Goal: Task Accomplishment & Management: Manage account settings

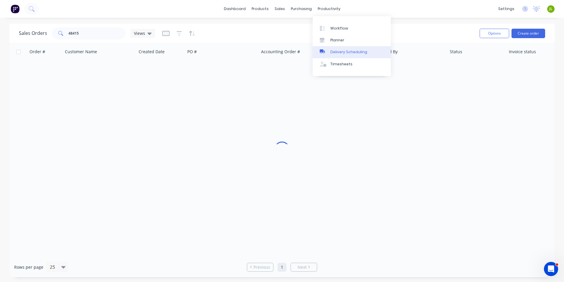
click at [341, 50] on div "Delivery Scheduling" at bounding box center [349, 51] width 37 height 5
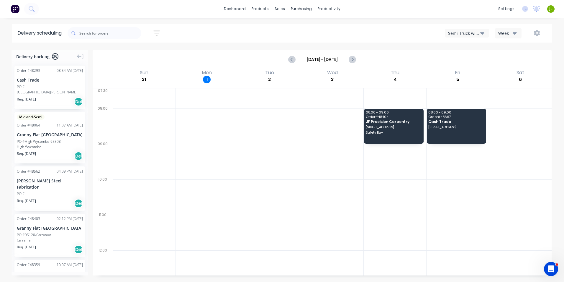
click at [483, 35] on icon "button" at bounding box center [483, 33] width 4 height 6
click at [480, 73] on div "Utes Delivery" at bounding box center [474, 72] width 58 height 12
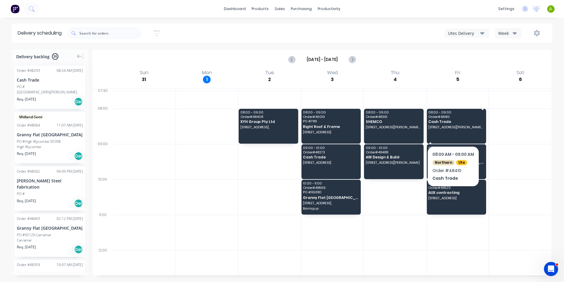
click at [446, 127] on span "[STREET_ADDRESS][PERSON_NAME][PERSON_NAME]" at bounding box center [456, 127] width 55 height 4
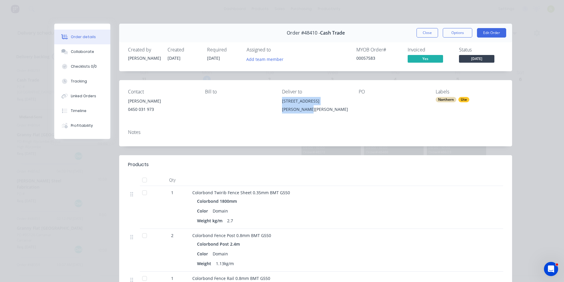
drag, startPoint x: 343, startPoint y: 102, endPoint x: 279, endPoint y: 107, distance: 64.2
click at [279, 107] on div "Contact [PERSON_NAME] 0450 031 973 Bill to Deliver to [STREET_ADDRESS][PERSON_N…" at bounding box center [315, 102] width 393 height 45
copy div "[STREET_ADDRESS][PERSON_NAME][PERSON_NAME]"
click at [429, 37] on button "Close" at bounding box center [428, 32] width 22 height 9
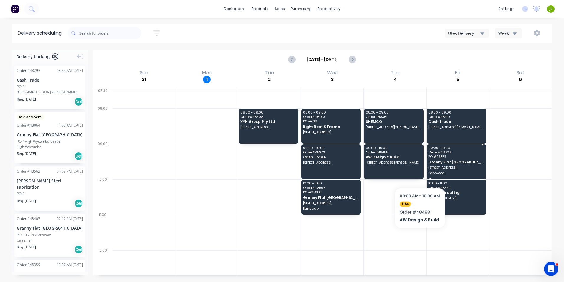
click at [456, 166] on span "[STREET_ADDRESS]" at bounding box center [456, 168] width 55 height 4
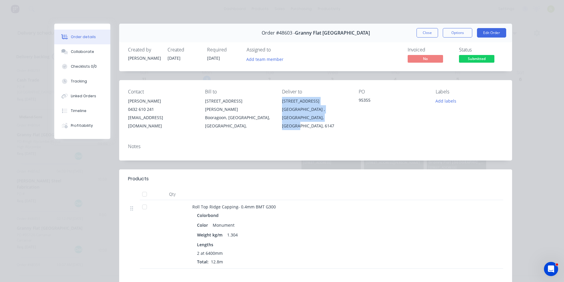
drag, startPoint x: 307, startPoint y: 119, endPoint x: 280, endPoint y: 101, distance: 32.9
click at [280, 101] on div "Contact [PERSON_NAME] [PHONE_NUMBER] [EMAIL_ADDRESS][DOMAIN_NAME] [PERSON_NAME]…" at bounding box center [315, 109] width 393 height 59
copy div "[STREET_ADDRESS]"
click at [421, 30] on button "Close" at bounding box center [428, 32] width 22 height 9
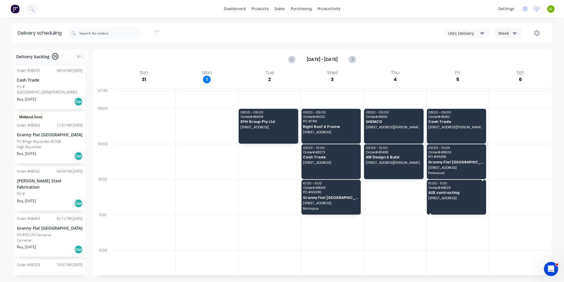
click at [471, 204] on div "10:00 - 11:00 Order # 48529 AUX contracting [STREET_ADDRESS]" at bounding box center [457, 196] width 60 height 35
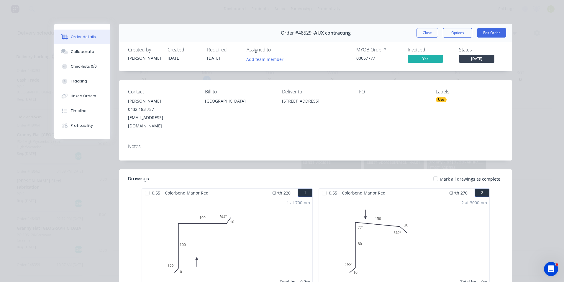
drag, startPoint x: 290, startPoint y: 110, endPoint x: 276, endPoint y: 102, distance: 16.6
click at [276, 102] on div "Contact [PERSON_NAME] 0432 183 757 [EMAIL_ADDRESS][DOMAIN_NAME] Bill to [GEOGRA…" at bounding box center [315, 109] width 393 height 59
copy div "[STREET_ADDRESS]"
click at [420, 31] on button "Close" at bounding box center [428, 32] width 22 height 9
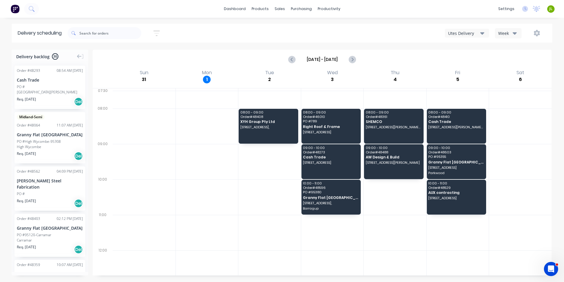
click at [130, 156] on div at bounding box center [144, 161] width 63 height 35
drag, startPoint x: 217, startPoint y: 240, endPoint x: 224, endPoint y: 242, distance: 7.6
click at [217, 240] on div at bounding box center [207, 232] width 63 height 35
drag, startPoint x: 219, startPoint y: 225, endPoint x: 227, endPoint y: 224, distance: 8.3
click at [220, 225] on div at bounding box center [207, 232] width 63 height 35
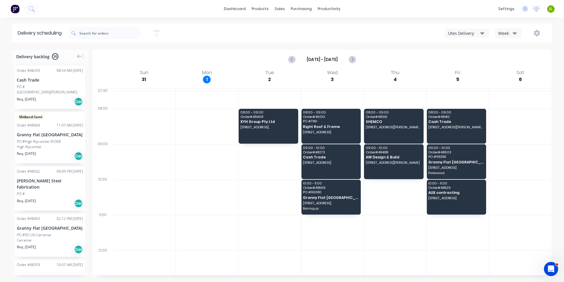
click at [200, 46] on div "Delivery scheduling Sort by Most recent Created date Required date Order number…" at bounding box center [282, 153] width 564 height 258
click at [306, 30] on div "Purchase Orders" at bounding box center [320, 28] width 31 height 5
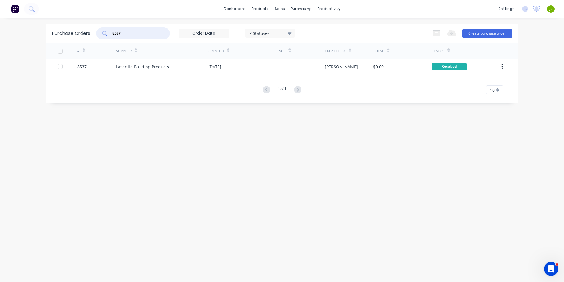
click at [157, 34] on input "8537" at bounding box center [136, 33] width 49 height 6
type input "8"
type input "7801"
click at [136, 60] on div "Metroll - Roofmart" at bounding box center [162, 66] width 92 height 15
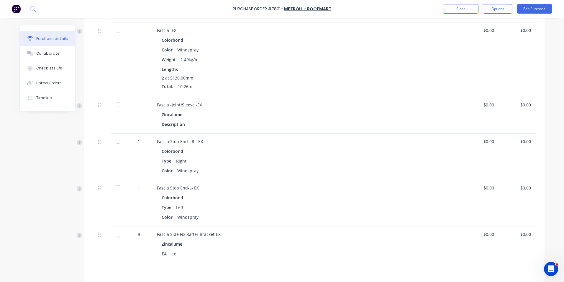
scroll to position [134, 0]
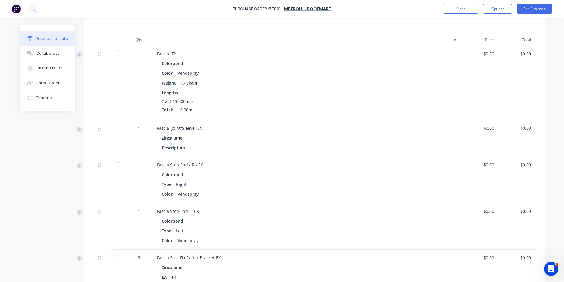
click at [233, 161] on div "Fascia Stop End - R - EX" at bounding box center [285, 164] width 256 height 6
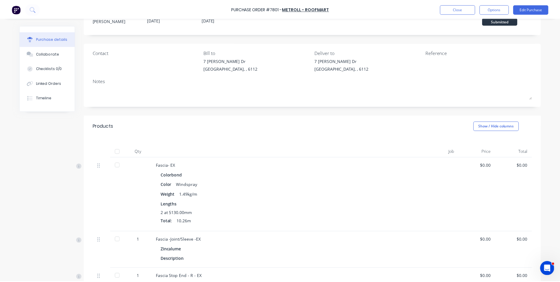
scroll to position [0, 0]
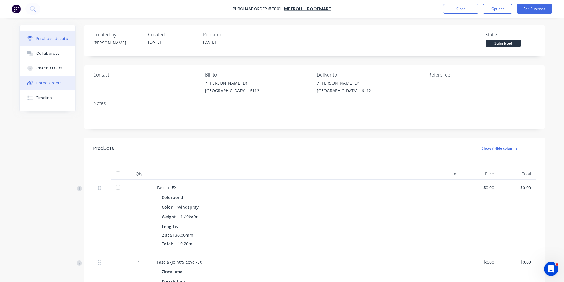
click at [53, 85] on div "Linked Orders" at bounding box center [48, 82] width 25 height 5
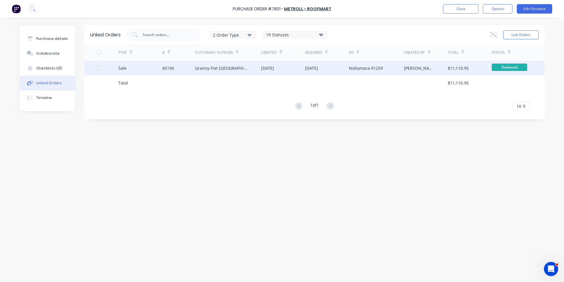
click at [266, 71] on div "[DATE]" at bounding box center [267, 68] width 13 height 6
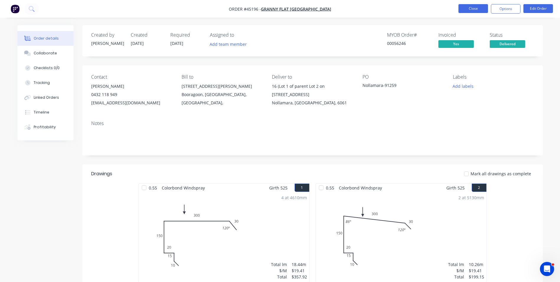
click at [474, 12] on button "Close" at bounding box center [473, 8] width 30 height 9
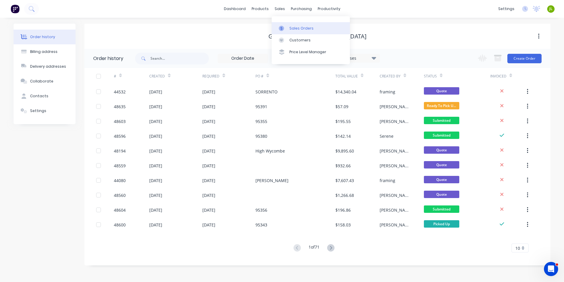
click at [284, 22] on link "Sales Orders" at bounding box center [311, 28] width 78 height 12
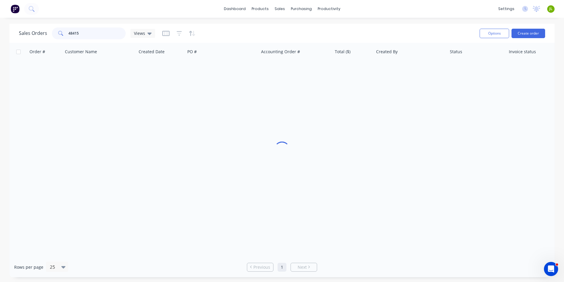
drag, startPoint x: 92, startPoint y: 32, endPoint x: 47, endPoint y: 39, distance: 45.4
click at [47, 39] on div "Sales Orders 48415 Views" at bounding box center [87, 33] width 136 height 12
type input "48541"
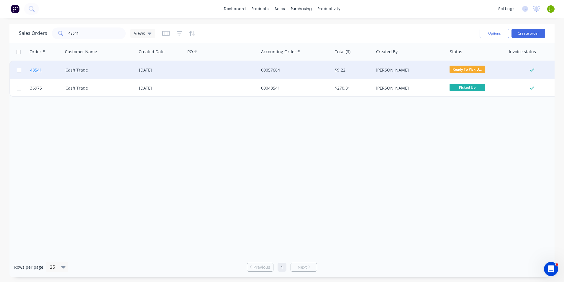
click at [38, 71] on span "48541" at bounding box center [36, 70] width 12 height 6
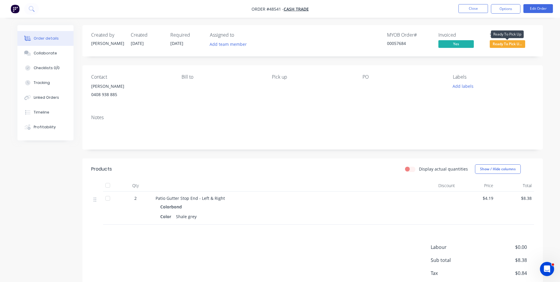
drag, startPoint x: 496, startPoint y: 46, endPoint x: 501, endPoint y: 41, distance: 7.3
click at [501, 41] on span "Ready To Pick U..." at bounding box center [507, 43] width 35 height 7
click at [504, 52] on div "Created by [PERSON_NAME] Created [DATE] Required [DATE] Assigned to Add team me…" at bounding box center [312, 40] width 460 height 31
click at [505, 45] on span "Ready To Pick U..." at bounding box center [507, 43] width 35 height 7
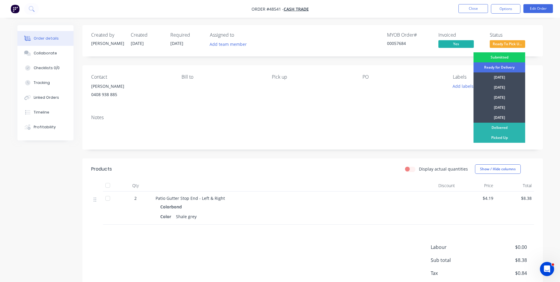
click at [504, 55] on div "Submitted" at bounding box center [499, 57] width 52 height 10
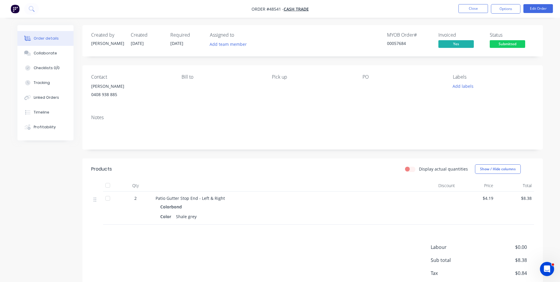
click at [187, 160] on header "Products Display actual quantities Show / Hide columns" at bounding box center [312, 168] width 460 height 21
click at [475, 7] on button "Close" at bounding box center [473, 8] width 30 height 9
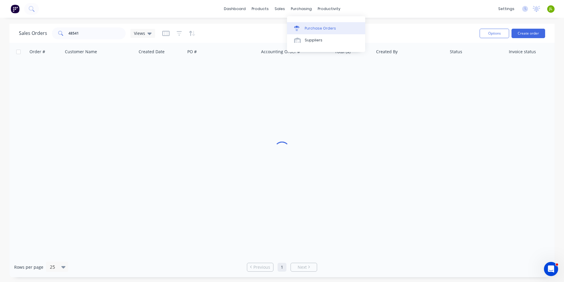
click at [303, 26] on link "Purchase Orders" at bounding box center [326, 28] width 78 height 12
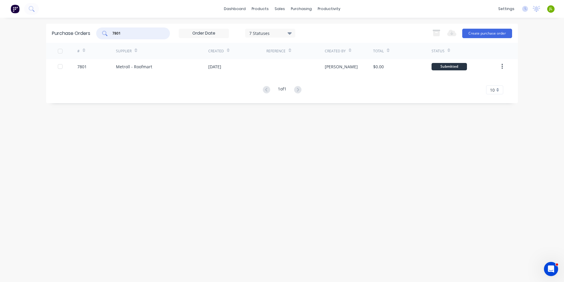
drag, startPoint x: 138, startPoint y: 33, endPoint x: 91, endPoint y: 33, distance: 46.9
click at [91, 33] on div "Purchase Orders 7801 7 Statuses 7 Statuses Export to Excel (XLSX) Create purcha…" at bounding box center [282, 33] width 472 height 19
type input "8511"
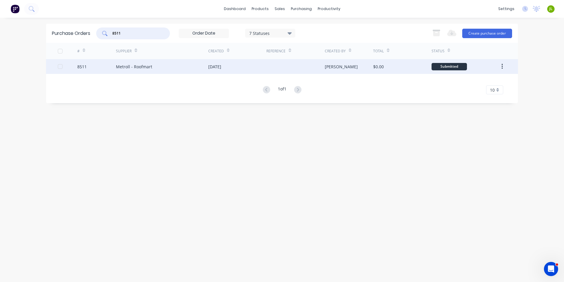
click at [155, 65] on div "Metroll - Roofmart" at bounding box center [162, 66] width 92 height 15
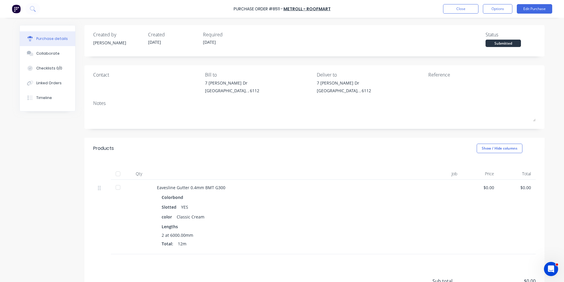
click at [114, 175] on div at bounding box center [118, 174] width 12 height 12
click at [62, 81] on button "Linked Orders" at bounding box center [47, 83] width 55 height 15
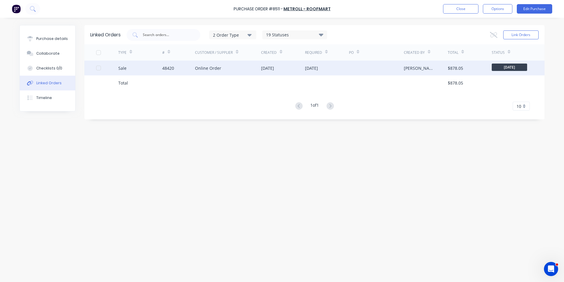
click at [209, 74] on div "Online Order" at bounding box center [228, 68] width 66 height 15
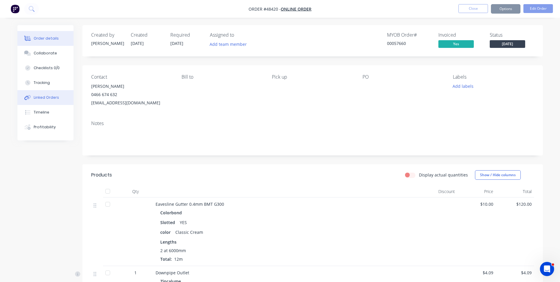
click at [46, 95] on div "Linked Orders" at bounding box center [46, 97] width 25 height 5
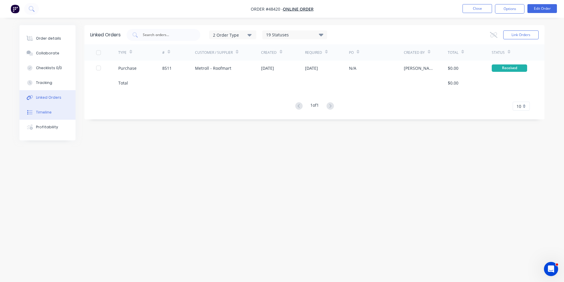
click at [47, 116] on button "Timeline" at bounding box center [47, 112] width 56 height 15
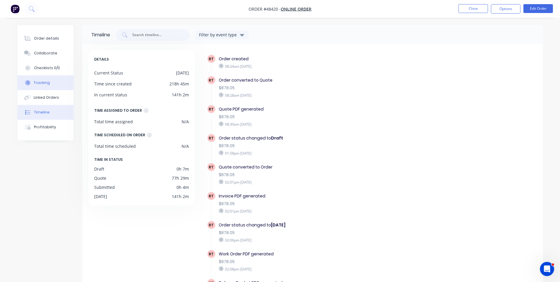
click at [47, 86] on button "Tracking" at bounding box center [45, 82] width 56 height 15
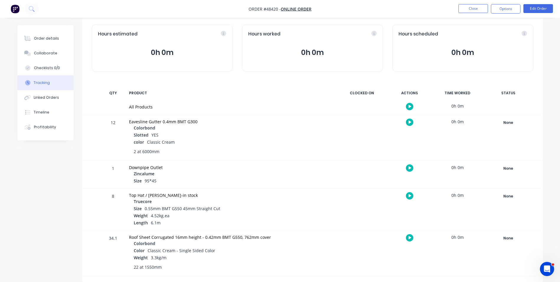
scroll to position [26, 0]
click at [515, 122] on div "None" at bounding box center [508, 122] width 43 height 8
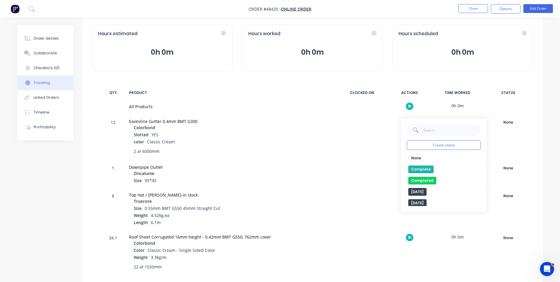
click at [419, 168] on button "Complete" at bounding box center [420, 169] width 25 height 8
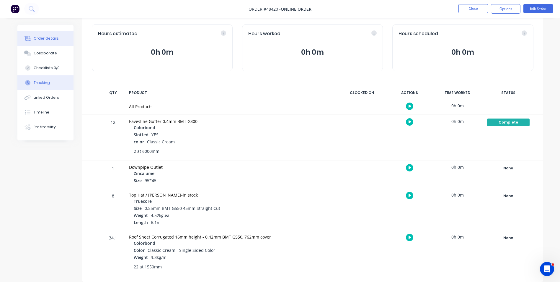
click at [37, 43] on button "Order details" at bounding box center [45, 38] width 56 height 15
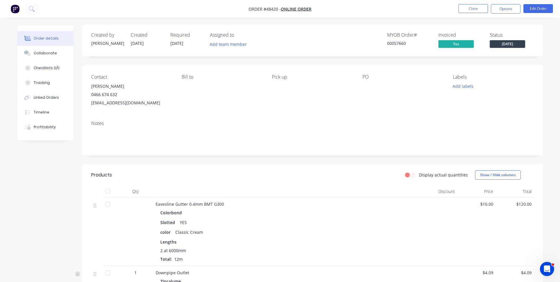
click at [509, 45] on span "[DATE]" at bounding box center [507, 43] width 35 height 7
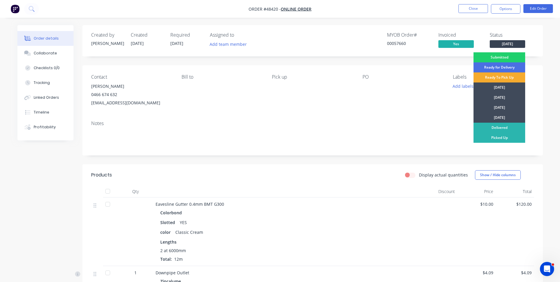
click at [500, 75] on div "Ready To Pick Up" at bounding box center [499, 77] width 52 height 10
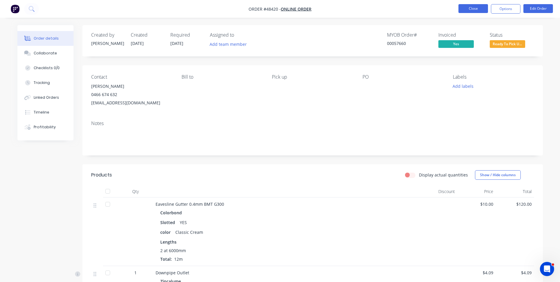
click at [467, 8] on button "Close" at bounding box center [473, 8] width 30 height 9
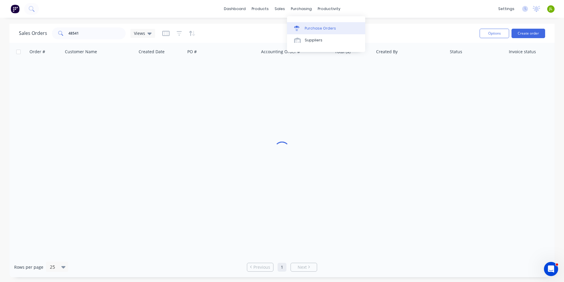
click at [314, 26] on div "Purchase Orders" at bounding box center [320, 28] width 31 height 5
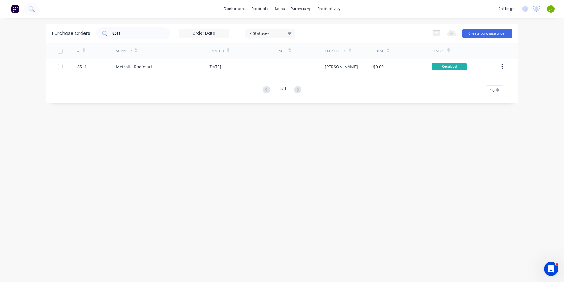
drag, startPoint x: 140, startPoint y: 37, endPoint x: 125, endPoint y: 35, distance: 14.6
click at [126, 37] on div "8511" at bounding box center [133, 33] width 74 height 12
drag, startPoint x: 125, startPoint y: 34, endPoint x: 118, endPoint y: 33, distance: 7.1
click at [118, 33] on input "8511" at bounding box center [136, 33] width 49 height 6
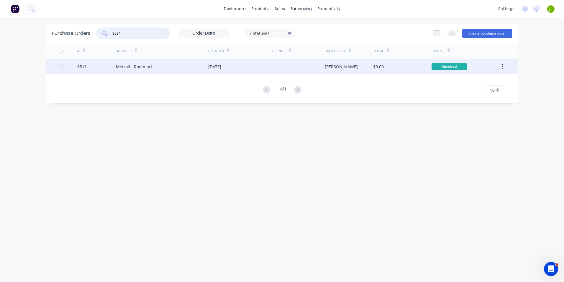
type input "8534"
click at [267, 63] on div at bounding box center [296, 66] width 58 height 15
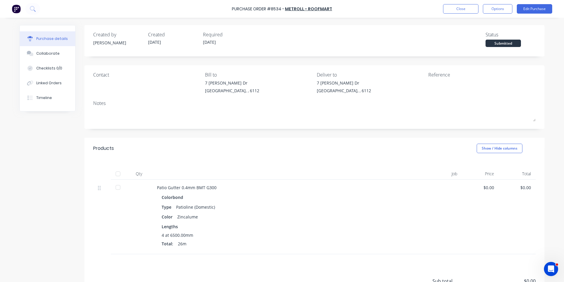
click at [112, 171] on div at bounding box center [118, 174] width 12 height 12
click at [50, 84] on div "Linked Orders" at bounding box center [48, 82] width 25 height 5
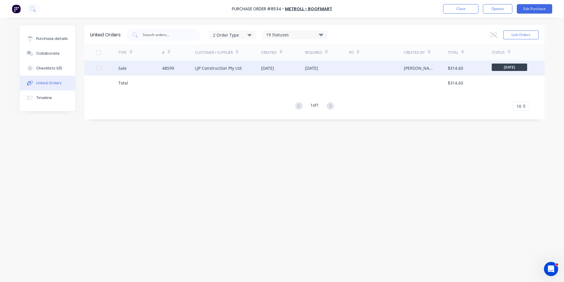
click at [228, 71] on div "LJP Construction Pty Ltd" at bounding box center [218, 68] width 47 height 6
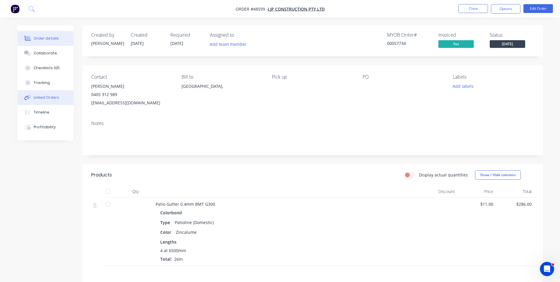
click at [47, 92] on button "Linked Orders" at bounding box center [45, 97] width 56 height 15
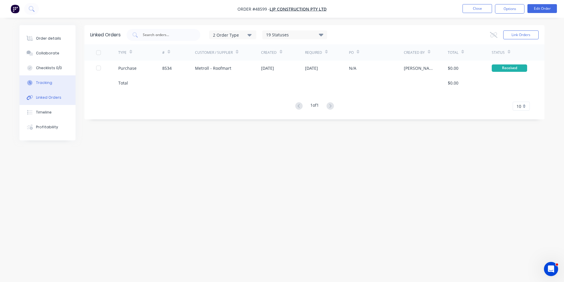
drag, startPoint x: 48, startPoint y: 84, endPoint x: 64, endPoint y: 86, distance: 16.0
click at [48, 84] on div "Tracking" at bounding box center [44, 82] width 16 height 5
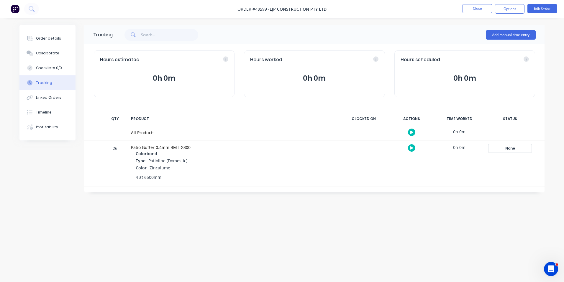
click at [527, 148] on div "None" at bounding box center [510, 148] width 43 height 8
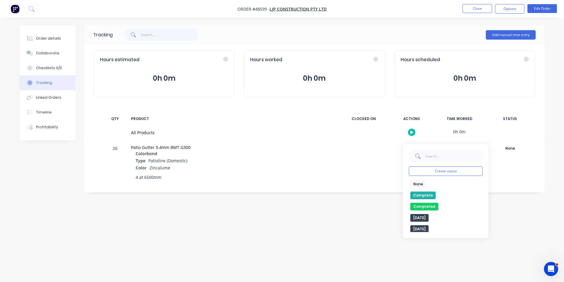
click at [423, 193] on button "Complete" at bounding box center [423, 195] width 25 height 8
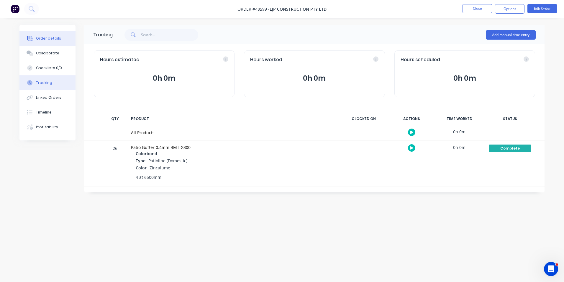
click at [34, 32] on button "Order details" at bounding box center [47, 38] width 56 height 15
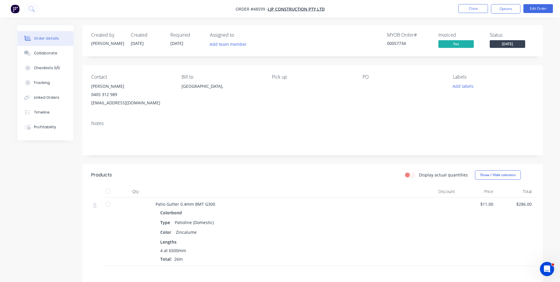
click at [520, 41] on span "[DATE]" at bounding box center [507, 43] width 35 height 7
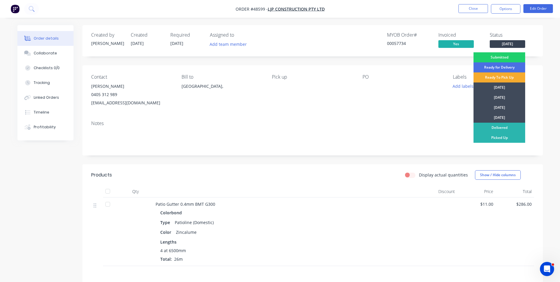
click at [504, 78] on div "Ready To Pick Up" at bounding box center [499, 77] width 52 height 10
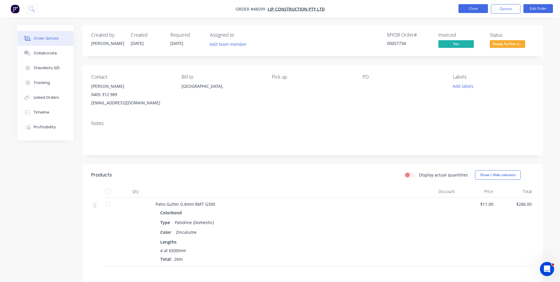
click at [465, 7] on button "Close" at bounding box center [473, 8] width 30 height 9
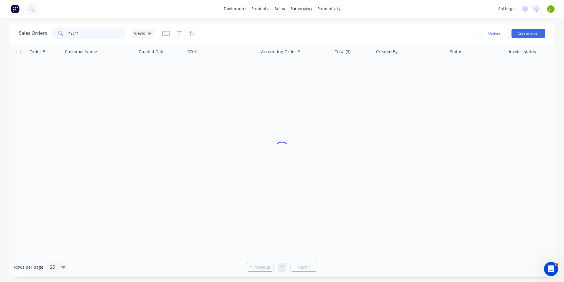
drag, startPoint x: 69, startPoint y: 37, endPoint x: 64, endPoint y: 37, distance: 5.0
click at [64, 37] on div "48541" at bounding box center [89, 33] width 74 height 12
click at [305, 30] on div "Purchase Orders" at bounding box center [320, 28] width 31 height 5
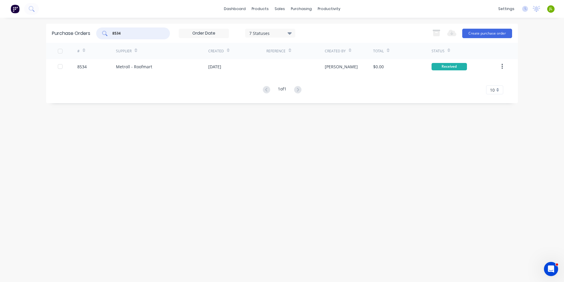
drag, startPoint x: 138, startPoint y: 32, endPoint x: 114, endPoint y: 35, distance: 25.0
click at [114, 35] on input "8534" at bounding box center [136, 33] width 49 height 6
type input "4"
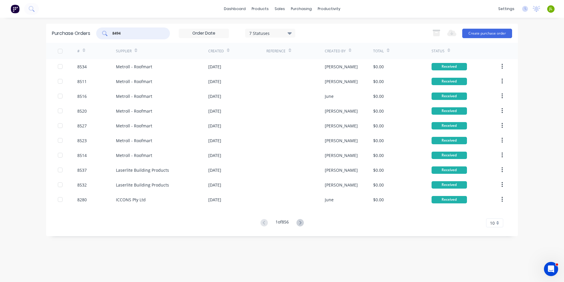
type input "8494"
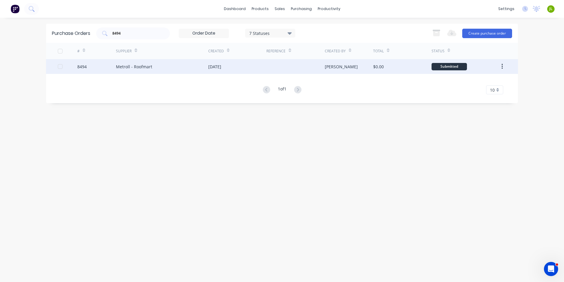
click at [167, 67] on div "Metroll - Roofmart" at bounding box center [162, 66] width 92 height 15
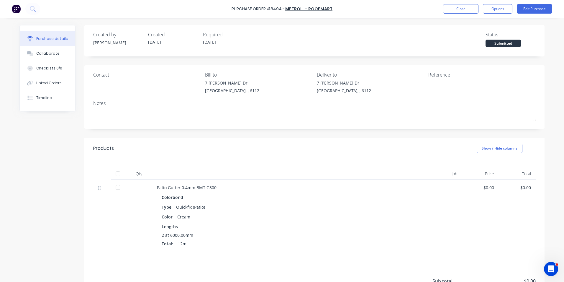
click at [115, 176] on div at bounding box center [118, 174] width 12 height 12
click at [43, 81] on div "Linked Orders" at bounding box center [48, 82] width 25 height 5
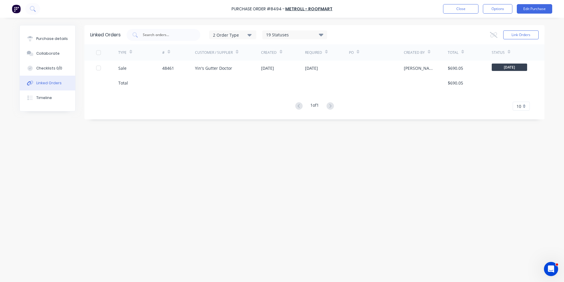
click at [210, 73] on div "Yin's Gutter Doctor" at bounding box center [228, 68] width 66 height 15
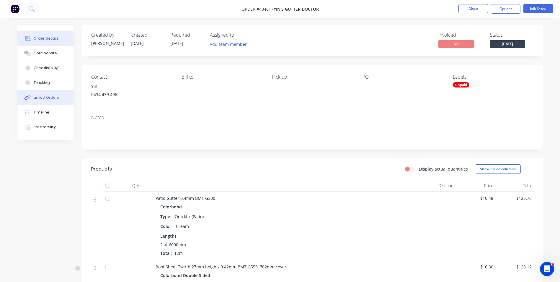
click at [48, 100] on button "Linked Orders" at bounding box center [45, 97] width 56 height 15
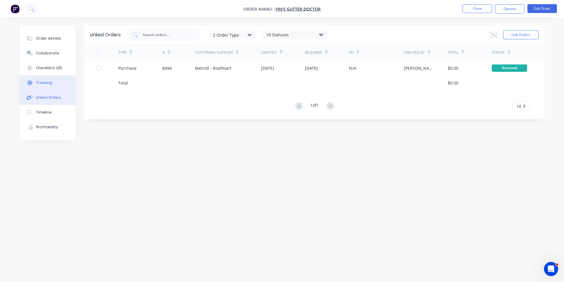
click at [44, 82] on div "Tracking" at bounding box center [44, 82] width 16 height 5
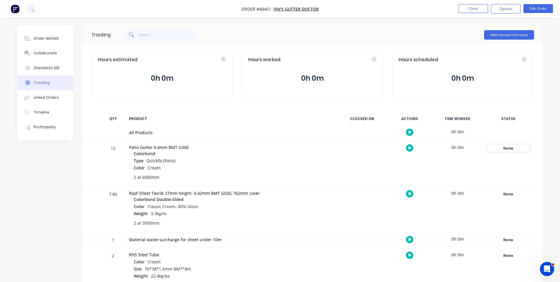
click at [509, 148] on div "None" at bounding box center [508, 148] width 43 height 8
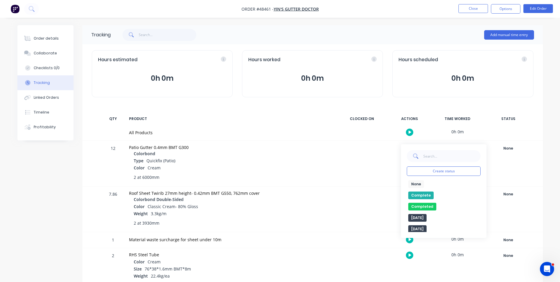
click at [424, 195] on button "Complete" at bounding box center [420, 195] width 25 height 8
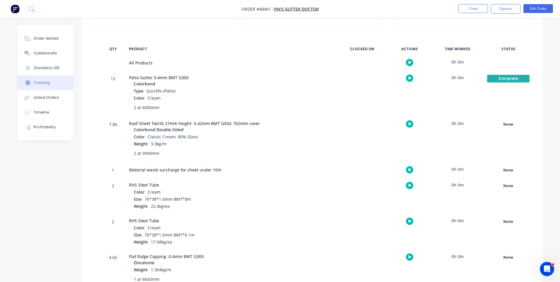
scroll to position [74, 0]
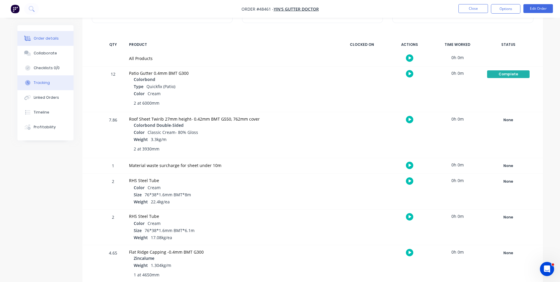
click at [51, 35] on button "Order details" at bounding box center [45, 38] width 56 height 15
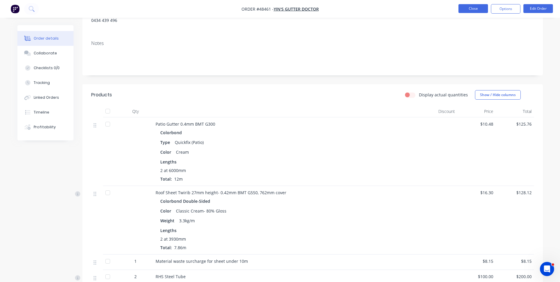
click at [468, 6] on button "Close" at bounding box center [473, 8] width 30 height 9
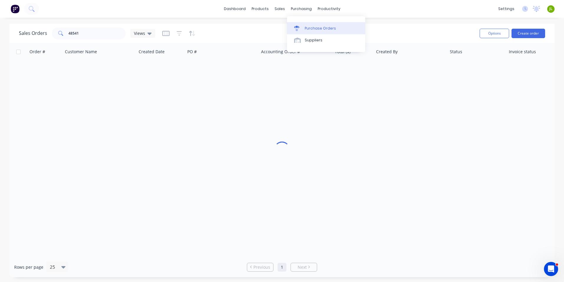
click at [311, 26] on div "Purchase Orders" at bounding box center [320, 28] width 31 height 5
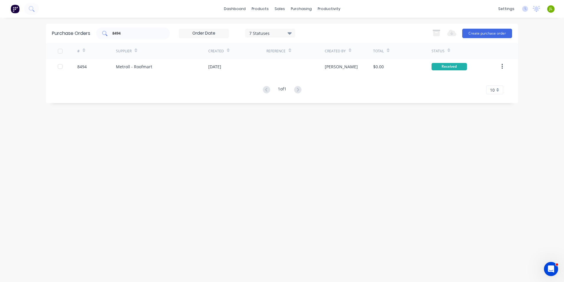
drag, startPoint x: 127, startPoint y: 29, endPoint x: 98, endPoint y: 31, distance: 29.3
click at [98, 31] on div "8494" at bounding box center [133, 33] width 74 height 12
drag, startPoint x: 140, startPoint y: 33, endPoint x: 112, endPoint y: 33, distance: 27.7
click at [112, 33] on div "8494" at bounding box center [133, 33] width 74 height 12
type input "8519"
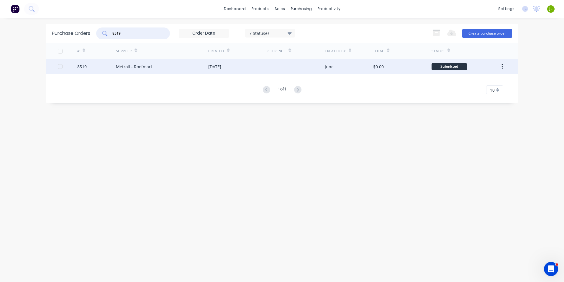
click at [242, 71] on div "27 Aug 2025" at bounding box center [237, 66] width 58 height 15
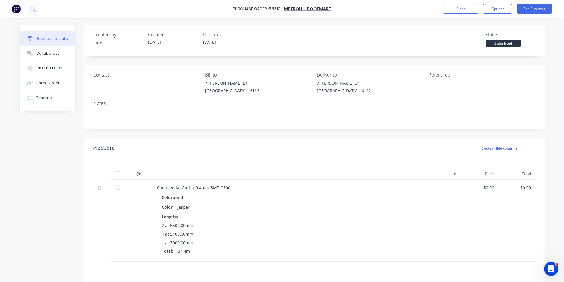
click at [118, 176] on div at bounding box center [118, 174] width 12 height 12
click at [50, 84] on div "Linked Orders" at bounding box center [48, 82] width 25 height 5
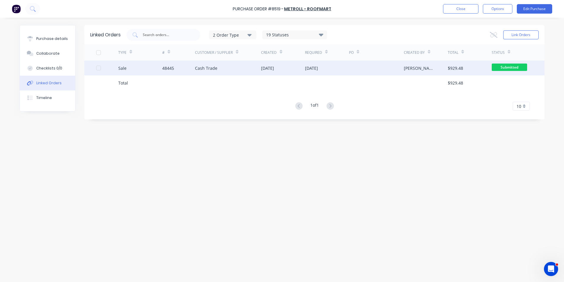
click at [190, 68] on div "48445" at bounding box center [178, 68] width 33 height 15
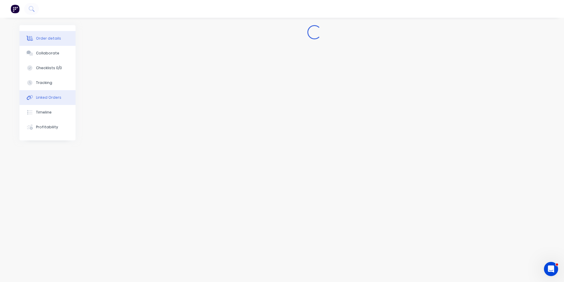
click at [38, 97] on div "Linked Orders" at bounding box center [48, 97] width 25 height 5
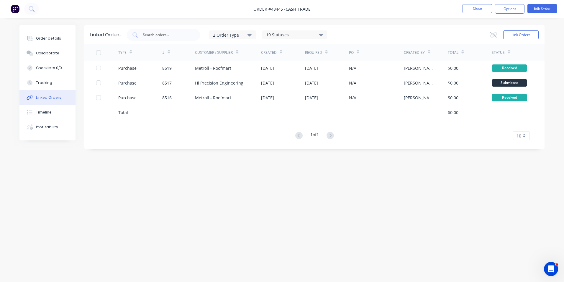
click at [306, 85] on div "28 Aug 2025" at bounding box center [311, 83] width 13 height 6
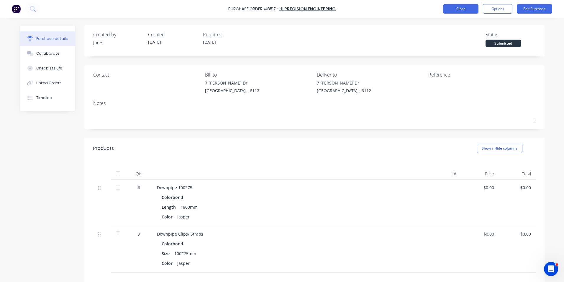
click at [453, 11] on button "Close" at bounding box center [460, 8] width 35 height 9
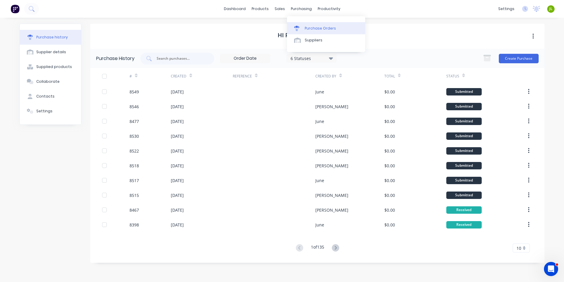
drag, startPoint x: 299, startPoint y: 21, endPoint x: 298, endPoint y: 26, distance: 4.7
click at [299, 22] on div "Purchase Orders Suppliers" at bounding box center [326, 34] width 78 height 36
click at [298, 26] on icon at bounding box center [296, 28] width 5 height 5
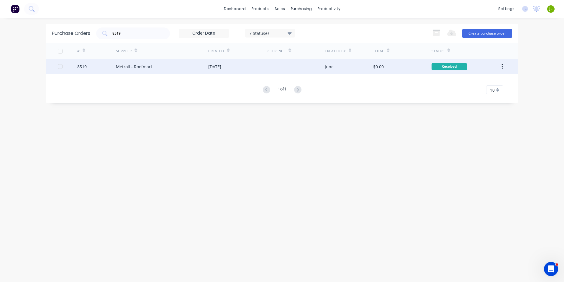
click at [153, 64] on div "Metroll - Roofmart" at bounding box center [162, 66] width 92 height 15
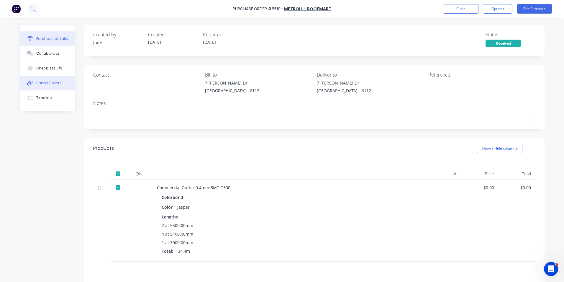
click at [47, 82] on div "Linked Orders" at bounding box center [48, 82] width 25 height 5
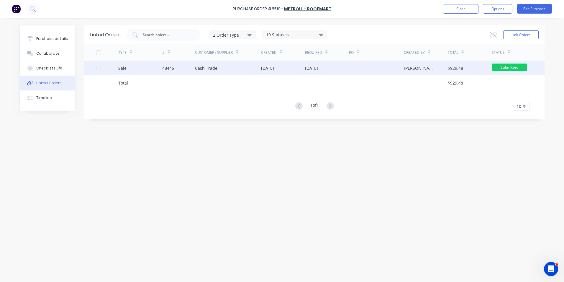
click at [160, 69] on div "Sale" at bounding box center [140, 68] width 44 height 15
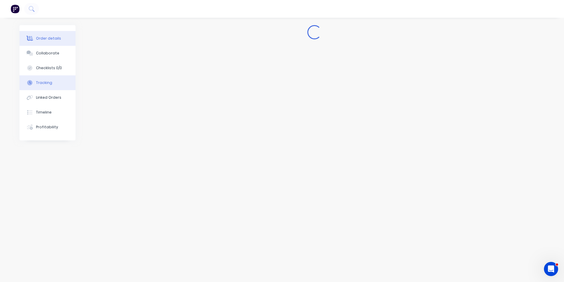
click at [47, 82] on div "Tracking" at bounding box center [44, 82] width 16 height 5
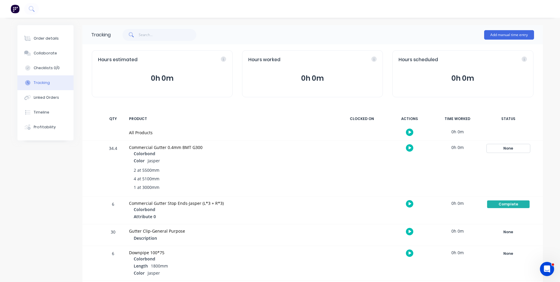
click at [499, 147] on div "None" at bounding box center [508, 148] width 43 height 8
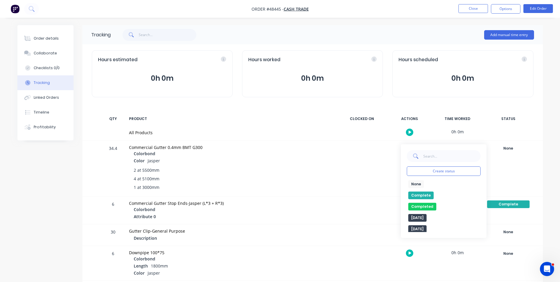
click at [423, 192] on button "Complete" at bounding box center [420, 195] width 25 height 8
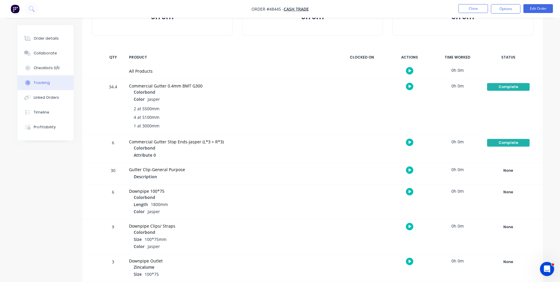
scroll to position [67, 0]
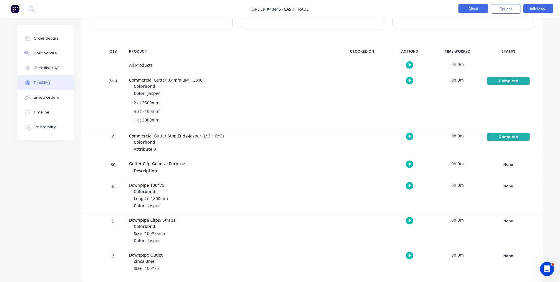
click at [472, 7] on button "Close" at bounding box center [473, 8] width 30 height 9
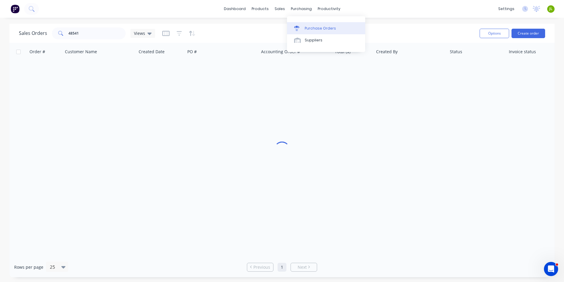
click at [299, 22] on div "Purchase Orders Suppliers" at bounding box center [326, 34] width 78 height 36
click at [299, 26] on icon at bounding box center [296, 28] width 5 height 5
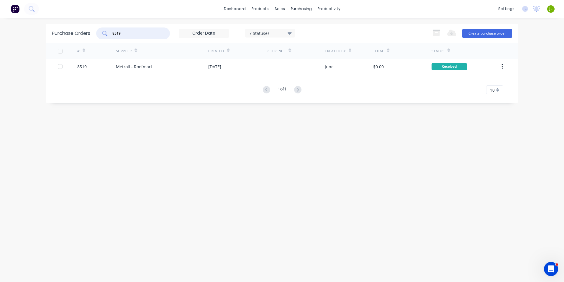
drag, startPoint x: 139, startPoint y: 34, endPoint x: 117, endPoint y: 34, distance: 22.1
click at [117, 34] on input "8519" at bounding box center [136, 33] width 49 height 6
type input "8500"
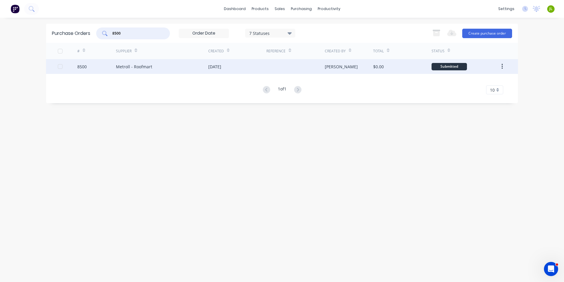
click at [150, 64] on div "Metroll - Roofmart" at bounding box center [134, 66] width 36 height 6
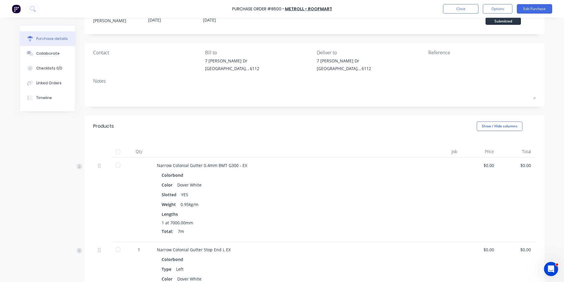
scroll to position [59, 0]
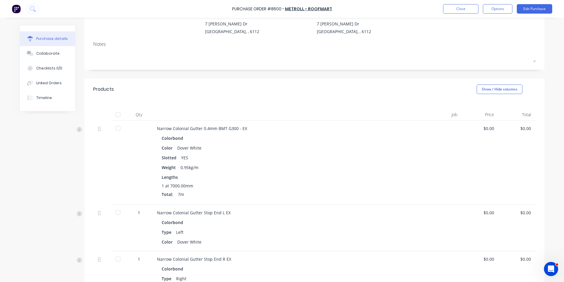
click at [114, 112] on div at bounding box center [118, 115] width 12 height 12
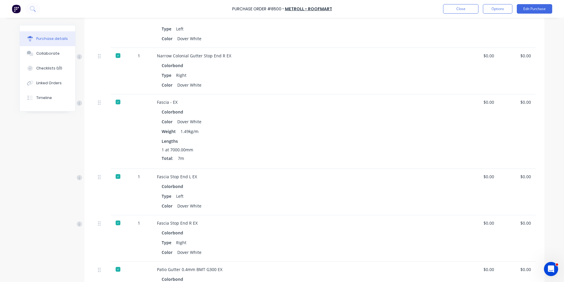
scroll to position [207, 0]
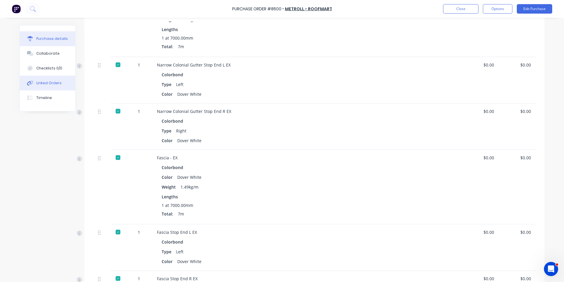
drag, startPoint x: 51, startPoint y: 84, endPoint x: 69, endPoint y: 85, distance: 18.0
click at [53, 84] on div "Linked Orders" at bounding box center [48, 82] width 25 height 5
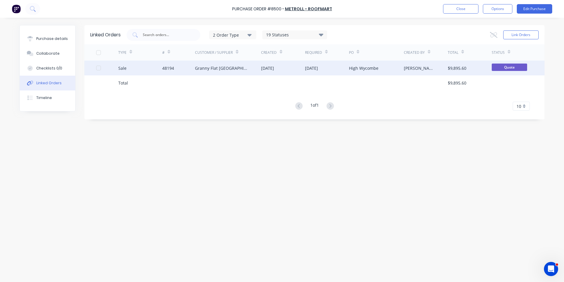
click at [188, 73] on div "48194" at bounding box center [178, 68] width 33 height 15
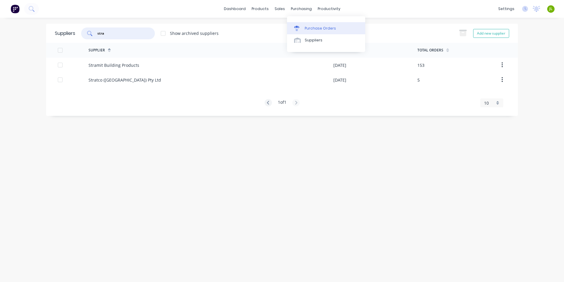
click at [316, 29] on div "Purchase Orders" at bounding box center [320, 28] width 31 height 5
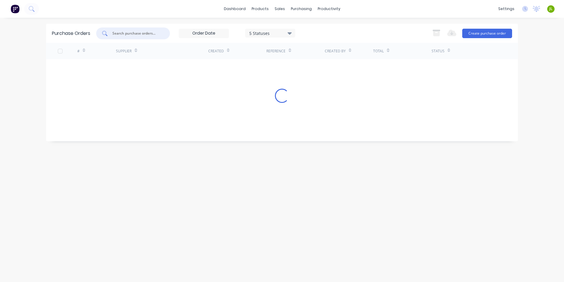
click at [158, 35] on input "text" at bounding box center [136, 33] width 49 height 6
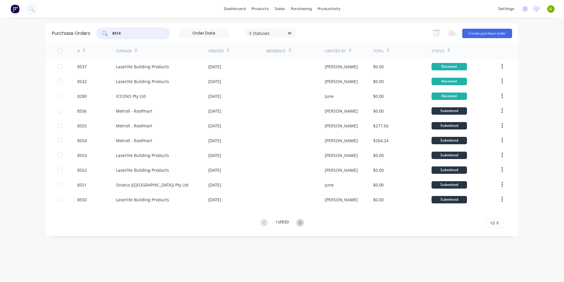
type input "8514"
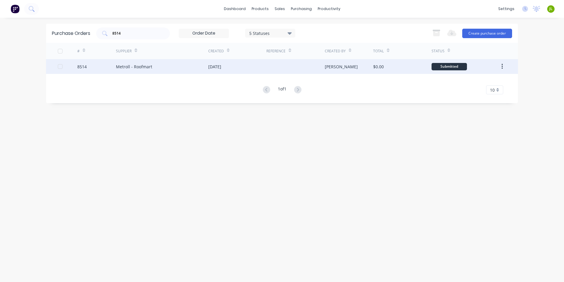
click at [163, 67] on div "Metroll - Roofmart" at bounding box center [162, 66] width 92 height 15
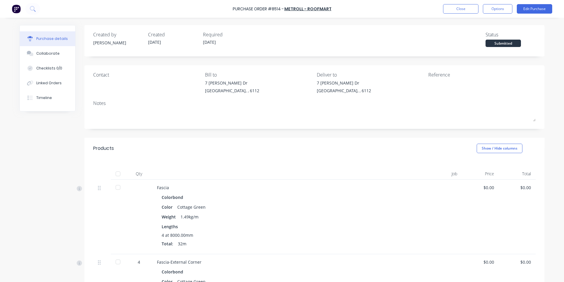
click at [117, 171] on div at bounding box center [118, 174] width 12 height 12
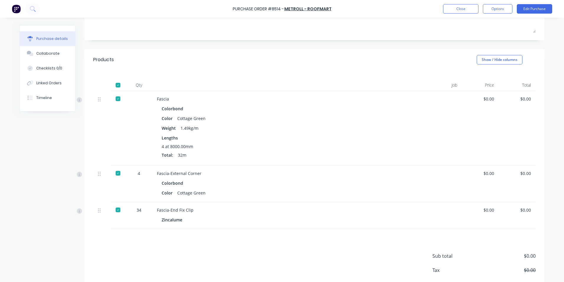
click at [238, 237] on div "Sub total $0.00 Tax $0.00 Total $0.00" at bounding box center [314, 268] width 460 height 78
click at [43, 82] on div "Linked Orders" at bounding box center [48, 82] width 25 height 5
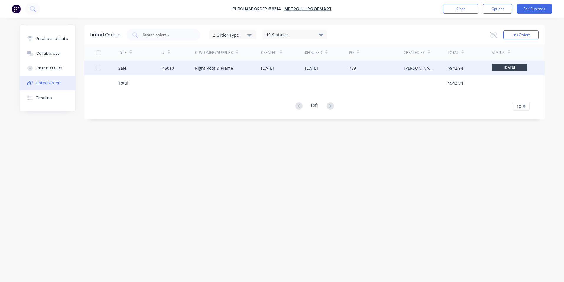
click at [157, 66] on div "Sale" at bounding box center [140, 68] width 44 height 15
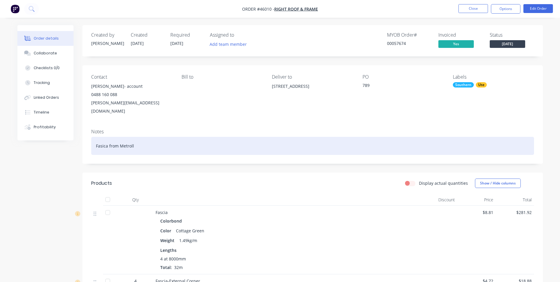
scroll to position [118, 0]
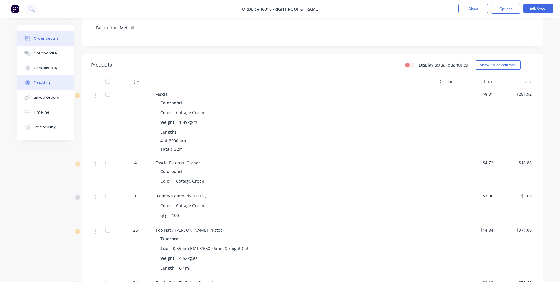
click at [38, 81] on div "Tracking" at bounding box center [42, 82] width 16 height 5
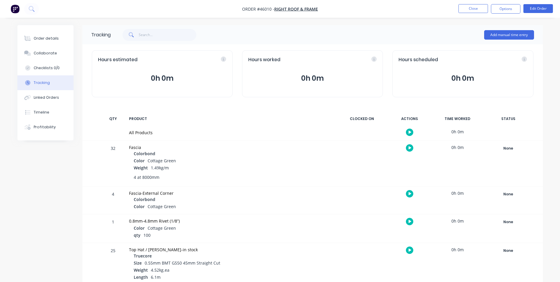
click at [494, 143] on div "None Create status None edit Complete Completed edit Friday Monday Ready for De…" at bounding box center [508, 162] width 50 height 45
click at [505, 146] on div "None" at bounding box center [508, 148] width 43 height 8
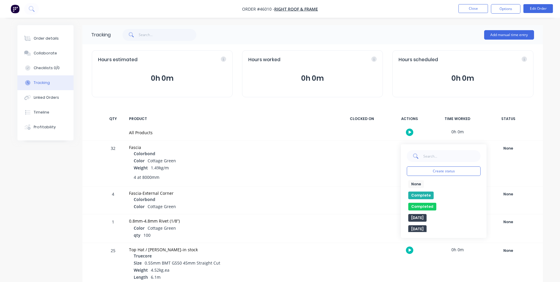
click at [415, 196] on button "Complete" at bounding box center [420, 195] width 25 height 8
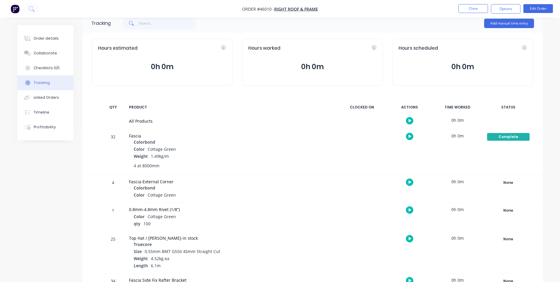
scroll to position [30, 0]
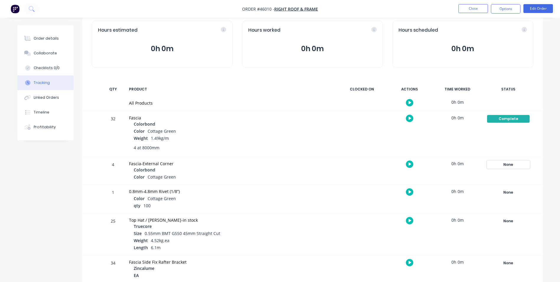
click at [508, 162] on div "None" at bounding box center [508, 165] width 43 height 8
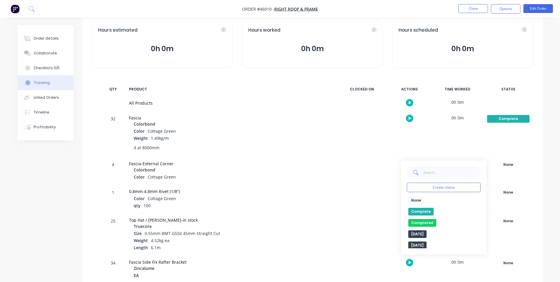
click at [425, 210] on button "Complete" at bounding box center [420, 211] width 25 height 8
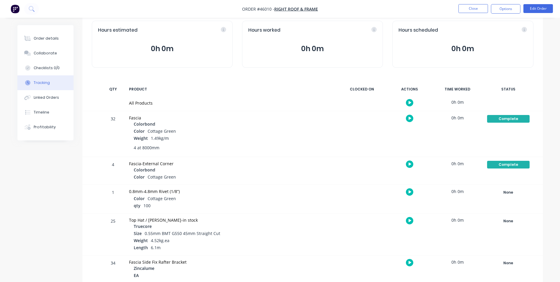
scroll to position [37, 0]
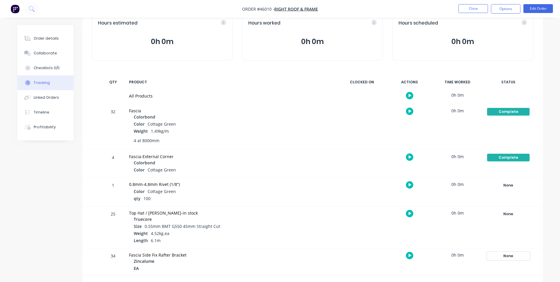
click at [503, 255] on div "None" at bounding box center [508, 256] width 43 height 8
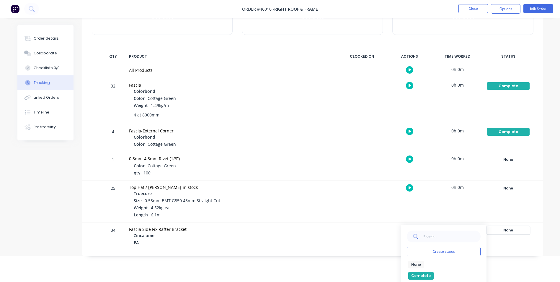
scroll to position [96, 0]
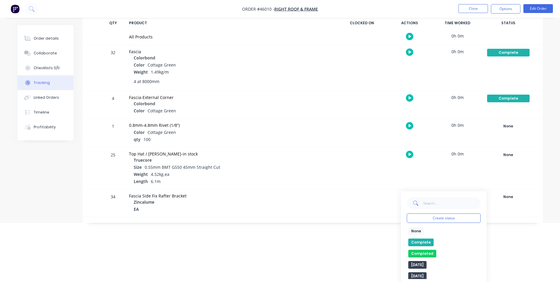
click at [418, 241] on button "Complete" at bounding box center [420, 242] width 25 height 8
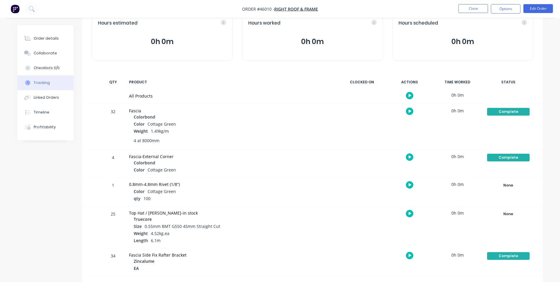
scroll to position [37, 0]
click at [517, 254] on div "Complete" at bounding box center [508, 256] width 43 height 8
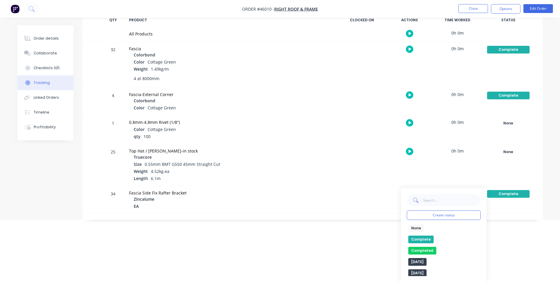
click at [429, 238] on button "Complete" at bounding box center [420, 239] width 25 height 8
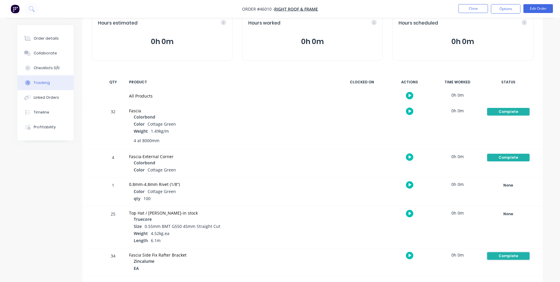
click at [522, 255] on div "Complete" at bounding box center [508, 256] width 43 height 8
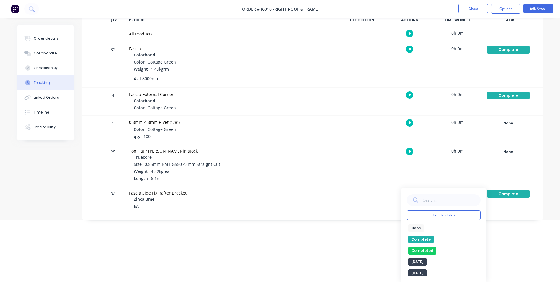
click at [416, 228] on button "None" at bounding box center [416, 228] width 16 height 8
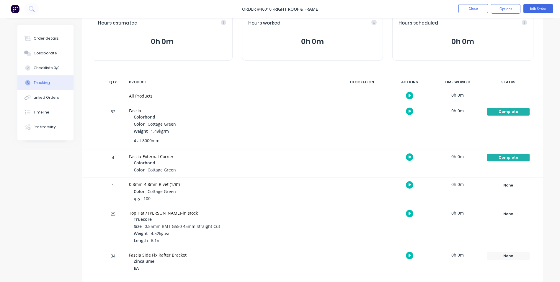
click at [0, 195] on html "Order #46010 - Right Roof & Frame Close Options Edit Order Order details Collab…" at bounding box center [280, 122] width 560 height 318
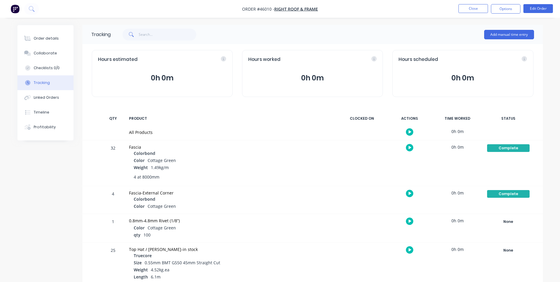
scroll to position [0, 0]
click at [479, 10] on button "Close" at bounding box center [473, 8] width 30 height 9
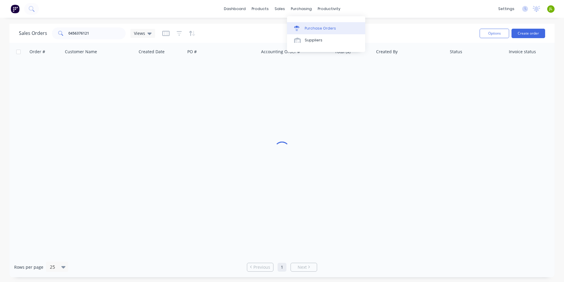
click at [313, 29] on div "Purchase Orders" at bounding box center [320, 28] width 31 height 5
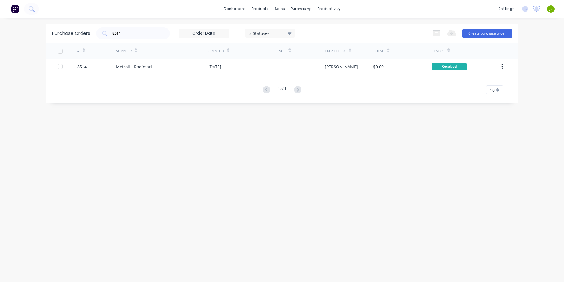
click at [82, 36] on div "Purchase Orders 8514 5 Statuses 5 Statuses Export to Excel (XLSX) Create purcha…" at bounding box center [282, 33] width 472 height 19
type input "8523"
click at [237, 196] on div "Purchase Orders 8523 5 Statuses 5 Statuses Export to Excel (XLSX) Create purcha…" at bounding box center [282, 150] width 472 height 252
click at [422, 209] on div "Purchase Orders 8523 5 Statuses 5 Statuses Export to Excel (XLSX) Create purcha…" at bounding box center [282, 150] width 472 height 252
drag, startPoint x: 363, startPoint y: 183, endPoint x: 362, endPoint y: 174, distance: 9.2
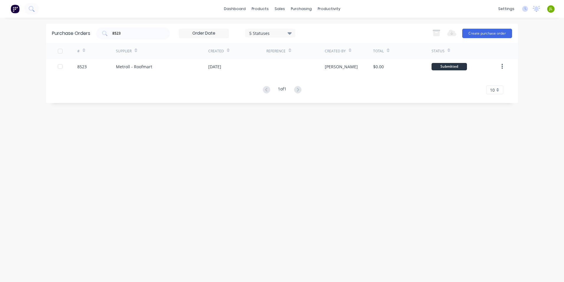
click at [363, 183] on div "Purchase Orders 8523 5 Statuses 5 Statuses Export to Excel (XLSX) Create purcha…" at bounding box center [282, 150] width 472 height 252
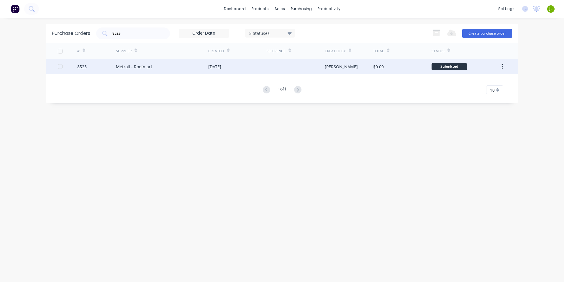
click at [193, 61] on div "Metroll - Roofmart" at bounding box center [162, 66] width 92 height 15
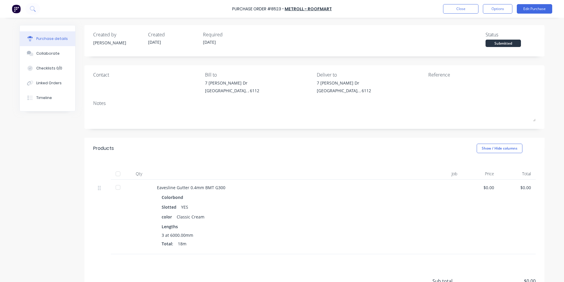
click at [112, 176] on div at bounding box center [118, 174] width 12 height 12
click at [63, 87] on button "Linked Orders" at bounding box center [47, 83] width 55 height 15
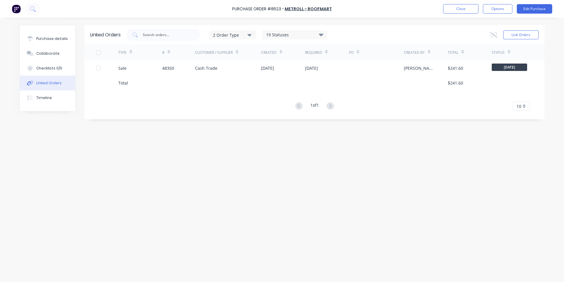
click at [146, 76] on div "Total" at bounding box center [140, 82] width 44 height 15
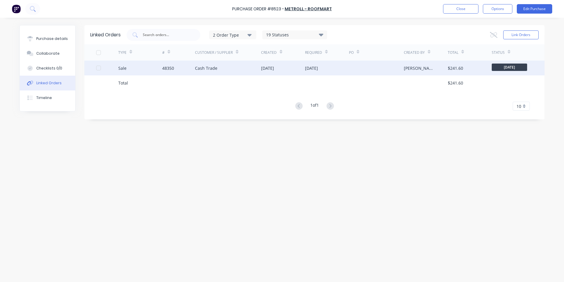
click at [147, 74] on div "Sale" at bounding box center [140, 68] width 44 height 15
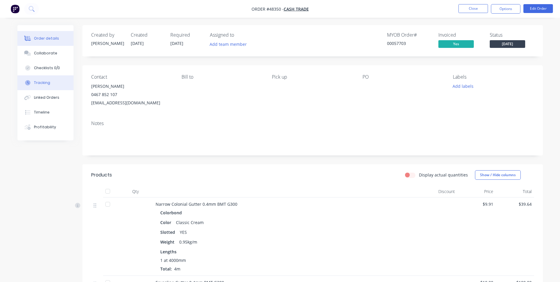
click at [49, 88] on button "Tracking" at bounding box center [45, 82] width 56 height 15
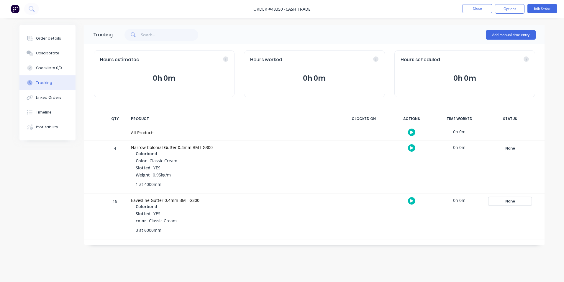
click at [516, 202] on div "None" at bounding box center [510, 201] width 43 height 8
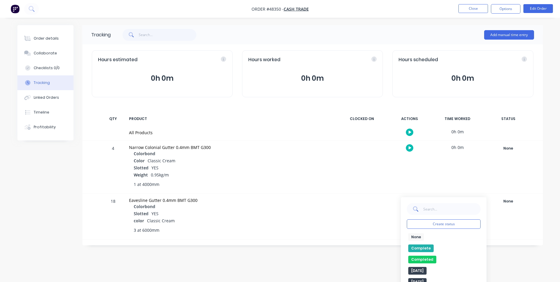
click at [415, 249] on button "Complete" at bounding box center [420, 248] width 25 height 8
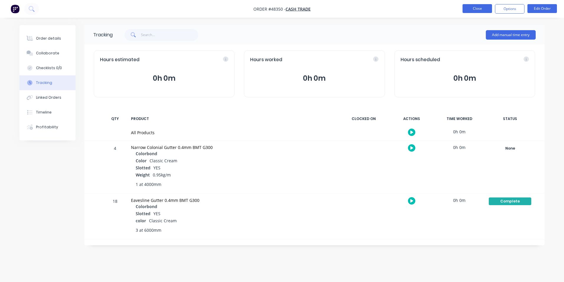
click at [473, 10] on button "Close" at bounding box center [478, 8] width 30 height 9
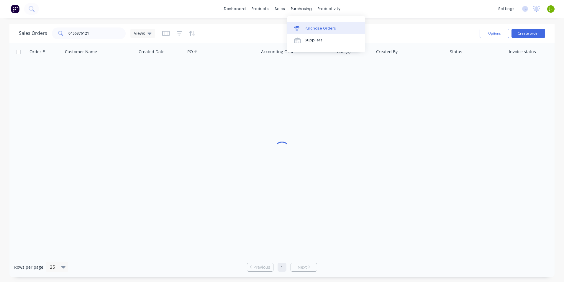
click at [301, 29] on div at bounding box center [298, 28] width 9 height 5
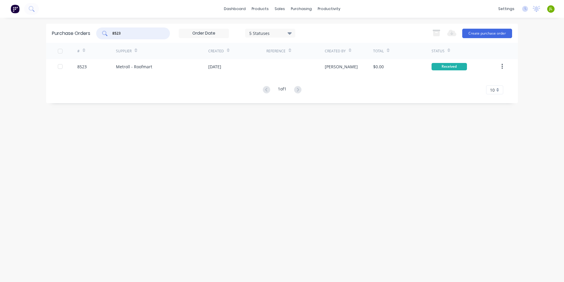
click at [147, 32] on input "8523" at bounding box center [136, 33] width 49 height 6
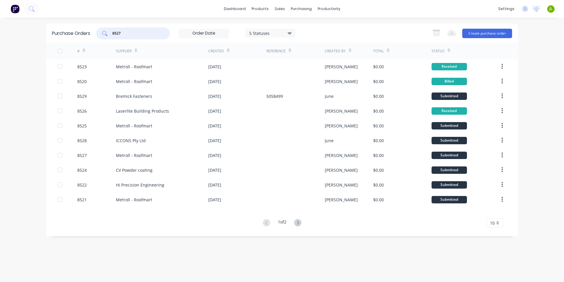
type input "8527"
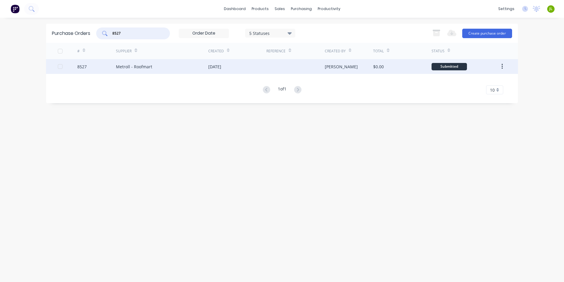
click at [156, 69] on div "Metroll - Roofmart" at bounding box center [162, 66] width 92 height 15
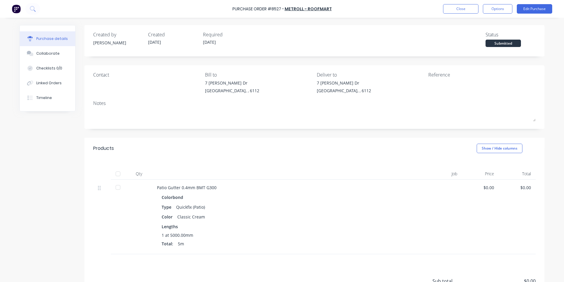
click at [121, 174] on div at bounding box center [118, 174] width 12 height 12
click at [61, 75] on button "Checklists 0/0" at bounding box center [47, 68] width 55 height 15
type textarea "x"
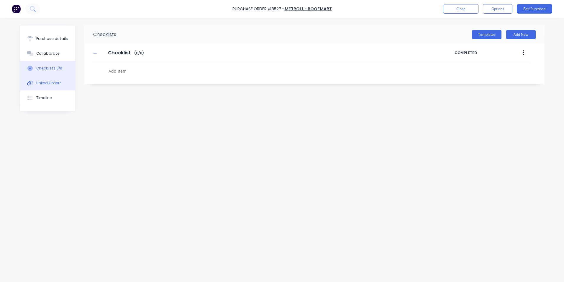
click at [58, 81] on div "Linked Orders" at bounding box center [48, 82] width 25 height 5
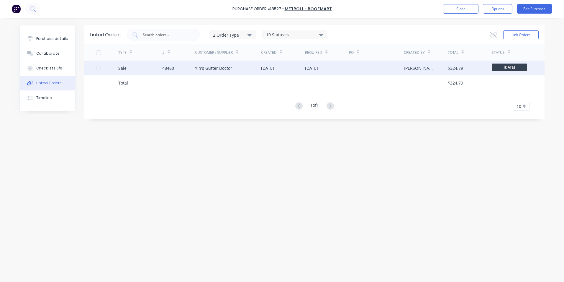
click at [151, 71] on div "Sale" at bounding box center [140, 68] width 44 height 15
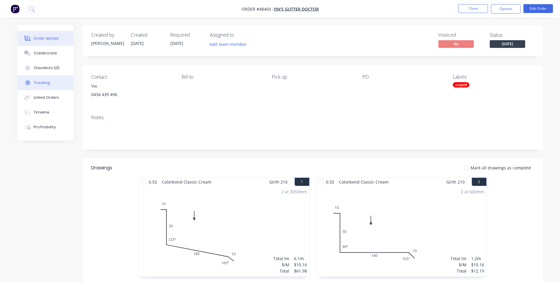
click at [45, 82] on div "Tracking" at bounding box center [42, 82] width 16 height 5
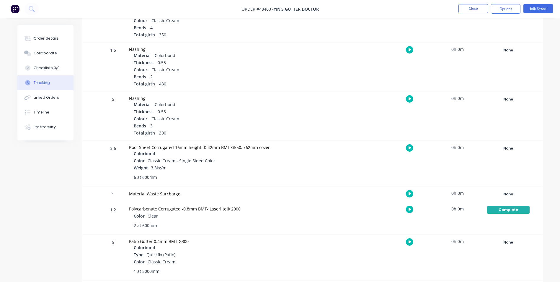
scroll to position [249, 0]
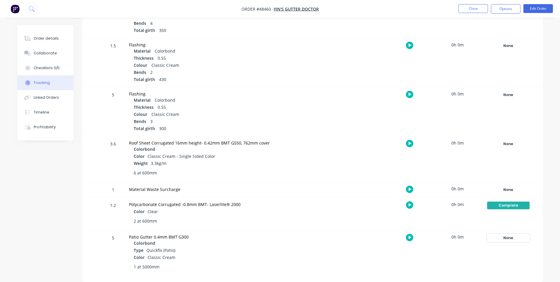
click at [509, 240] on div "None" at bounding box center [508, 238] width 43 height 8
click at [423, 280] on button "Complete" at bounding box center [420, 283] width 25 height 8
click at [472, 11] on button "Close" at bounding box center [473, 8] width 30 height 9
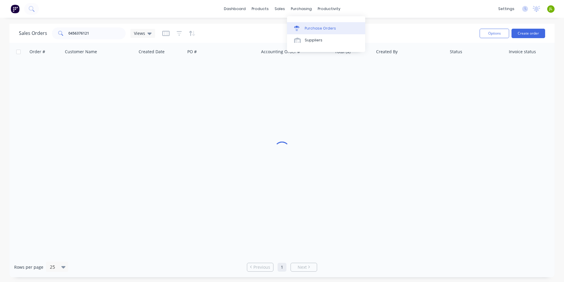
click at [306, 27] on div "Purchase Orders" at bounding box center [320, 28] width 31 height 5
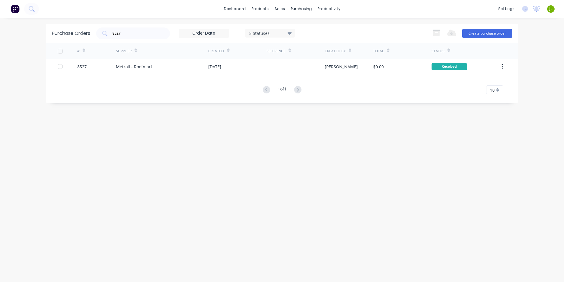
drag, startPoint x: 132, startPoint y: 33, endPoint x: 84, endPoint y: 37, distance: 48.9
click at [84, 37] on div "Purchase Orders 8527 5 Statuses 5 Statuses Export to Excel (XLSX) Create purcha…" at bounding box center [282, 33] width 472 height 19
type input "8520"
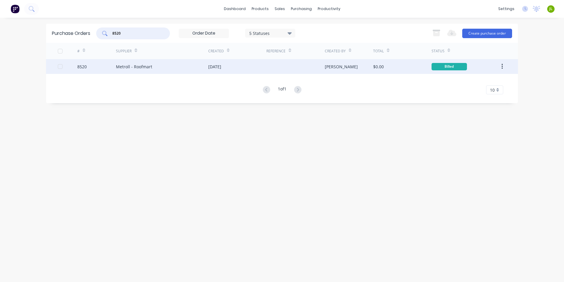
click at [135, 66] on div "Metroll - Roofmart" at bounding box center [134, 66] width 36 height 6
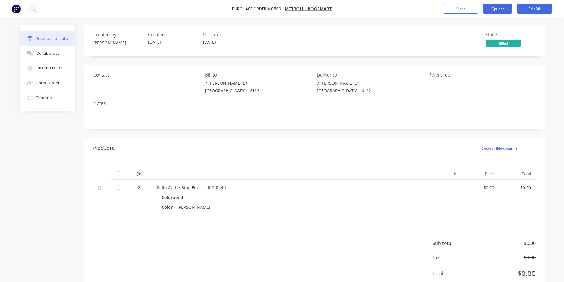
click at [500, 10] on button "Options" at bounding box center [498, 8] width 30 height 9
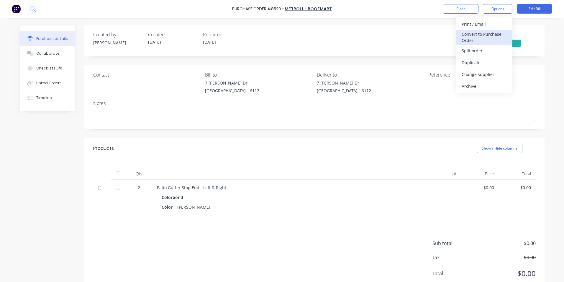
click at [498, 33] on div "Convert to Purchase Order" at bounding box center [484, 37] width 45 height 15
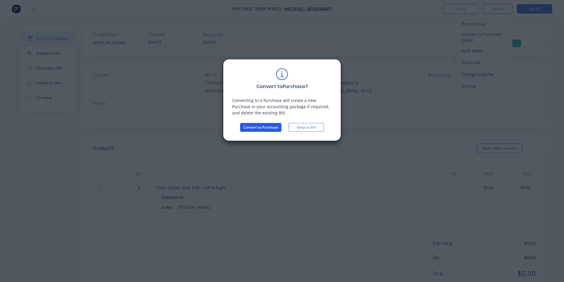
click at [264, 127] on button "Convert to Purchase" at bounding box center [260, 127] width 41 height 9
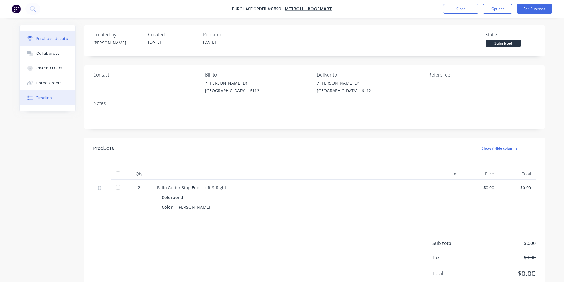
click at [56, 99] on button "Timeline" at bounding box center [47, 97] width 55 height 15
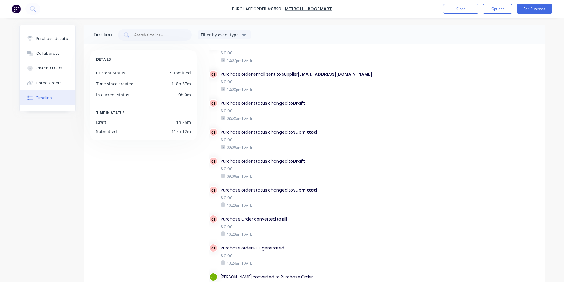
scroll to position [51, 0]
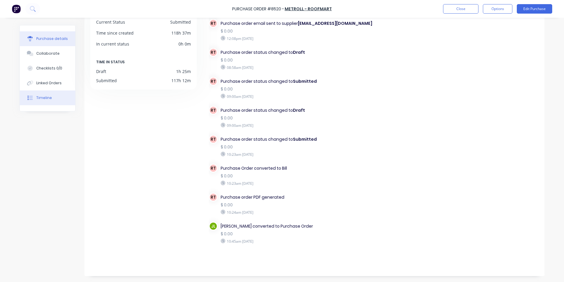
click at [40, 36] on button "Purchase details" at bounding box center [47, 38] width 55 height 15
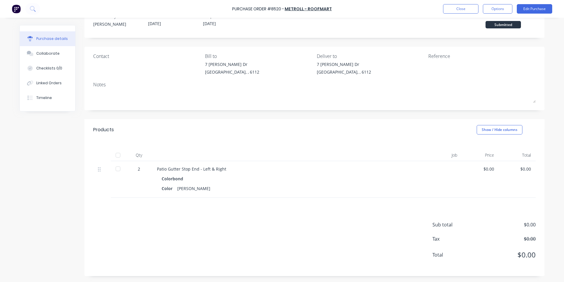
scroll to position [17, 0]
click at [117, 159] on div at bounding box center [118, 157] width 12 height 12
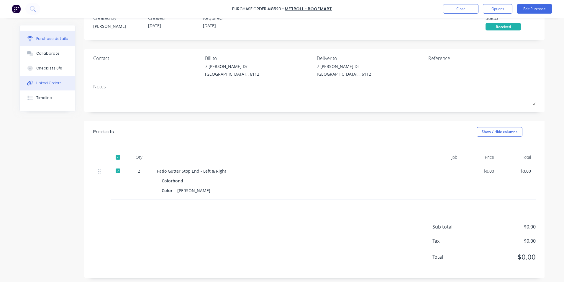
click at [43, 86] on button "Linked Orders" at bounding box center [47, 83] width 55 height 15
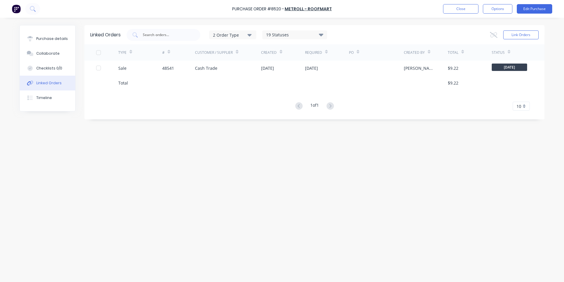
click at [154, 69] on div "Sale" at bounding box center [140, 68] width 44 height 15
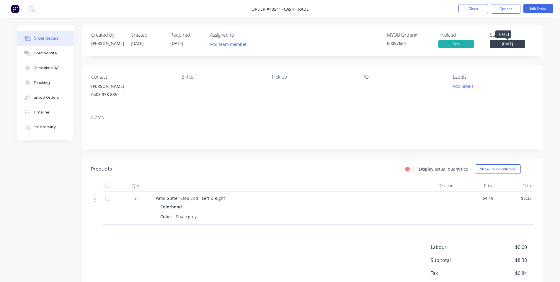
click at [505, 43] on span "[DATE]" at bounding box center [507, 43] width 35 height 7
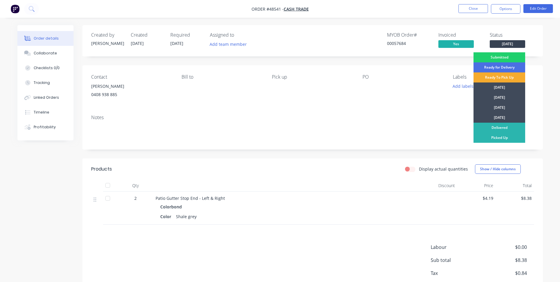
click at [505, 79] on div "Ready To Pick Up" at bounding box center [499, 77] width 52 height 10
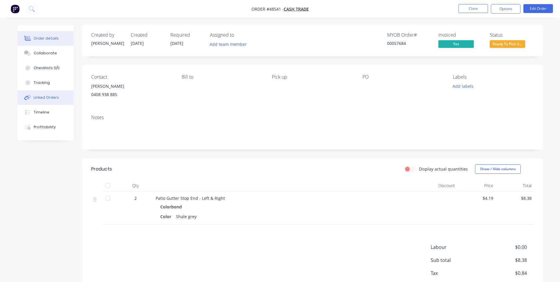
click at [39, 97] on div "Linked Orders" at bounding box center [46, 97] width 25 height 5
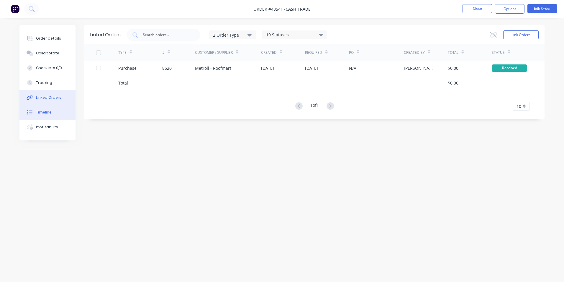
click at [40, 110] on div "Timeline" at bounding box center [44, 112] width 16 height 5
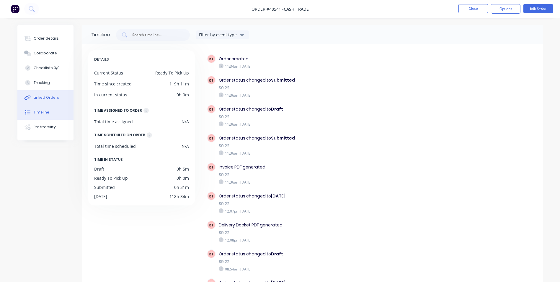
click at [45, 93] on button "Linked Orders" at bounding box center [45, 97] width 56 height 15
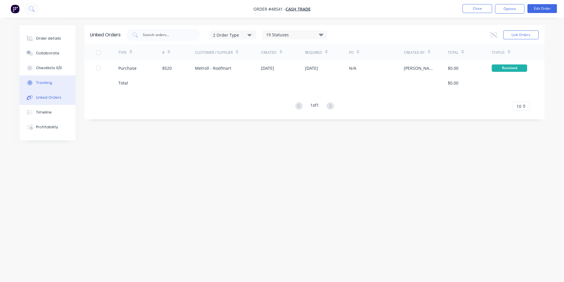
click at [45, 85] on div "Tracking" at bounding box center [44, 82] width 16 height 5
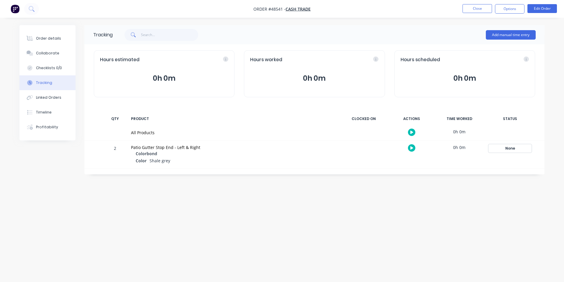
click at [504, 152] on button "None" at bounding box center [510, 148] width 43 height 8
click at [425, 195] on button "Complete" at bounding box center [423, 195] width 25 height 8
drag, startPoint x: 27, startPoint y: 27, endPoint x: 39, endPoint y: 37, distance: 15.7
click at [29, 31] on div "Order details Collaborate Checklists 0/0 Tracking Linked Orders Timeline Profit…" at bounding box center [47, 82] width 56 height 115
click at [39, 37] on div "Order details" at bounding box center [48, 38] width 25 height 5
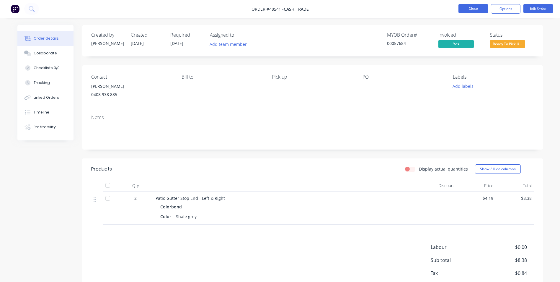
click at [469, 4] on button "Close" at bounding box center [473, 8] width 30 height 9
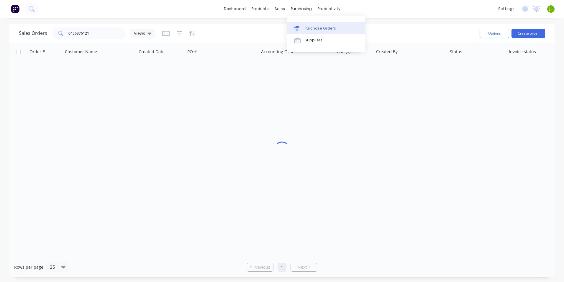
click at [308, 22] on link "Purchase Orders" at bounding box center [326, 28] width 78 height 12
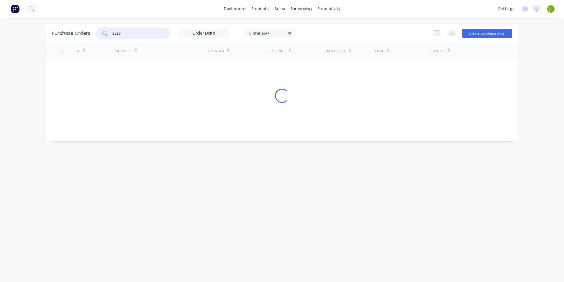
drag, startPoint x: 137, startPoint y: 34, endPoint x: 119, endPoint y: 34, distance: 17.7
click at [119, 34] on input "8520" at bounding box center [136, 33] width 49 height 6
type input "8516"
click at [174, 74] on div "# Supplier Created Reference Created By Total Status 8516 Metroll - Roofmart 27…" at bounding box center [282, 68] width 472 height 51
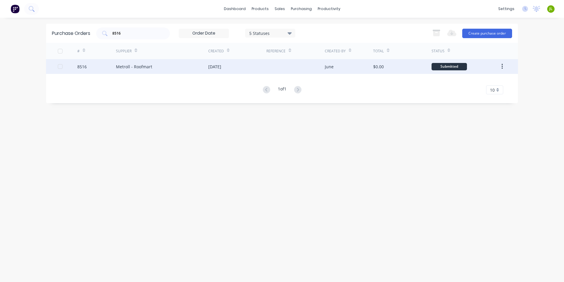
click at [176, 71] on div "Metroll - Roofmart" at bounding box center [162, 66] width 92 height 15
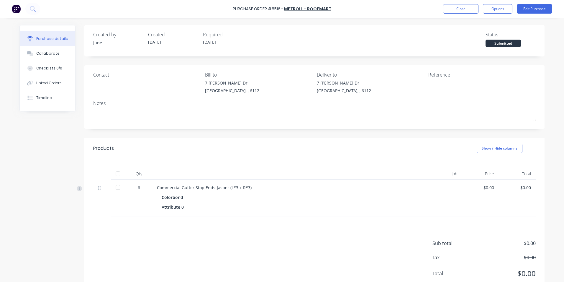
click at [118, 177] on div at bounding box center [118, 174] width 12 height 12
click at [53, 81] on div "Linked Orders" at bounding box center [48, 82] width 25 height 5
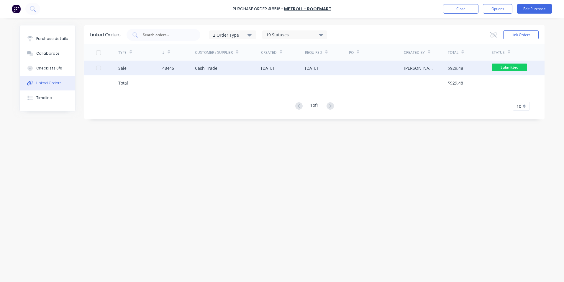
click at [166, 64] on div "48445" at bounding box center [178, 68] width 33 height 15
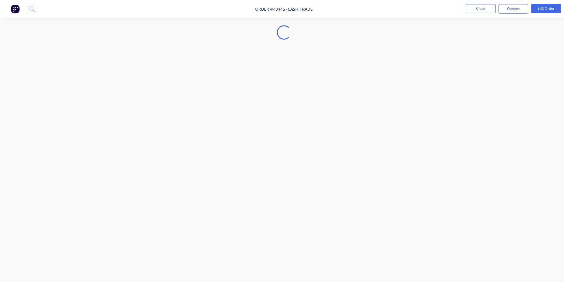
click at [49, 83] on div "Loading..." at bounding box center [282, 141] width 564 height 282
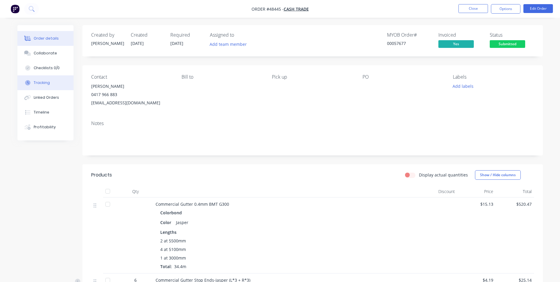
click at [53, 84] on button "Tracking" at bounding box center [45, 82] width 56 height 15
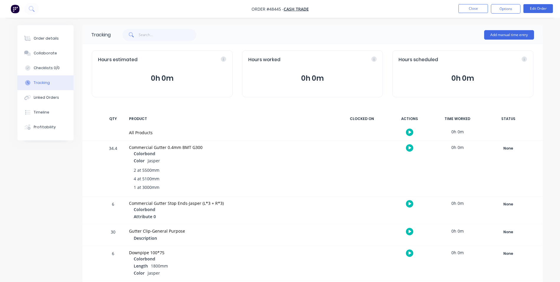
scroll to position [30, 0]
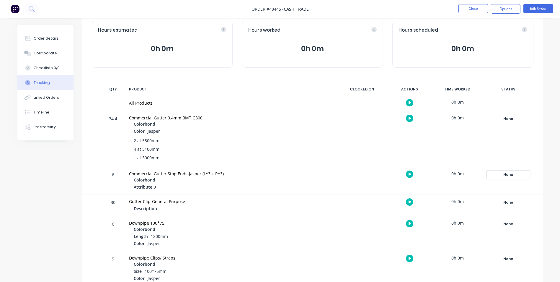
click at [512, 178] on button "None" at bounding box center [508, 174] width 43 height 8
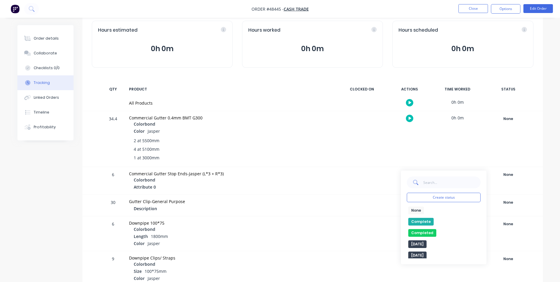
click at [419, 220] on button "Complete" at bounding box center [420, 222] width 25 height 8
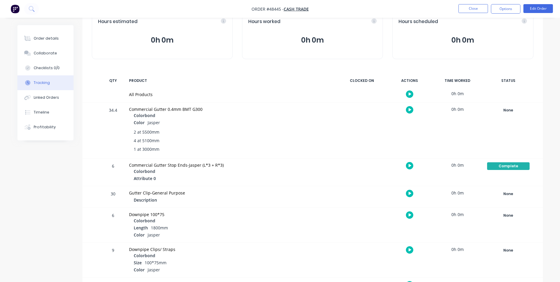
scroll to position [67, 0]
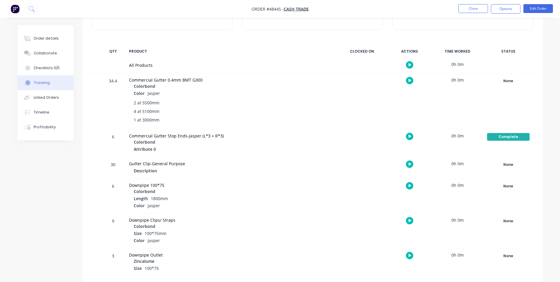
click at [371, 220] on div at bounding box center [362, 230] width 44 height 35
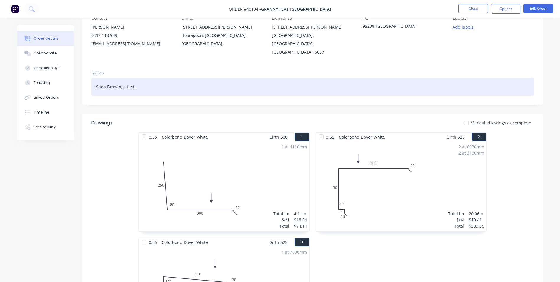
scroll to position [148, 0]
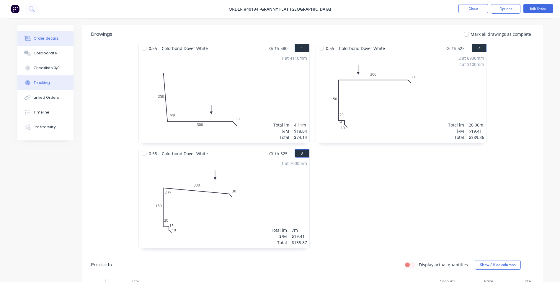
click at [41, 84] on div "Tracking" at bounding box center [42, 82] width 16 height 5
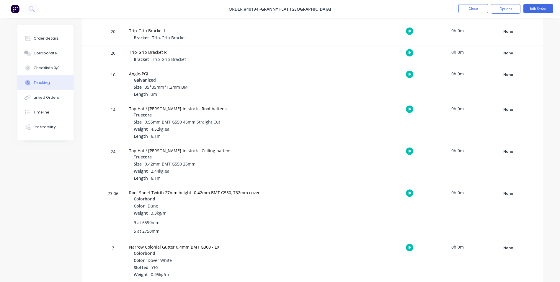
scroll to position [443, 0]
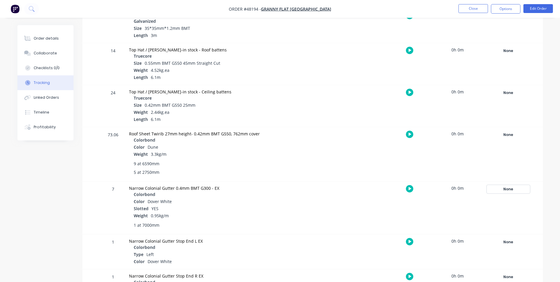
click at [511, 189] on div "None" at bounding box center [508, 189] width 43 height 8
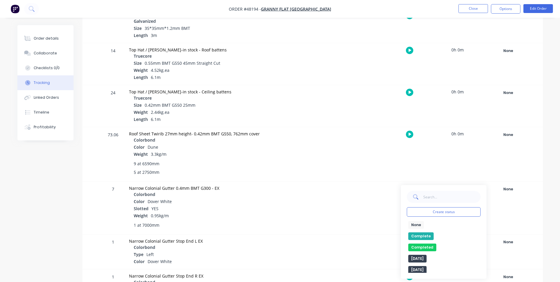
click at [431, 233] on button "Complete" at bounding box center [420, 236] width 25 height 8
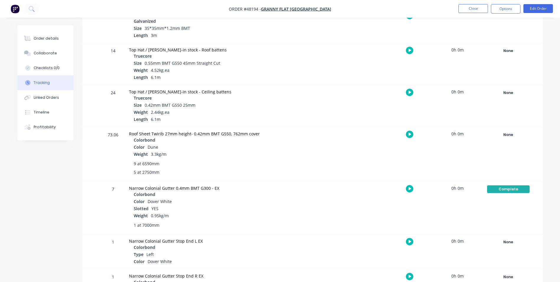
scroll to position [472, 0]
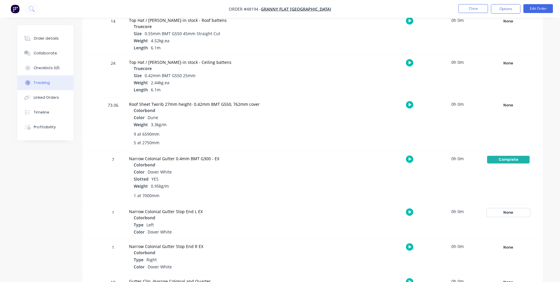
click at [516, 213] on div "None" at bounding box center [508, 212] width 43 height 8
click at [420, 256] on button "Complete" at bounding box center [420, 259] width 25 height 8
click at [505, 245] on div "None" at bounding box center [508, 247] width 43 height 8
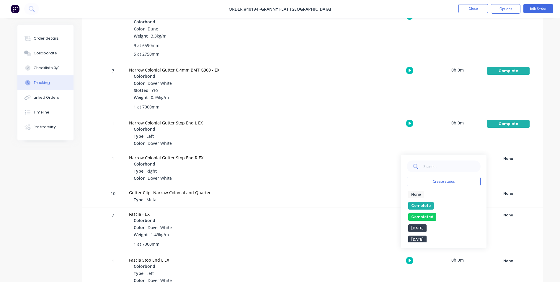
click at [416, 203] on button "Complete" at bounding box center [420, 206] width 25 height 8
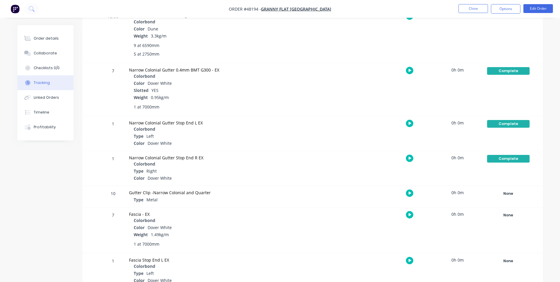
scroll to position [590, 0]
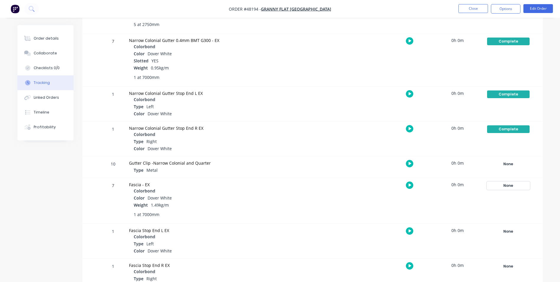
click at [507, 184] on div "None" at bounding box center [508, 186] width 43 height 8
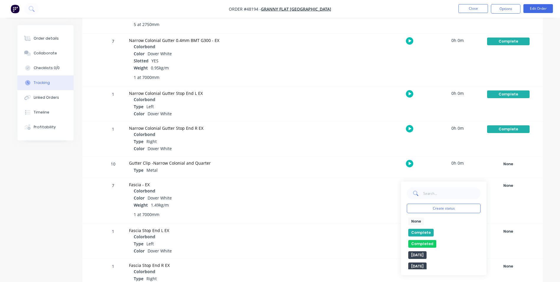
click at [416, 232] on button "Complete" at bounding box center [420, 232] width 25 height 8
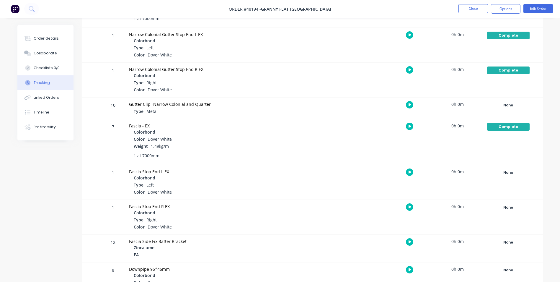
scroll to position [649, 0]
click at [508, 174] on div "None" at bounding box center [508, 172] width 43 height 8
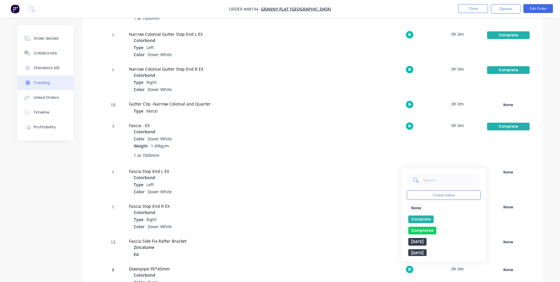
click at [424, 219] on button "Complete" at bounding box center [420, 219] width 25 height 8
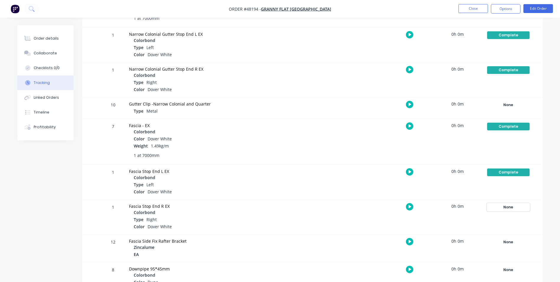
click at [516, 208] on div "None" at bounding box center [508, 207] width 43 height 8
drag, startPoint x: 418, startPoint y: 252, endPoint x: 424, endPoint y: 248, distance: 7.4
click at [418, 252] on button "Complete" at bounding box center [420, 254] width 25 height 8
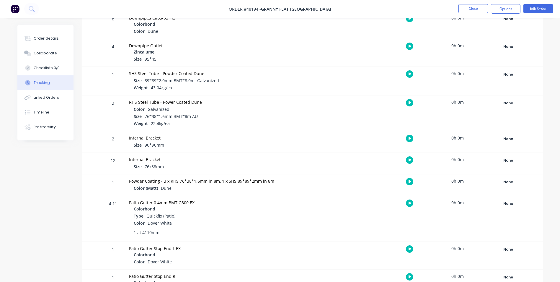
scroll to position [945, 0]
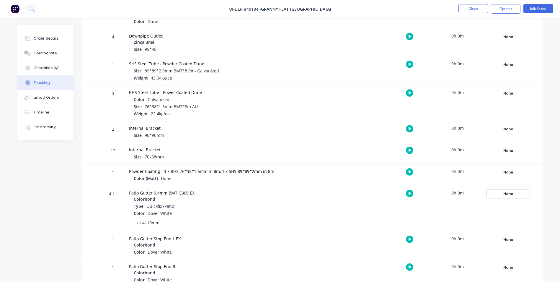
click at [497, 193] on div "None" at bounding box center [508, 194] width 43 height 8
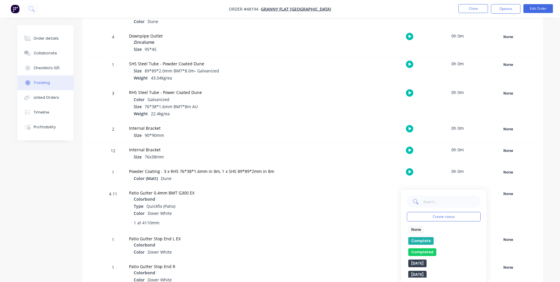
click at [412, 241] on button "Complete" at bounding box center [420, 241] width 25 height 8
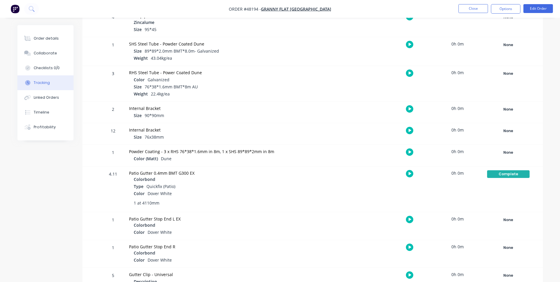
scroll to position [974, 0]
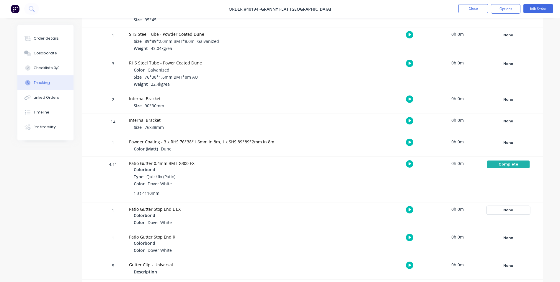
click at [501, 208] on div "None" at bounding box center [508, 210] width 43 height 8
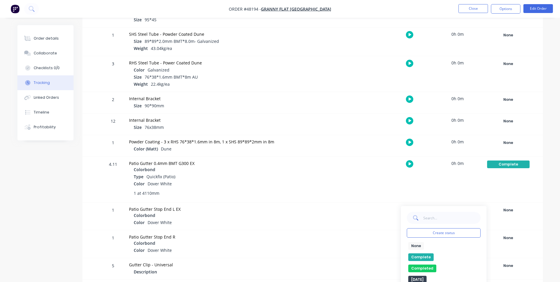
click at [424, 254] on button "Complete" at bounding box center [420, 257] width 25 height 8
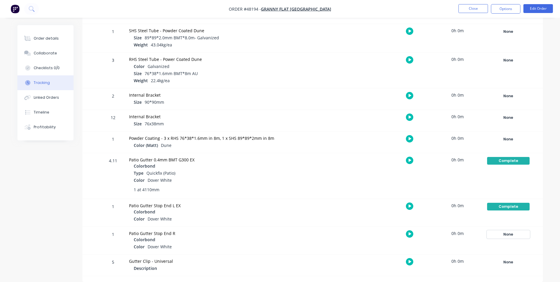
click at [504, 231] on div "None" at bounding box center [508, 234] width 43 height 8
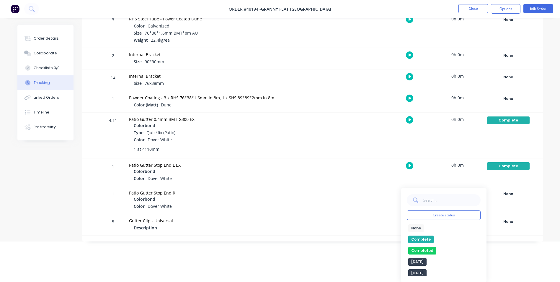
click at [422, 241] on button "Complete" at bounding box center [420, 239] width 25 height 8
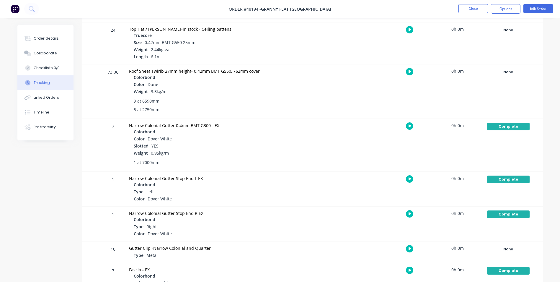
scroll to position [417, 0]
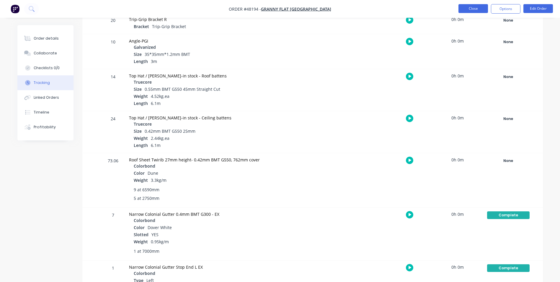
click at [465, 6] on button "Close" at bounding box center [473, 8] width 30 height 9
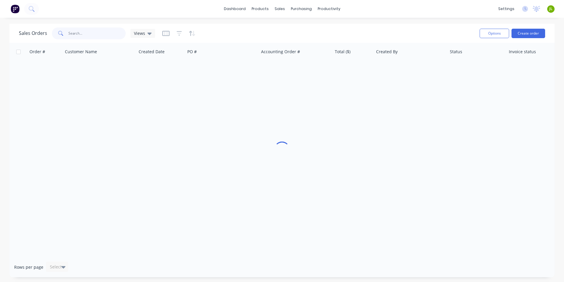
click at [119, 37] on input "text" at bounding box center [97, 33] width 58 height 12
click at [306, 26] on div "Purchase Orders" at bounding box center [320, 28] width 31 height 5
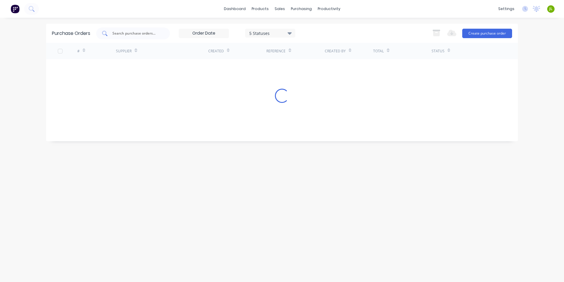
click at [148, 34] on input "text" at bounding box center [136, 33] width 49 height 6
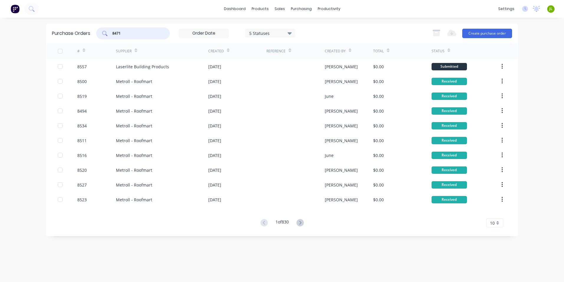
type input "8471"
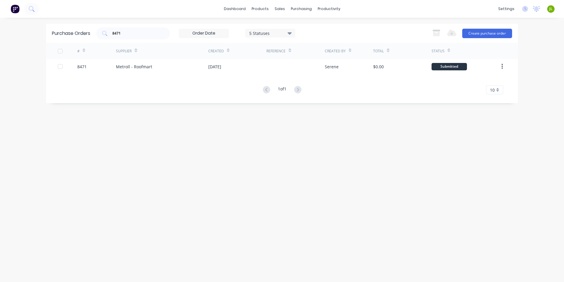
click at [170, 65] on div "Metroll - Roofmart" at bounding box center [162, 66] width 92 height 15
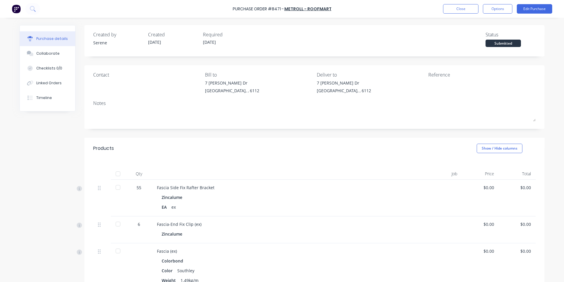
click at [116, 175] on div at bounding box center [118, 174] width 12 height 12
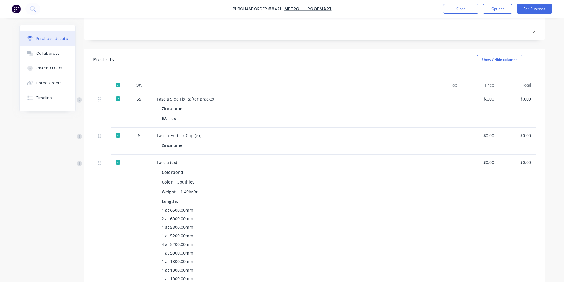
scroll to position [177, 0]
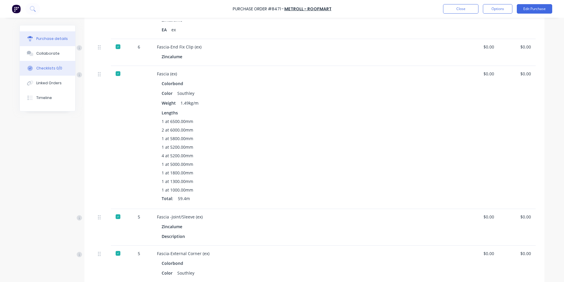
click at [46, 75] on button "Checklists 0/0" at bounding box center [47, 68] width 55 height 15
type textarea "x"
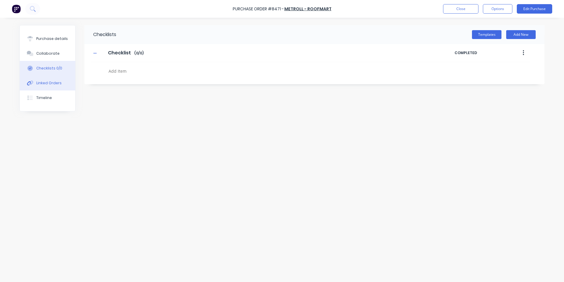
click at [44, 80] on button "Linked Orders" at bounding box center [47, 83] width 55 height 15
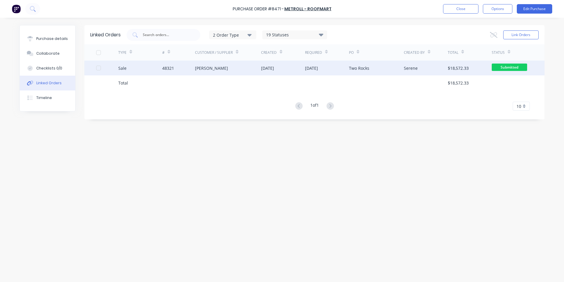
click at [216, 67] on div "[PERSON_NAME]" at bounding box center [228, 68] width 66 height 15
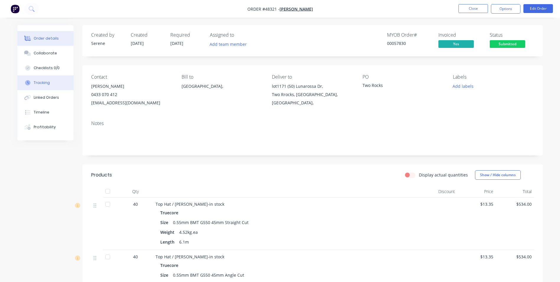
click at [45, 77] on button "Tracking" at bounding box center [45, 82] width 56 height 15
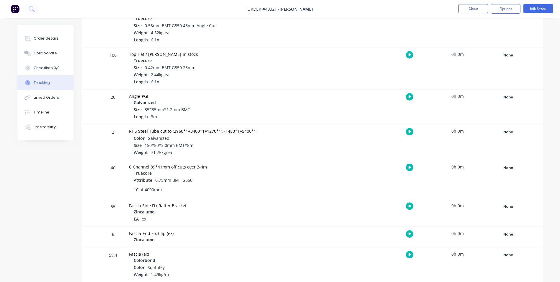
scroll to position [177, 0]
click at [502, 207] on div "None" at bounding box center [508, 206] width 43 height 8
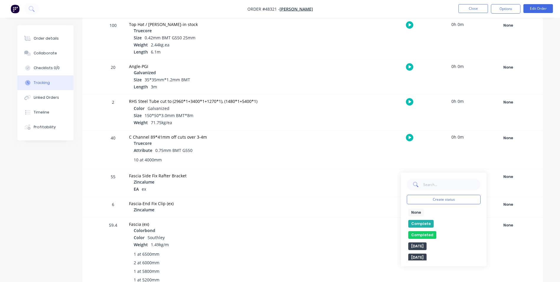
click at [416, 223] on button "Complete" at bounding box center [420, 224] width 25 height 8
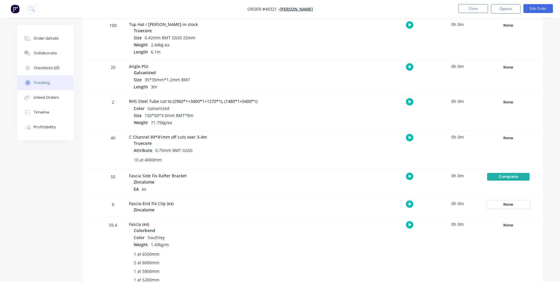
click at [512, 202] on div "None" at bounding box center [508, 204] width 43 height 8
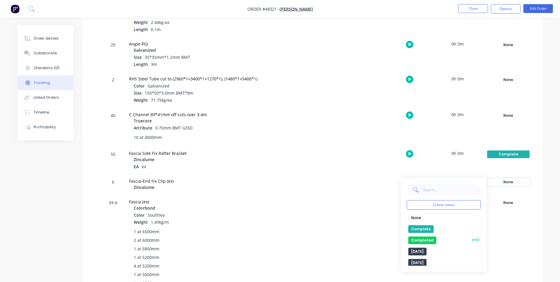
scroll to position [266, 0]
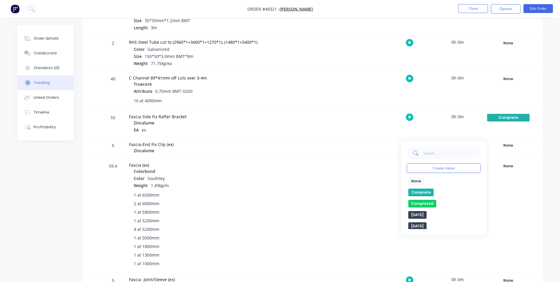
click at [427, 191] on button "Complete" at bounding box center [420, 192] width 25 height 8
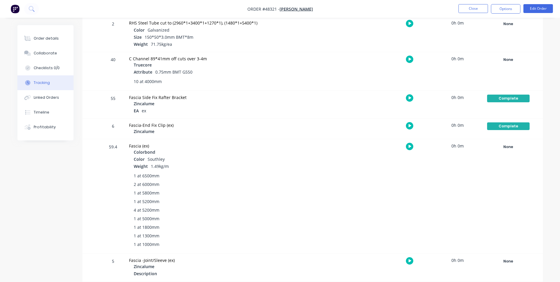
scroll to position [295, 0]
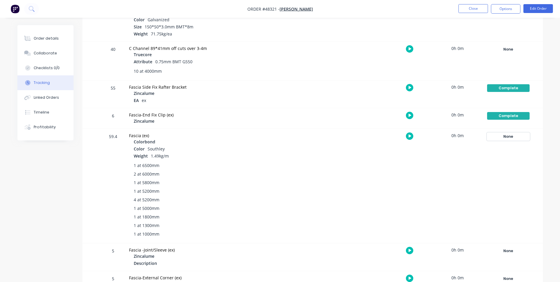
click at [511, 134] on button "None" at bounding box center [508, 136] width 43 height 8
click at [511, 134] on div "None" at bounding box center [508, 137] width 43 height 8
click at [504, 136] on div "None" at bounding box center [508, 137] width 43 height 8
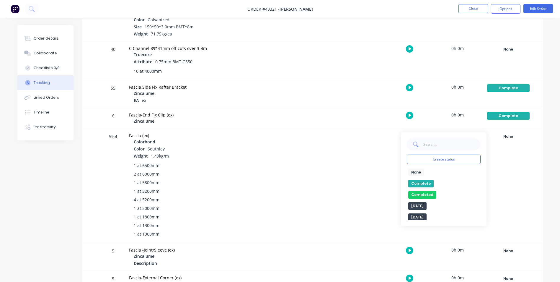
click at [415, 184] on button "Complete" at bounding box center [420, 183] width 25 height 8
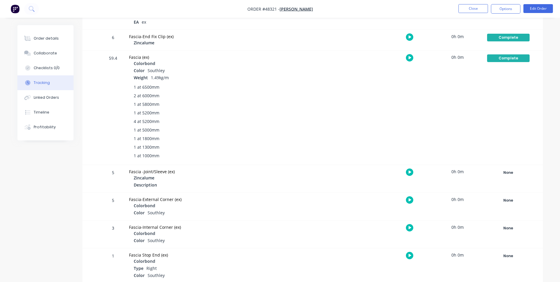
scroll to position [384, 0]
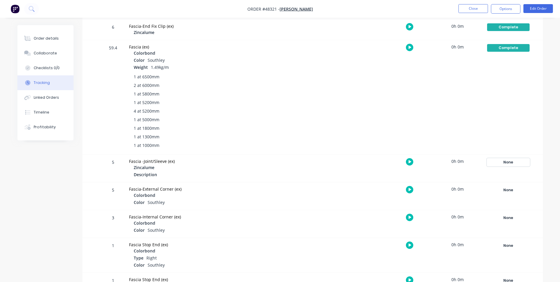
click at [515, 164] on div "None" at bounding box center [508, 162] width 43 height 8
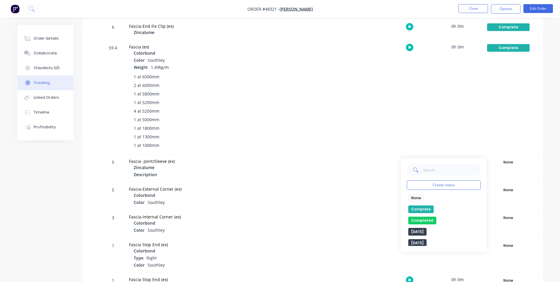
click at [421, 208] on button "Complete" at bounding box center [420, 209] width 25 height 8
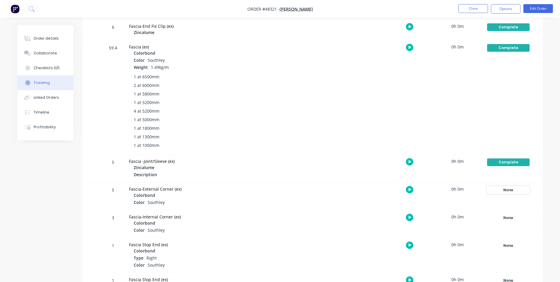
click at [508, 186] on div "None" at bounding box center [508, 190] width 43 height 8
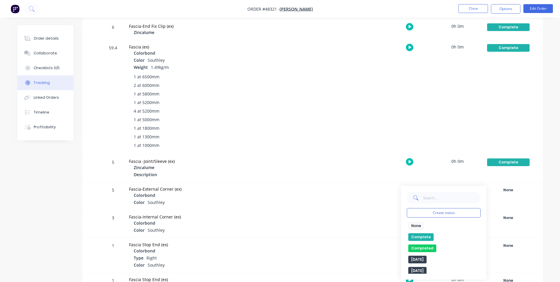
click at [421, 235] on button "Complete" at bounding box center [420, 237] width 25 height 8
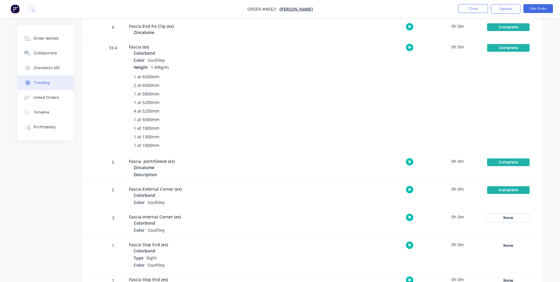
click at [496, 216] on div "None" at bounding box center [508, 218] width 43 height 8
click at [422, 262] on button "Complete" at bounding box center [420, 265] width 25 height 8
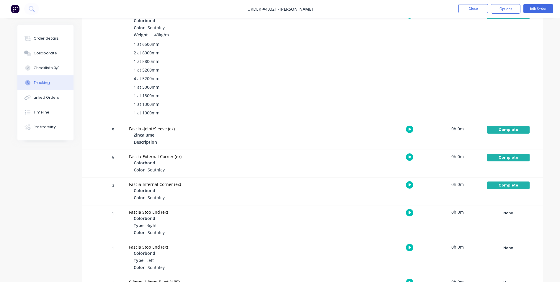
scroll to position [443, 0]
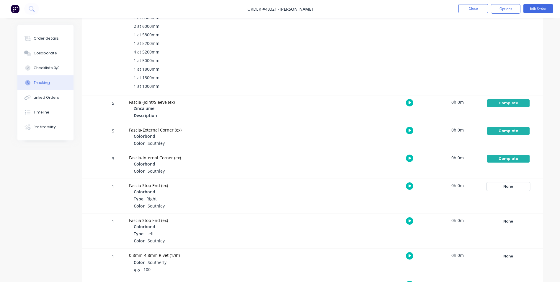
click at [510, 183] on div "None" at bounding box center [508, 186] width 43 height 8
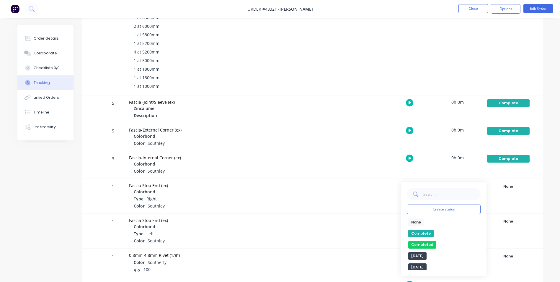
click at [425, 229] on button "Complete" at bounding box center [420, 233] width 25 height 8
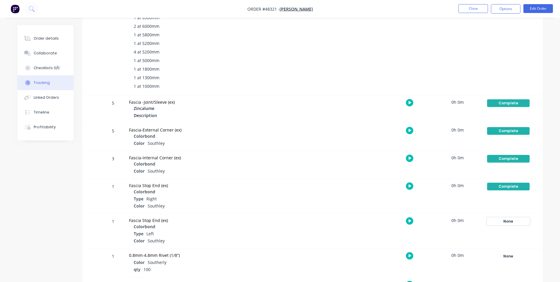
click at [521, 218] on div "None" at bounding box center [508, 221] width 43 height 8
click at [424, 268] on button "Complete" at bounding box center [420, 268] width 25 height 8
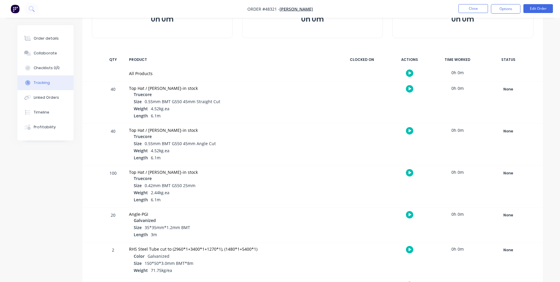
scroll to position [30, 0]
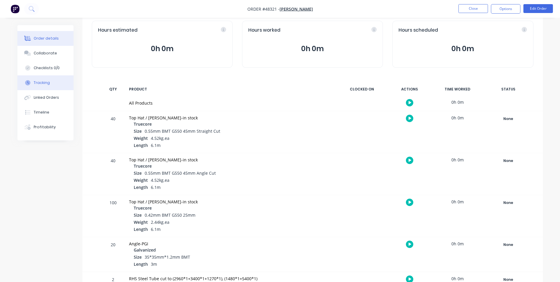
click at [48, 35] on button "Order details" at bounding box center [45, 38] width 56 height 15
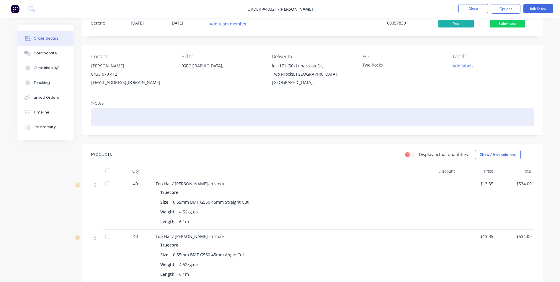
scroll to position [30, 0]
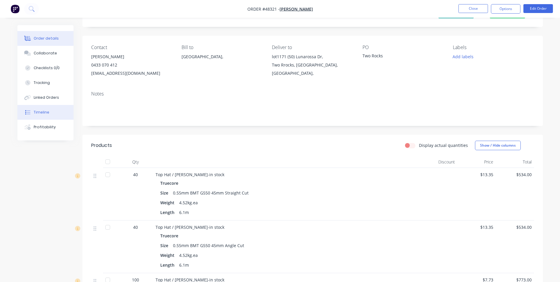
click at [51, 115] on button "Timeline" at bounding box center [45, 112] width 56 height 15
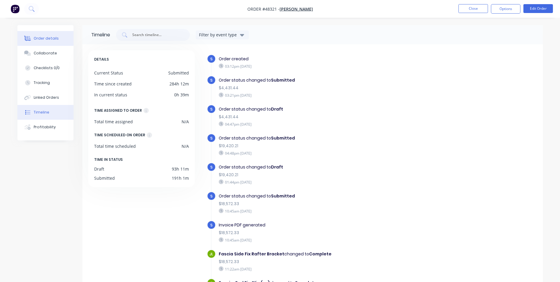
click at [48, 37] on div "Order details" at bounding box center [46, 38] width 25 height 5
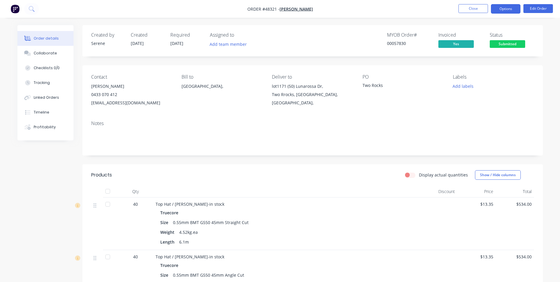
click at [504, 13] on button "Options" at bounding box center [506, 8] width 30 height 9
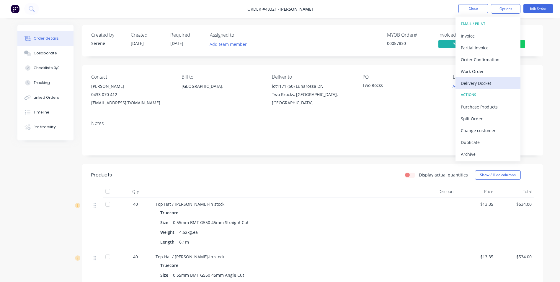
click at [494, 82] on div "Delivery Docket" at bounding box center [488, 83] width 54 height 9
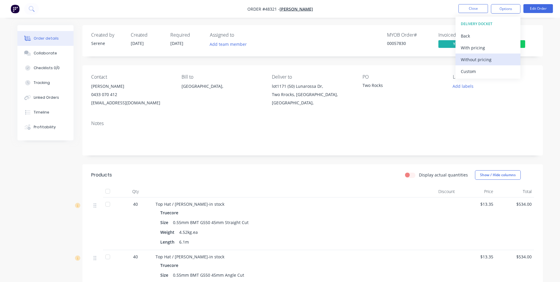
click at [493, 63] on div "Without pricing" at bounding box center [488, 59] width 54 height 9
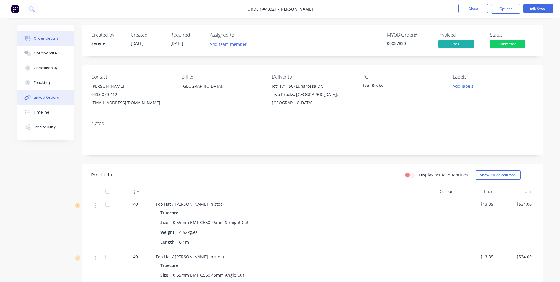
click at [40, 94] on button "Linked Orders" at bounding box center [45, 97] width 56 height 15
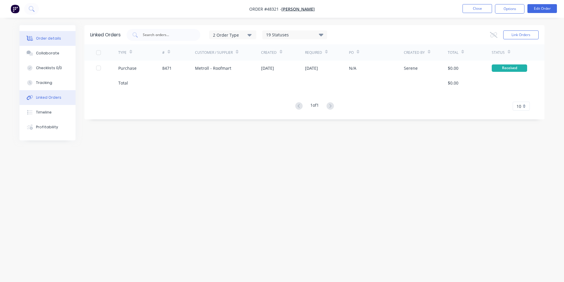
click at [34, 40] on div at bounding box center [29, 38] width 9 height 5
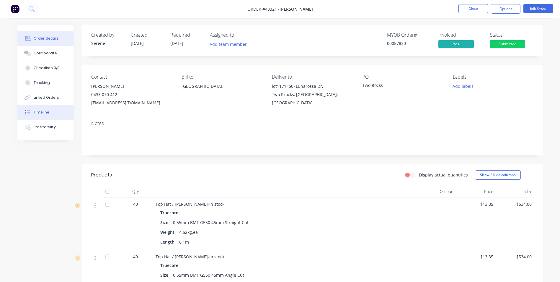
click at [54, 115] on button "Timeline" at bounding box center [45, 112] width 56 height 15
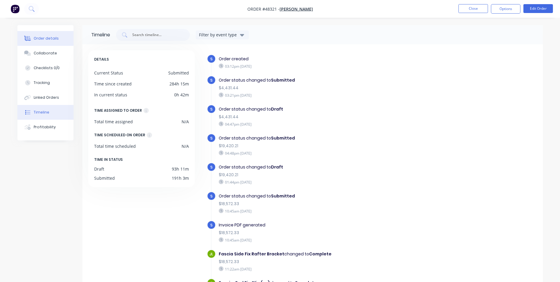
click at [72, 40] on button "Order details" at bounding box center [45, 38] width 56 height 15
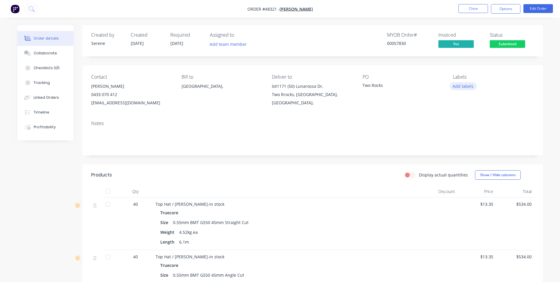
click at [460, 87] on button "Add labels" at bounding box center [463, 86] width 27 height 8
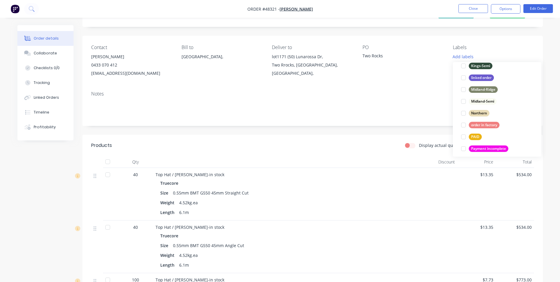
scroll to position [77, 0]
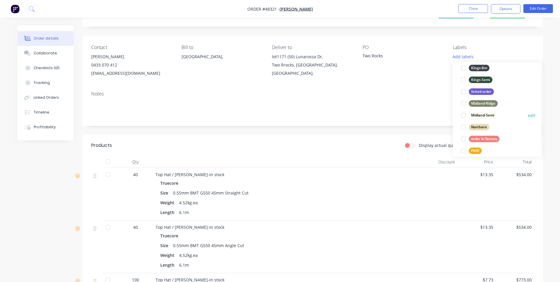
click at [477, 115] on div "Midland-Semi" at bounding box center [483, 115] width 28 height 6
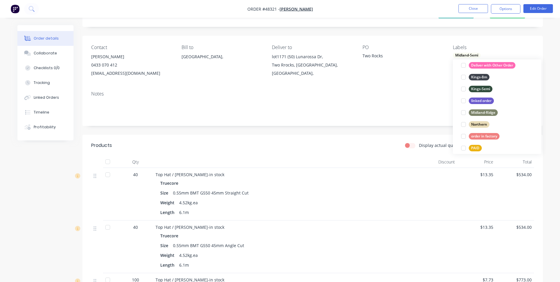
scroll to position [0, 0]
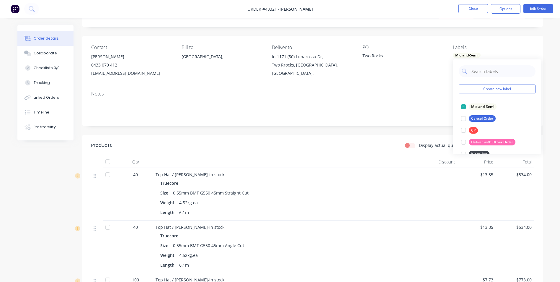
click at [396, 91] on div "Notes" at bounding box center [312, 94] width 443 height 6
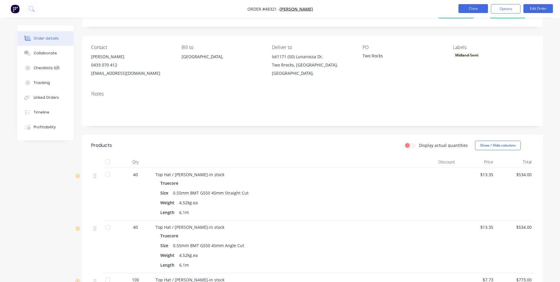
click at [464, 11] on button "Close" at bounding box center [473, 8] width 30 height 9
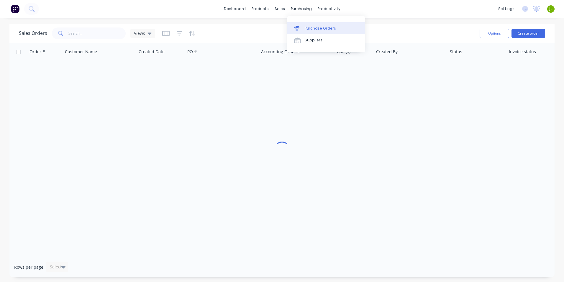
click at [307, 29] on div "Purchase Orders" at bounding box center [320, 28] width 31 height 5
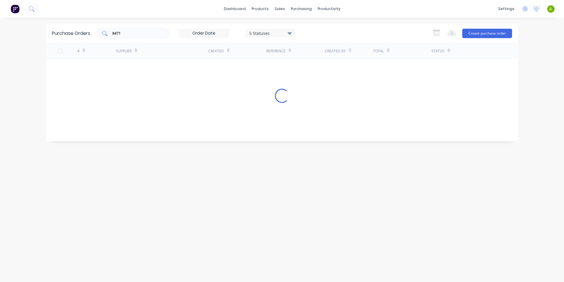
click at [140, 34] on input "8471" at bounding box center [136, 33] width 49 height 6
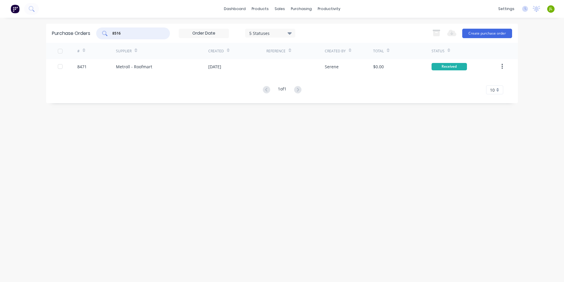
type input "8516"
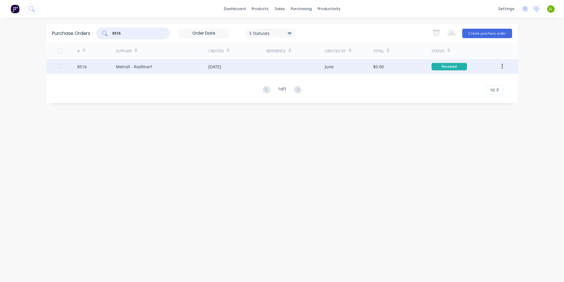
click at [151, 67] on div "Metroll - Roofmart" at bounding box center [134, 66] width 36 height 6
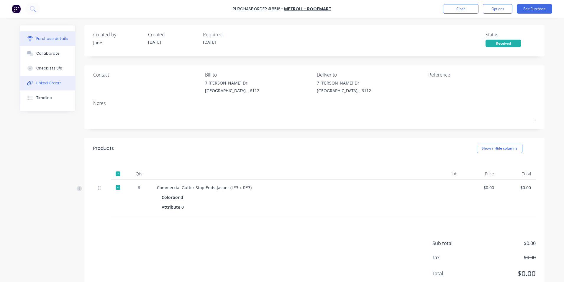
click at [59, 84] on button "Linked Orders" at bounding box center [47, 83] width 55 height 15
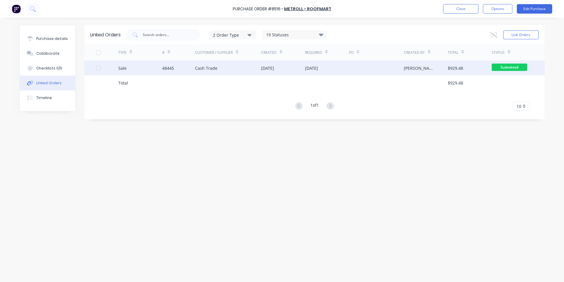
click at [145, 68] on div "Sale" at bounding box center [140, 68] width 44 height 15
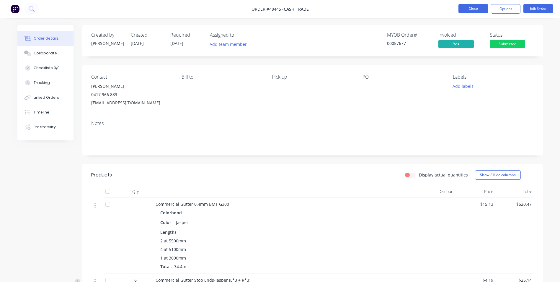
click at [471, 10] on button "Close" at bounding box center [473, 8] width 30 height 9
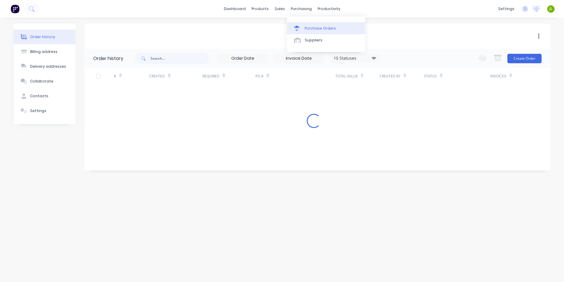
click at [302, 24] on link "Purchase Orders" at bounding box center [326, 28] width 78 height 12
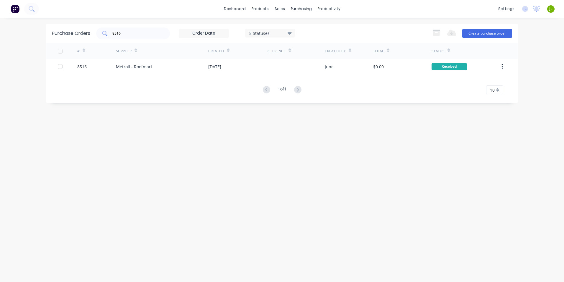
drag, startPoint x: 138, startPoint y: 36, endPoint x: 101, endPoint y: 36, distance: 37.8
click at [101, 36] on div "8516" at bounding box center [133, 33] width 74 height 12
drag, startPoint x: 122, startPoint y: 33, endPoint x: 112, endPoint y: 35, distance: 9.6
click at [112, 35] on div "85168527" at bounding box center [133, 33] width 74 height 12
type input "8527"
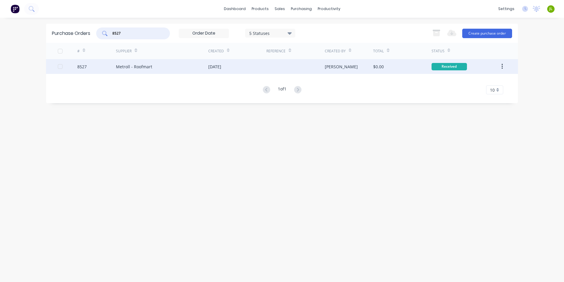
click at [157, 71] on div "Metroll - Roofmart" at bounding box center [162, 66] width 92 height 15
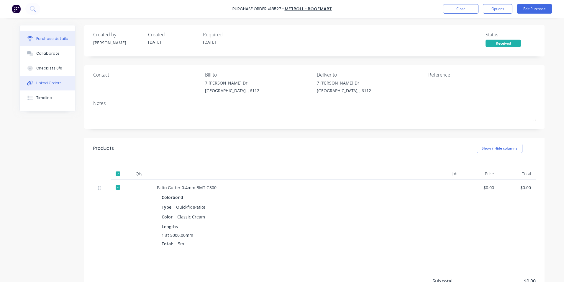
click at [36, 82] on div "Linked Orders" at bounding box center [48, 82] width 25 height 5
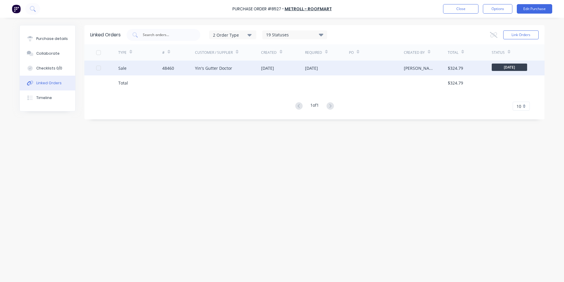
click at [150, 72] on div "Sale" at bounding box center [140, 68] width 44 height 15
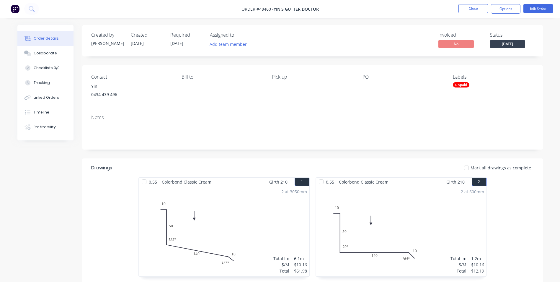
click at [139, 251] on div "2 at 3050mm Total lm $/M Total 6.1m $10.16 $61.98" at bounding box center [224, 231] width 171 height 90
click at [460, 4] on button "Close" at bounding box center [473, 8] width 30 height 9
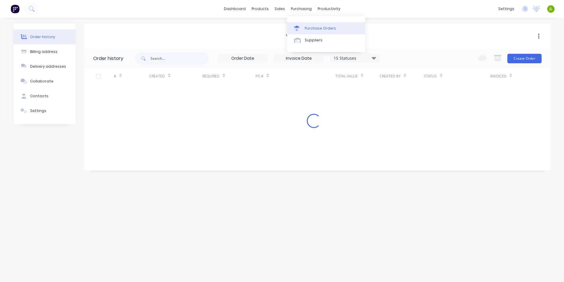
drag, startPoint x: 300, startPoint y: 8, endPoint x: 301, endPoint y: 31, distance: 23.3
click at [301, 31] on link "Purchase Orders" at bounding box center [326, 28] width 78 height 12
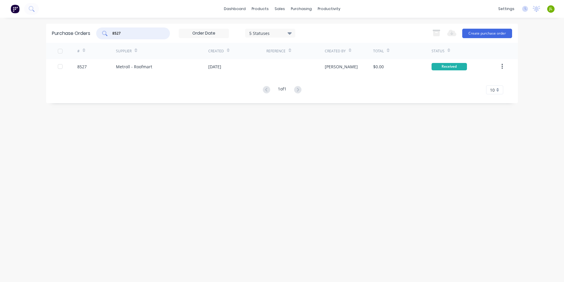
click at [117, 35] on input "8527" at bounding box center [136, 33] width 49 height 6
click at [290, 28] on div "Sales Orders" at bounding box center [302, 28] width 24 height 5
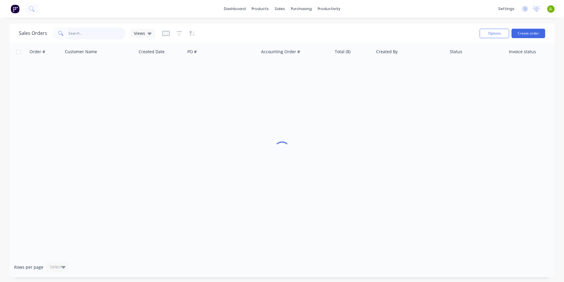
click at [102, 35] on input "text" at bounding box center [97, 33] width 58 height 12
type input "47354"
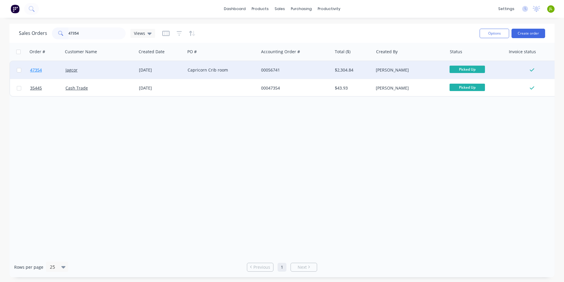
click at [39, 70] on span "47354" at bounding box center [36, 70] width 12 height 6
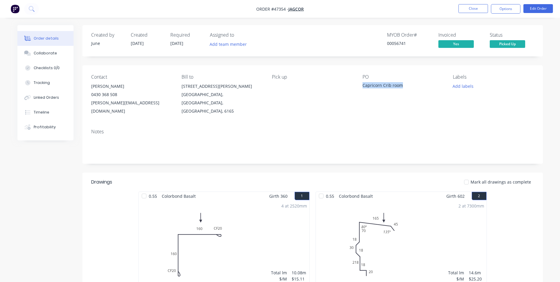
drag, startPoint x: 405, startPoint y: 85, endPoint x: 361, endPoint y: 90, distance: 44.3
click at [361, 90] on div "Contact Rhys Fenwick 0430 368 508 rhys@jagcor.com.au Bill to 15 Hoyle Rd Hope V…" at bounding box center [312, 94] width 460 height 59
copy div "Capricorn Crib room"
click at [351, 110] on div "Contact Rhys Fenwick 0430 368 508 rhys@jagcor.com.au Bill to 15 Hoyle Rd Hope V…" at bounding box center [312, 94] width 460 height 59
click at [406, 86] on div "Capricorn Crib room" at bounding box center [399, 86] width 74 height 8
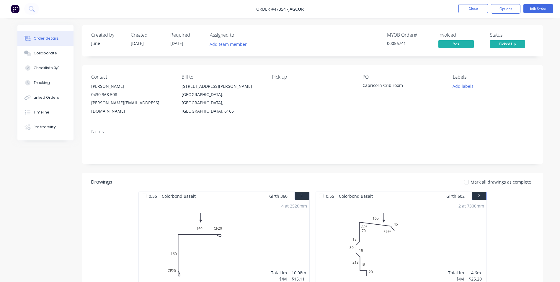
click at [404, 86] on div "Capricorn Crib room" at bounding box center [399, 86] width 74 height 8
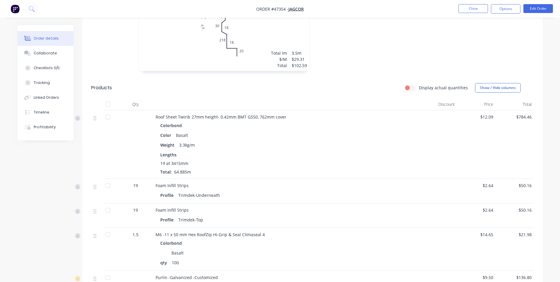
scroll to position [531, 0]
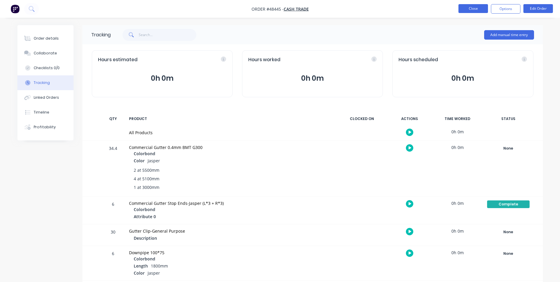
click at [470, 10] on button "Close" at bounding box center [473, 8] width 30 height 9
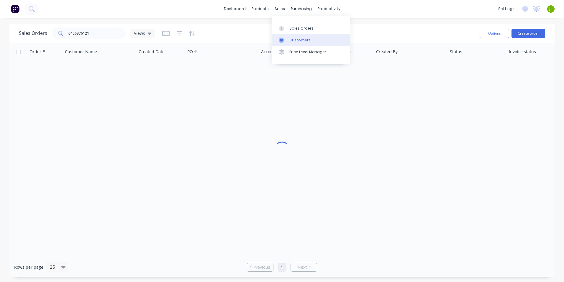
click at [292, 41] on div "Customers" at bounding box center [300, 39] width 21 height 5
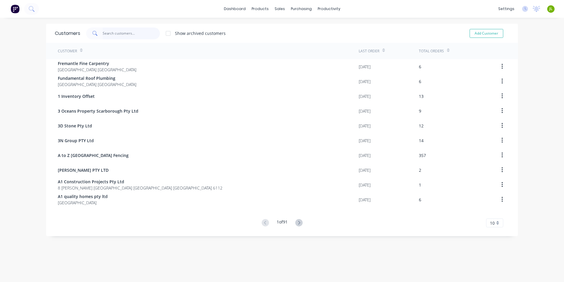
click at [130, 32] on input "text" at bounding box center [132, 33] width 58 height 12
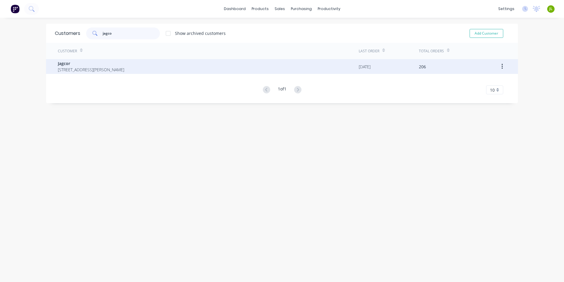
type input "jagco"
click at [200, 69] on div "Jagcor 15 Hoyle Rd Hope Valley Western Australia Australia 6165" at bounding box center [208, 66] width 301 height 15
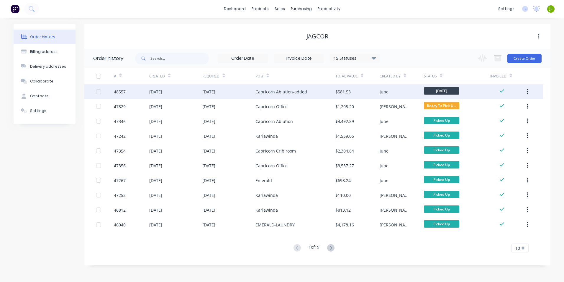
click at [318, 97] on div "Capricorn Ablution-added" at bounding box center [296, 91] width 80 height 15
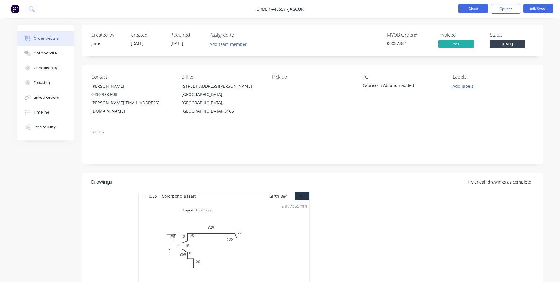
click at [464, 6] on button "Close" at bounding box center [473, 8] width 30 height 9
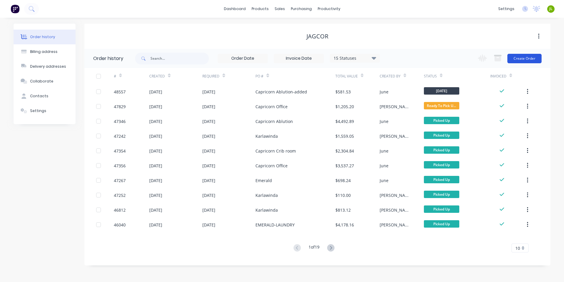
click at [527, 57] on button "Create Order" at bounding box center [525, 58] width 34 height 9
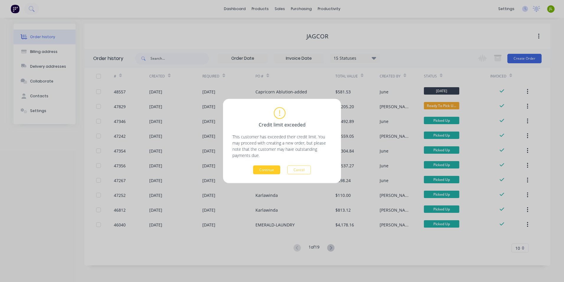
click at [268, 172] on button "Continue" at bounding box center [266, 169] width 27 height 9
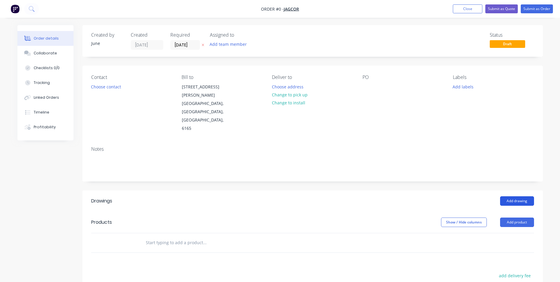
click at [520, 196] on button "Add drawing" at bounding box center [517, 200] width 34 height 9
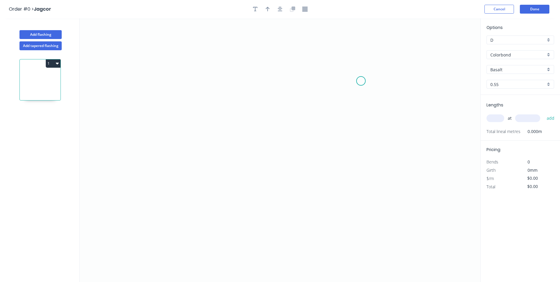
click at [361, 81] on icon "0" at bounding box center [280, 149] width 401 height 263
click at [180, 73] on icon "0" at bounding box center [280, 149] width 401 height 263
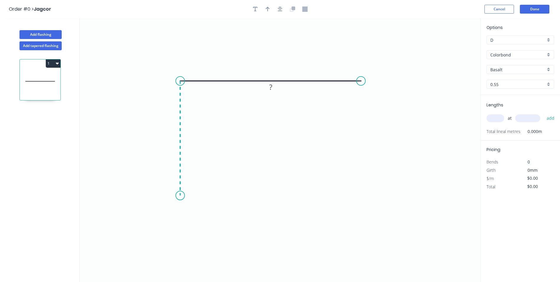
click at [179, 196] on icon "0 ?" at bounding box center [280, 149] width 401 height 263
click at [227, 198] on icon "0 ? ?" at bounding box center [280, 149] width 401 height 263
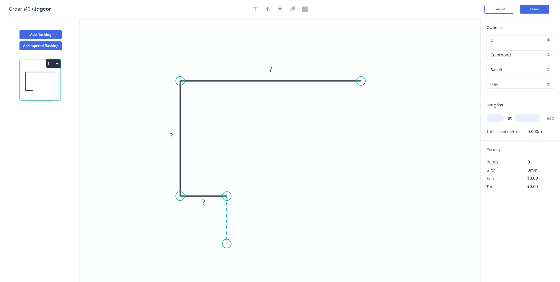
click at [227, 244] on icon "0 ? ? ?" at bounding box center [280, 149] width 401 height 263
click at [227, 244] on circle at bounding box center [226, 243] width 9 height 9
click at [271, 70] on tspan "?" at bounding box center [270, 69] width 3 height 10
click at [171, 135] on tspan "?" at bounding box center [171, 136] width 3 height 10
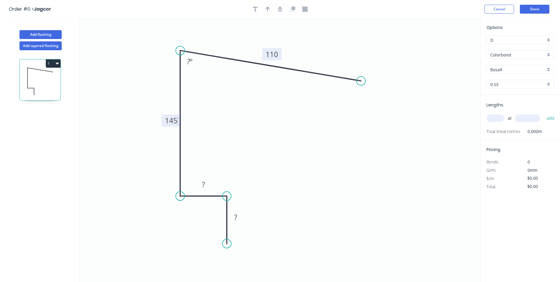
drag, startPoint x: 179, startPoint y: 80, endPoint x: 179, endPoint y: 50, distance: 29.5
click at [179, 50] on circle at bounding box center [180, 50] width 9 height 9
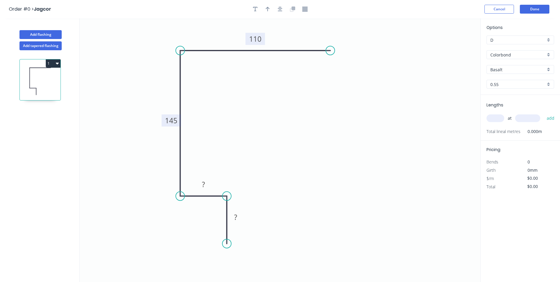
drag, startPoint x: 363, startPoint y: 82, endPoint x: 330, endPoint y: 58, distance: 40.0
click at [330, 58] on icon "0 ? ? 145 110" at bounding box center [280, 149] width 401 height 263
click at [200, 180] on rect at bounding box center [203, 184] width 19 height 12
click at [202, 182] on tspan "?" at bounding box center [203, 184] width 3 height 10
click at [240, 221] on rect at bounding box center [236, 217] width 12 height 8
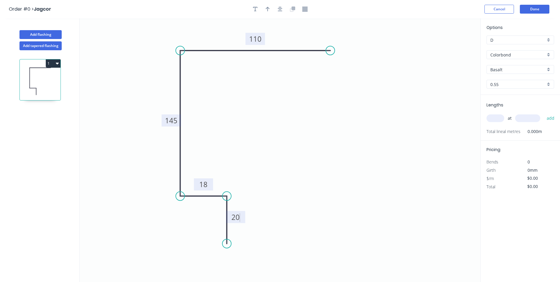
click at [331, 100] on icon "0 20 18 145 110" at bounding box center [280, 149] width 401 height 263
type input "$10.65"
click at [267, 14] on header "Order #0 > Jagcor Cancel Done" at bounding box center [280, 9] width 560 height 18
click at [267, 9] on icon "button" at bounding box center [268, 8] width 4 height 5
drag, startPoint x: 451, startPoint y: 46, endPoint x: 139, endPoint y: 82, distance: 313.7
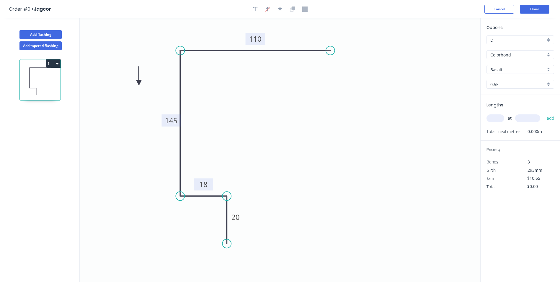
click at [139, 83] on icon at bounding box center [138, 75] width 5 height 19
click at [139, 82] on icon at bounding box center [139, 75] width 5 height 19
click at [139, 82] on icon at bounding box center [146, 82] width 19 height 5
click at [139, 82] on icon at bounding box center [143, 87] width 17 height 17
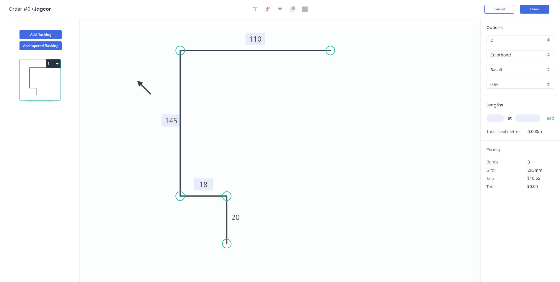
click at [139, 82] on icon at bounding box center [143, 87] width 17 height 17
click at [139, 82] on icon at bounding box center [134, 87] width 17 height 17
click at [502, 119] on input "text" at bounding box center [495, 118] width 18 height 8
type input "2"
click at [531, 116] on input "text" at bounding box center [527, 118] width 25 height 8
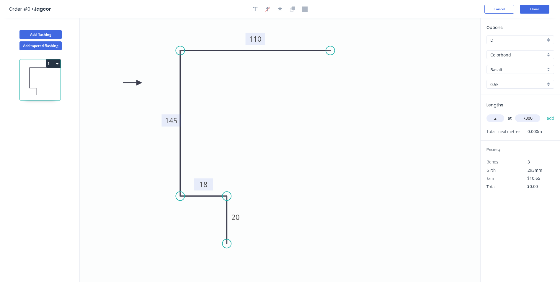
type input "7300"
click at [544, 113] on button "add" at bounding box center [551, 118] width 14 height 10
type input "$155.49"
click at [534, 138] on span "14.600m" at bounding box center [532, 139] width 24 height 8
click at [540, 139] on span "14.600m" at bounding box center [532, 139] width 24 height 8
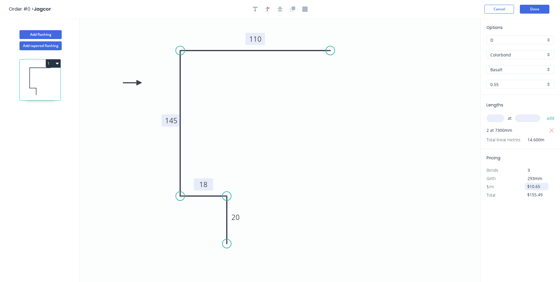
click at [535, 186] on input "$10.65" at bounding box center [537, 186] width 20 height 8
drag, startPoint x: 543, startPoint y: 185, endPoint x: 496, endPoint y: 192, distance: 48.3
click at [496, 192] on div "Pricing Bends 3 Girth 293mm $/m $10.65 Total $155.49" at bounding box center [520, 174] width 79 height 50
click at [434, 190] on icon "0 20 18 145 110" at bounding box center [280, 149] width 401 height 263
click at [454, 148] on icon "0 20 18 145 110" at bounding box center [280, 149] width 401 height 263
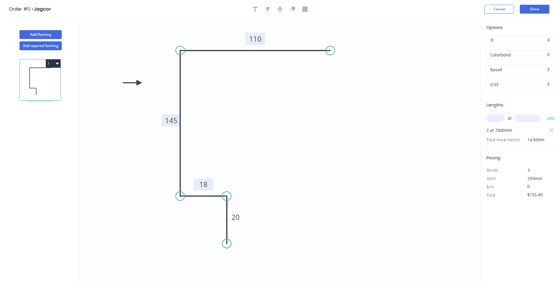
type input "$0.00"
drag, startPoint x: 514, startPoint y: 207, endPoint x: 540, endPoint y: 197, distance: 27.5
click at [517, 207] on div "Options D D Colorbond Colorbond Basalt Basalt 0.55 0.55 Lengths at add 2 at 730…" at bounding box center [520, 150] width 80 height 264
click at [541, 7] on button "Done" at bounding box center [535, 9] width 30 height 9
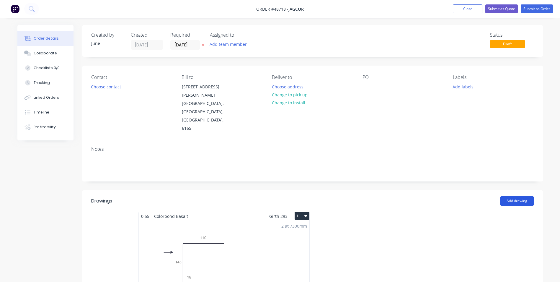
click at [512, 196] on button "Add drawing" at bounding box center [517, 200] width 34 height 9
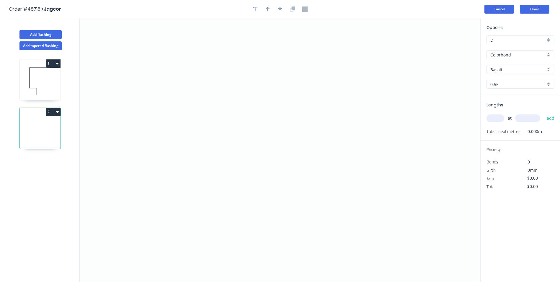
click at [501, 8] on button "Cancel" at bounding box center [499, 9] width 30 height 9
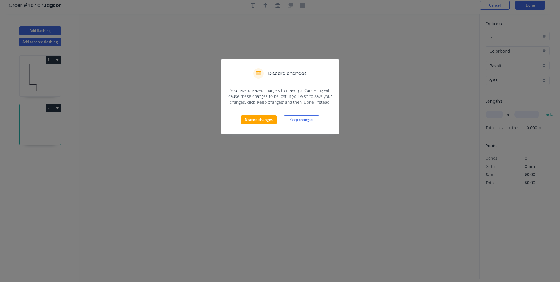
scroll to position [11, 0]
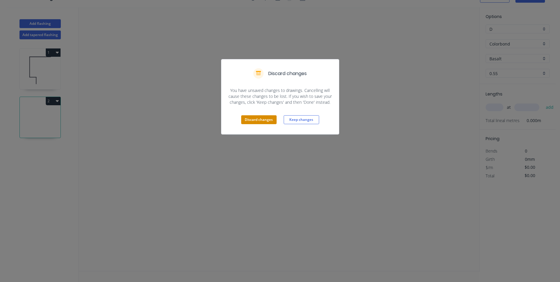
click at [256, 121] on button "Discard changes" at bounding box center [258, 119] width 35 height 9
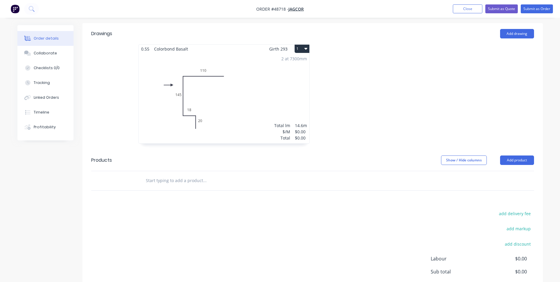
scroll to position [189, 0]
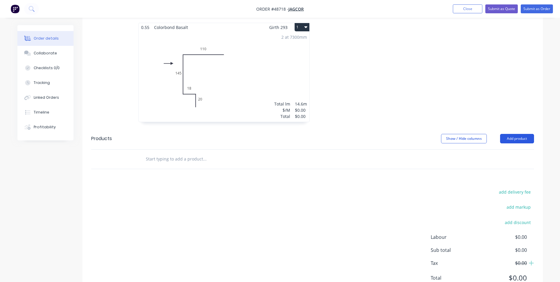
click at [506, 134] on button "Add product" at bounding box center [517, 138] width 34 height 9
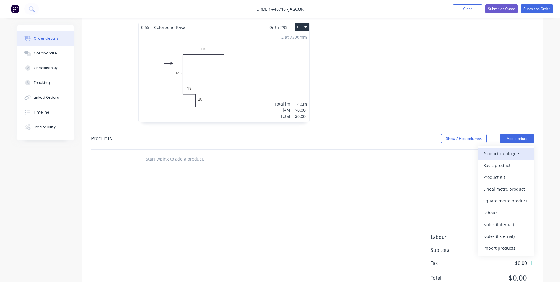
click at [493, 149] on div "Product catalogue" at bounding box center [505, 153] width 45 height 9
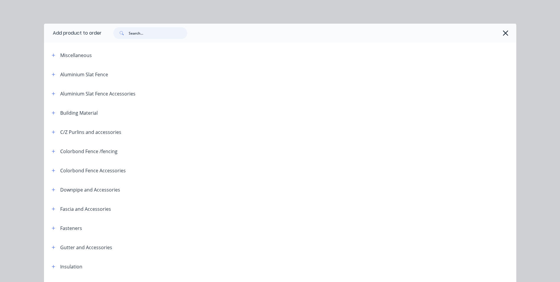
click at [141, 31] on input "text" at bounding box center [158, 33] width 58 height 12
type input "roof"
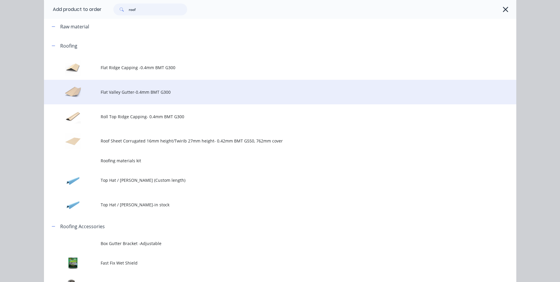
scroll to position [266, 0]
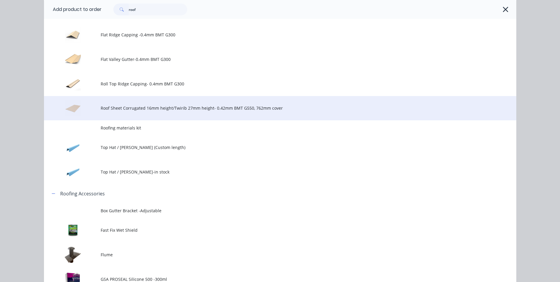
click at [148, 109] on span "Roof Sheet Corrugated 16mm height/Twirib 27mm height- 0.42mm BMT G550, 762mm co…" at bounding box center [267, 108] width 332 height 6
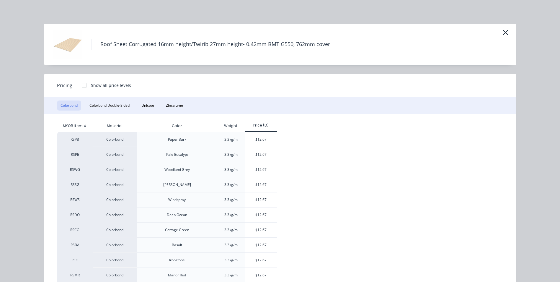
scroll to position [89, 0]
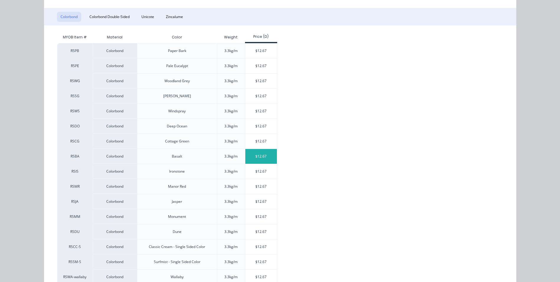
click at [250, 160] on div "$12.67" at bounding box center [261, 156] width 32 height 15
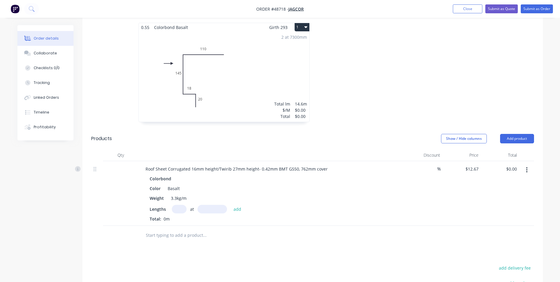
click at [183, 205] on input "text" at bounding box center [179, 209] width 15 height 9
type input "9"
type input "19"
type input "3415mm"
drag, startPoint x: 218, startPoint y: 144, endPoint x: 169, endPoint y: 146, distance: 49.6
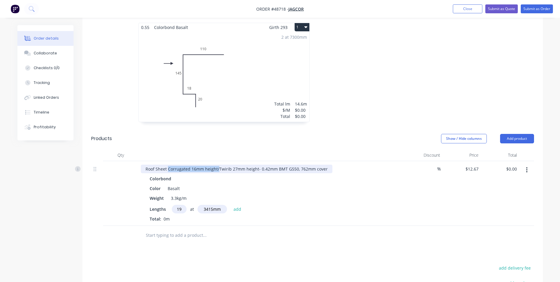
click at [169, 164] on div "Roof Sheet Corrugated 16mm height/Twirib 27mm height- 0.42mm BMT G550, 762mm co…" at bounding box center [237, 168] width 192 height 9
click at [407, 161] on div "%" at bounding box center [423, 193] width 38 height 65
click at [364, 205] on div "Lengths 19 at 3415mm add" at bounding box center [271, 209] width 243 height 9
click at [241, 205] on button "add" at bounding box center [238, 209] width 14 height 8
type input "$822.09"
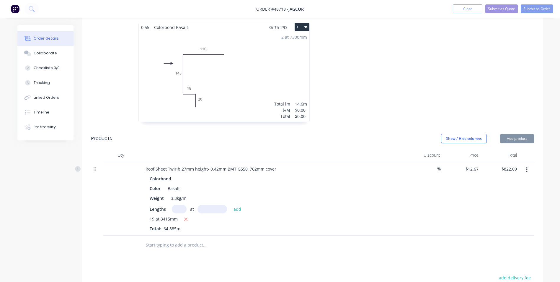
click at [334, 215] on div "19 at 3415mm" at bounding box center [271, 218] width 243 height 7
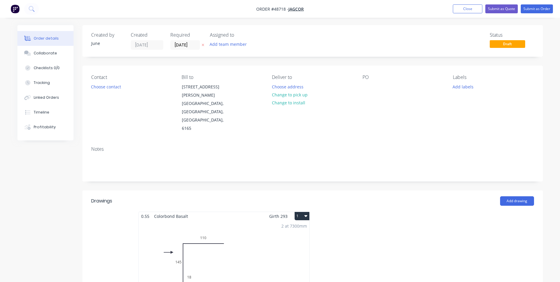
click at [353, 190] on header "Drawings Add drawing" at bounding box center [312, 200] width 460 height 21
click at [373, 211] on div at bounding box center [401, 263] width 177 height 105
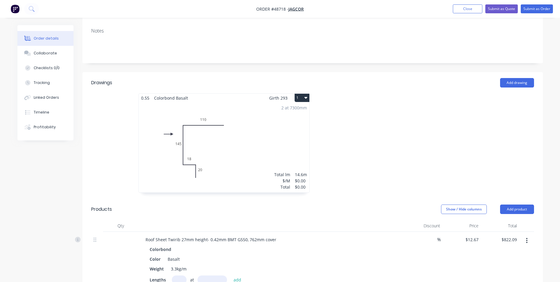
click at [308, 198] on header "Products Show / Hide columns Add product" at bounding box center [312, 208] width 460 height 21
drag, startPoint x: 319, startPoint y: 174, endPoint x: 115, endPoint y: 107, distance: 214.5
click at [115, 107] on div "Drawings Add drawing 0.55 Colorbond Basalt Girth 293 1 0 20 18 145 110 0 20 18 …" at bounding box center [312, 263] width 460 height 382
click at [117, 107] on div "0.55 Colorbond Basalt Girth 293 1 0 20 18 145 110 0 20 18 145 110 2 at 7300mm T…" at bounding box center [312, 145] width 460 height 105
click at [388, 107] on div at bounding box center [401, 145] width 177 height 105
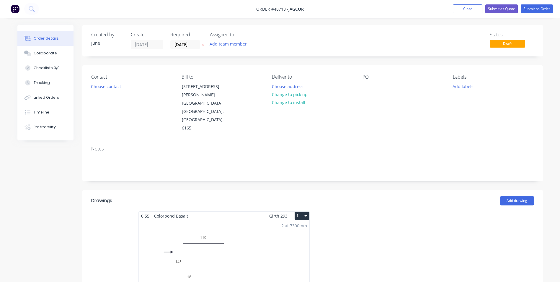
scroll to position [0, 0]
click at [295, 190] on header "Drawings Add drawing" at bounding box center [312, 200] width 460 height 21
click at [341, 196] on div "Add drawing" at bounding box center [359, 200] width 349 height 9
click at [226, 154] on div "Notes" at bounding box center [312, 161] width 460 height 40
click at [370, 83] on div at bounding box center [366, 86] width 9 height 9
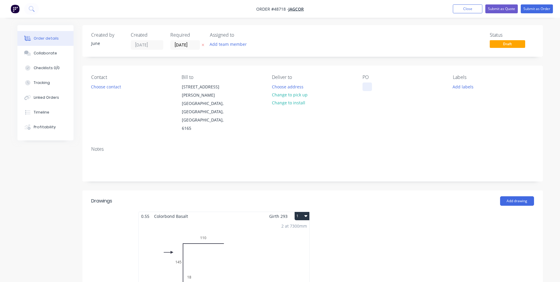
paste div
click at [364, 116] on div "Contact Choose contact Bill to 15 Hoyle Rd Hope Valley, Western Australia, Aust…" at bounding box center [312, 104] width 460 height 76
click at [295, 94] on button "Change to pick up" at bounding box center [290, 95] width 42 height 8
click at [104, 88] on button "Choose contact" at bounding box center [106, 86] width 36 height 8
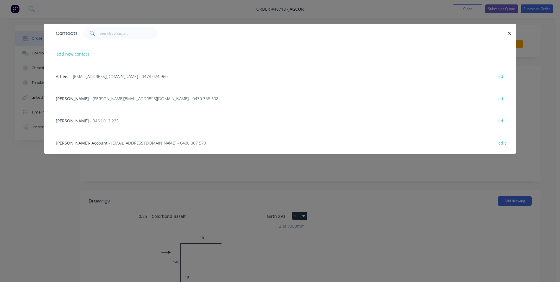
click at [99, 100] on span "- rhys@jagcor.com.au - 0430 368 508" at bounding box center [154, 99] width 128 height 6
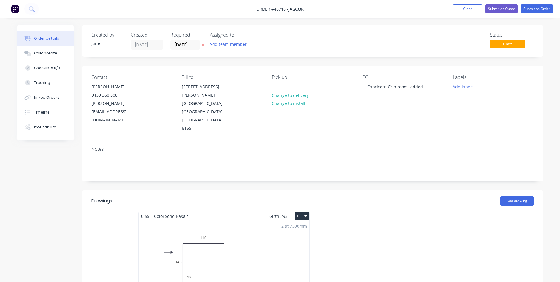
click at [177, 141] on div "Notes" at bounding box center [312, 161] width 460 height 40
click at [193, 44] on input "[DATE]" at bounding box center [185, 44] width 29 height 9
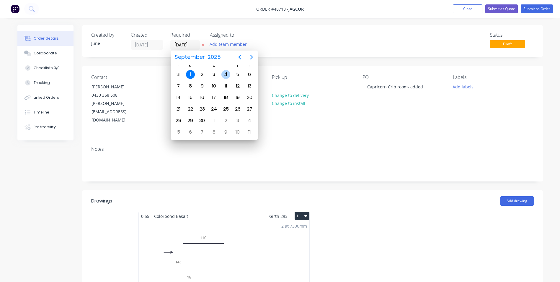
click at [225, 73] on div "4" at bounding box center [225, 74] width 9 height 9
type input "[DATE]"
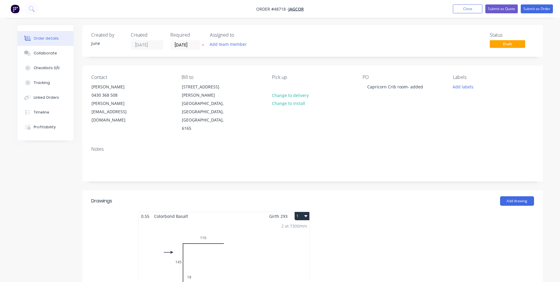
click at [268, 34] on div "Assigned to" at bounding box center [239, 35] width 59 height 6
click at [497, 7] on button "Submit as Quote" at bounding box center [501, 8] width 32 height 9
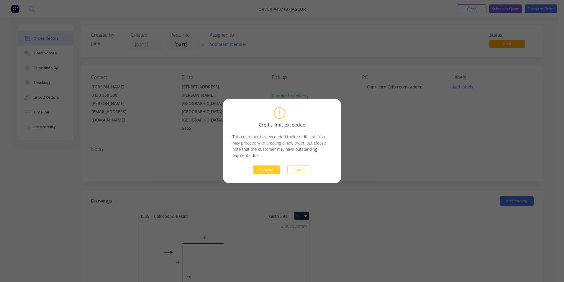
click at [265, 169] on button "Continue" at bounding box center [266, 169] width 27 height 9
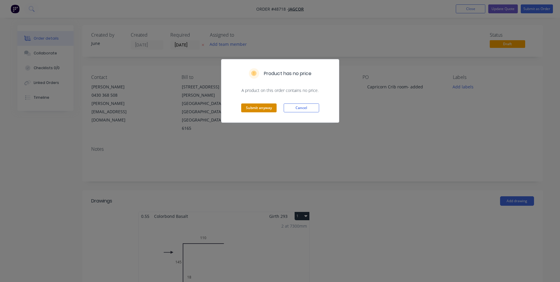
drag, startPoint x: 250, startPoint y: 107, endPoint x: 420, endPoint y: 62, distance: 176.3
click at [250, 107] on button "Submit anyway" at bounding box center [258, 107] width 35 height 9
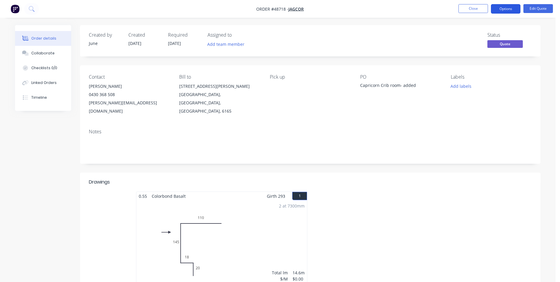
click at [501, 8] on button "Options" at bounding box center [506, 8] width 30 height 9
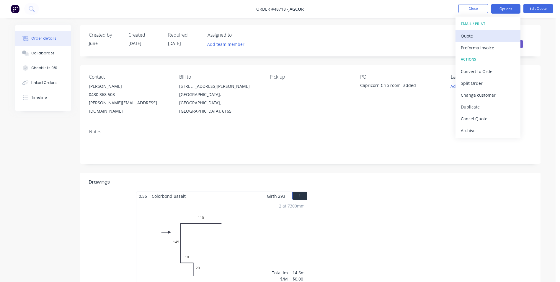
click at [489, 35] on div "Quote" at bounding box center [488, 36] width 54 height 9
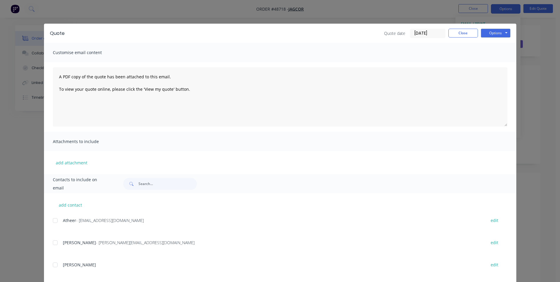
click at [50, 238] on div "add contact Atheer - atheer@jagcor.com.au edit Rhys Fenwick - rhys@jagcor.com.a…" at bounding box center [280, 249] width 472 height 112
click at [51, 244] on div at bounding box center [55, 242] width 12 height 12
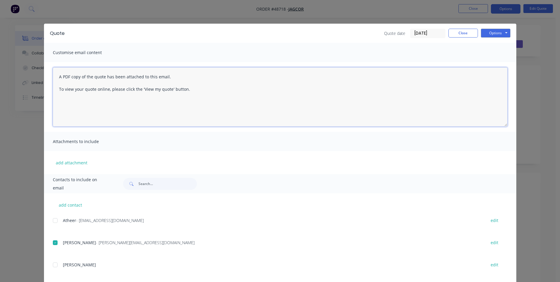
drag, startPoint x: 198, startPoint y: 97, endPoint x: 52, endPoint y: 70, distance: 148.8
click at [53, 70] on textarea "A PDF copy of the quote has been attached to this email. To view your quote onl…" at bounding box center [280, 96] width 455 height 59
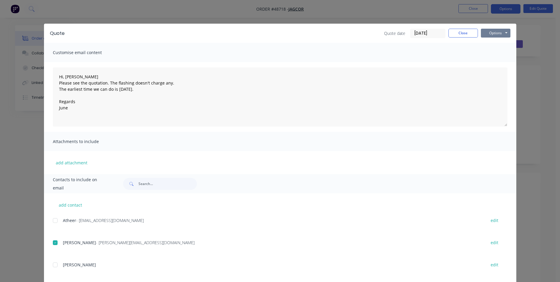
click at [499, 32] on button "Options" at bounding box center [496, 33] width 30 height 9
click at [496, 63] on button "Email" at bounding box center [500, 63] width 38 height 10
type textarea "A PDF copy of the quote has been attached to this email. To view your quote onl…"
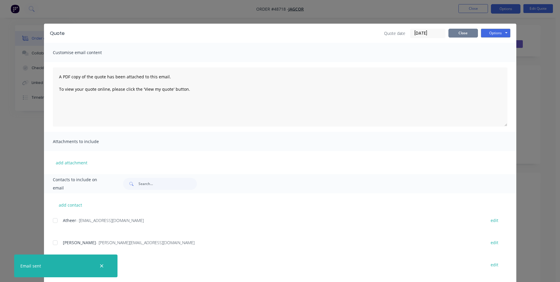
click at [464, 30] on button "Close" at bounding box center [463, 33] width 30 height 9
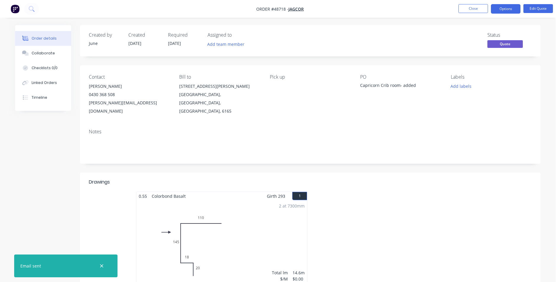
click at [392, 124] on div "Notes" at bounding box center [310, 144] width 460 height 40
click at [510, 10] on button "Options" at bounding box center [506, 8] width 30 height 9
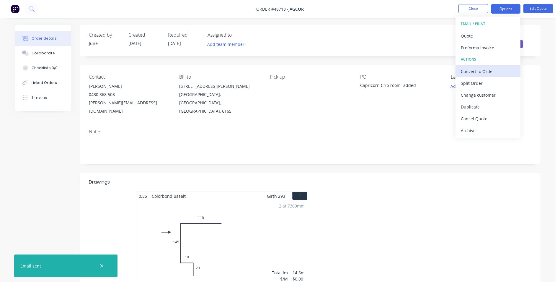
click at [492, 71] on div "Convert to Order" at bounding box center [488, 71] width 54 height 9
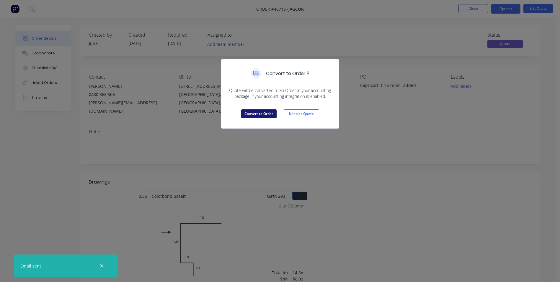
click at [262, 117] on button "Convert to Order" at bounding box center [258, 113] width 35 height 9
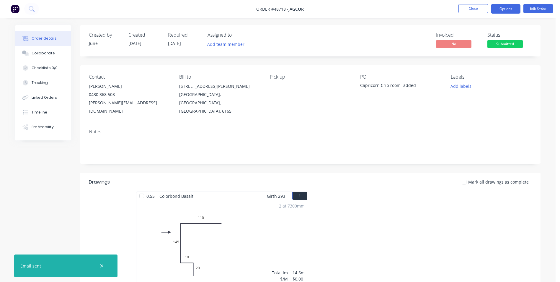
click at [502, 9] on button "Options" at bounding box center [506, 8] width 30 height 9
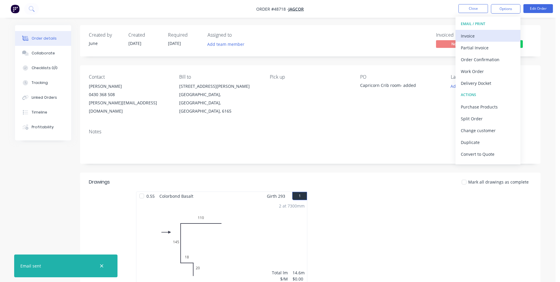
click at [489, 39] on div "Invoice" at bounding box center [488, 36] width 54 height 9
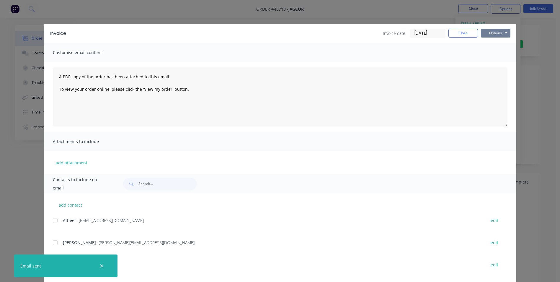
click at [496, 31] on button "Options" at bounding box center [496, 33] width 30 height 9
click at [494, 51] on button "Print" at bounding box center [500, 53] width 38 height 10
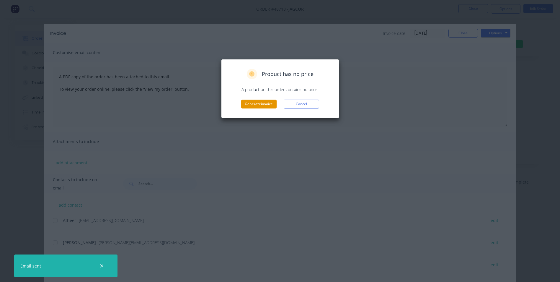
click at [253, 103] on button "Generate invoice" at bounding box center [258, 103] width 35 height 9
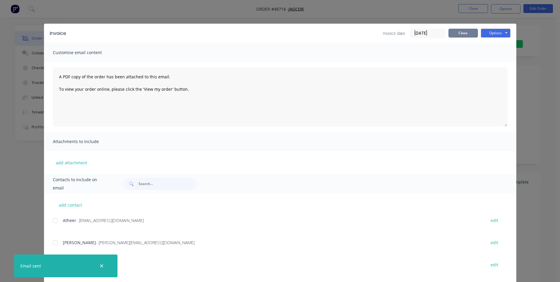
click at [463, 34] on button "Close" at bounding box center [463, 33] width 30 height 9
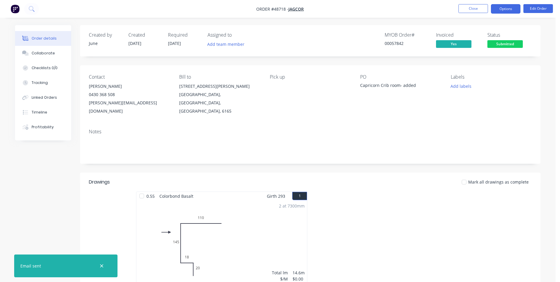
click at [506, 10] on button "Options" at bounding box center [506, 8] width 30 height 9
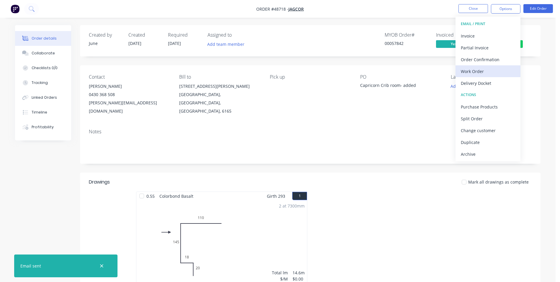
click at [482, 70] on div "Work Order" at bounding box center [488, 71] width 54 height 9
click at [482, 70] on div "Custom" at bounding box center [488, 71] width 54 height 9
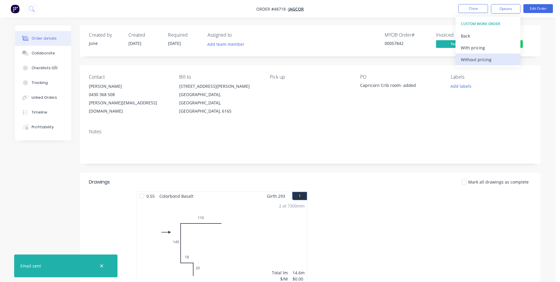
click at [482, 64] on button "Without pricing" at bounding box center [487, 59] width 65 height 12
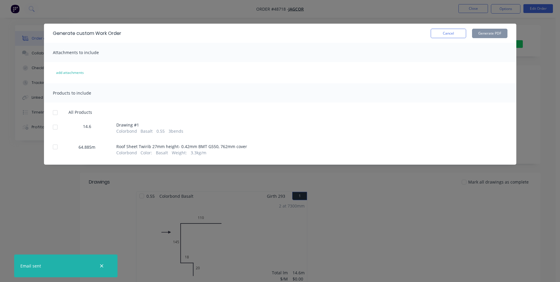
click at [60, 127] on div at bounding box center [55, 127] width 12 height 12
click at [496, 38] on div "Generate custom Work Order Cancel Generate PDF" at bounding box center [280, 33] width 472 height 19
click at [498, 37] on button "Generate PDF" at bounding box center [489, 33] width 35 height 9
click at [445, 34] on button "Cancel" at bounding box center [448, 33] width 35 height 9
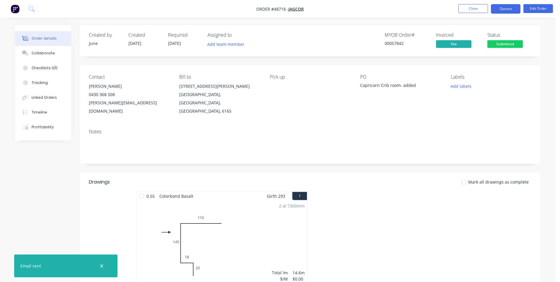
click at [507, 9] on button "Options" at bounding box center [506, 8] width 30 height 9
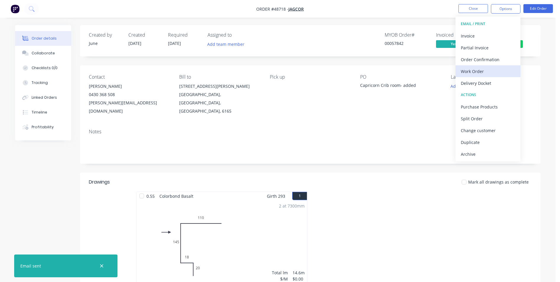
click at [474, 71] on div "Work Order" at bounding box center [488, 71] width 54 height 9
click at [474, 71] on div "Custom" at bounding box center [488, 71] width 54 height 9
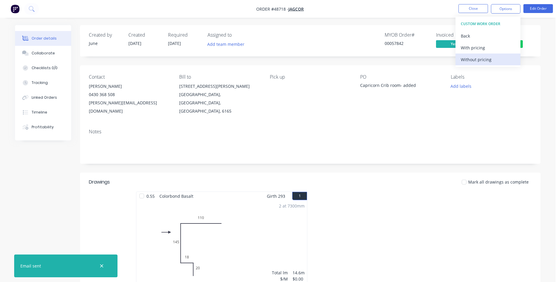
click at [476, 59] on div "Without pricing" at bounding box center [488, 59] width 54 height 9
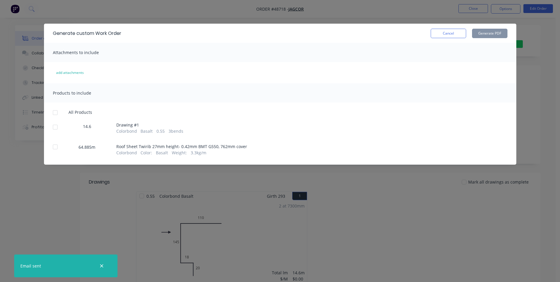
click at [112, 153] on div "64.885m Roof Sheet Twirib 27mm height- 0.42mm BMT G550, 762mm cover Colorbond C…" at bounding box center [280, 148] width 455 height 13
click at [56, 150] on div at bounding box center [55, 147] width 12 height 12
click at [490, 36] on button "Generate PDF" at bounding box center [489, 33] width 35 height 9
click at [452, 35] on button "Cancel" at bounding box center [448, 33] width 35 height 9
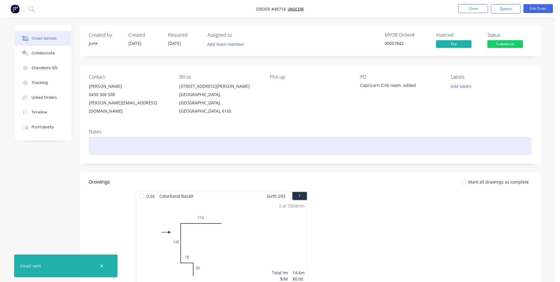
click at [367, 137] on div at bounding box center [310, 146] width 443 height 18
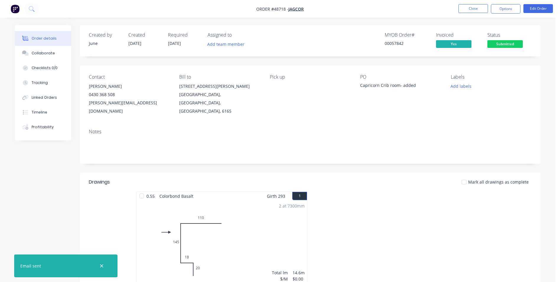
click at [97, 263] on div at bounding box center [101, 265] width 19 height 14
click at [102, 263] on icon "button" at bounding box center [102, 265] width 4 height 5
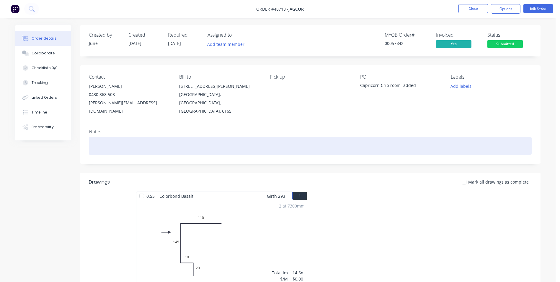
click at [189, 142] on div at bounding box center [310, 146] width 443 height 18
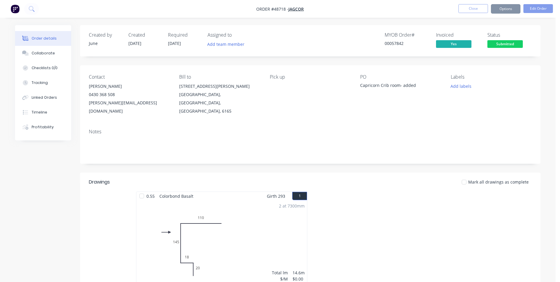
click at [192, 155] on div "Created by June Created 01/09/25 Required 04/09/25 Assigned to Add team member …" at bounding box center [310, 253] width 460 height 456
click at [474, 11] on button "Close" at bounding box center [473, 8] width 30 height 9
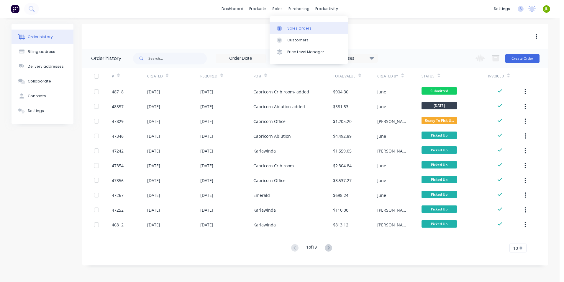
click at [283, 25] on link "Sales Orders" at bounding box center [309, 28] width 78 height 12
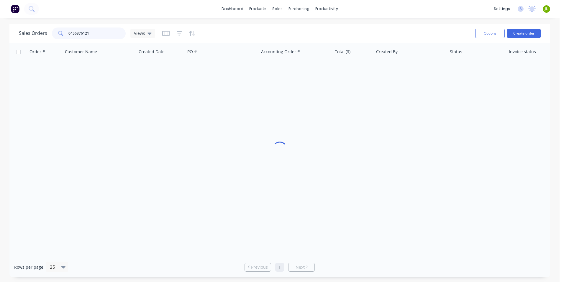
drag, startPoint x: 102, startPoint y: 32, endPoint x: 7, endPoint y: 34, distance: 95.4
click at [7, 34] on div "Sales Orders 0456376121 Views Options Create order Order # Customer Name Create…" at bounding box center [280, 150] width 560 height 253
click at [68, 32] on input "4320238426" at bounding box center [97, 33] width 58 height 12
click at [76, 34] on input "04320238426" at bounding box center [97, 33] width 58 height 12
type input "0430238426"
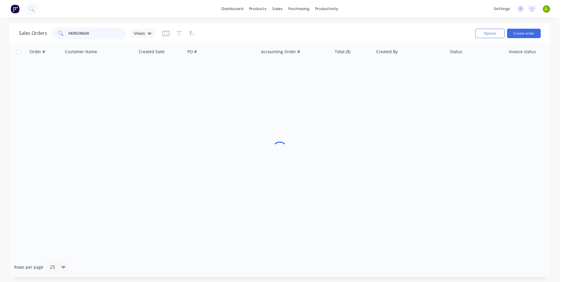
click at [92, 35] on input "0430238426" at bounding box center [97, 33] width 58 height 12
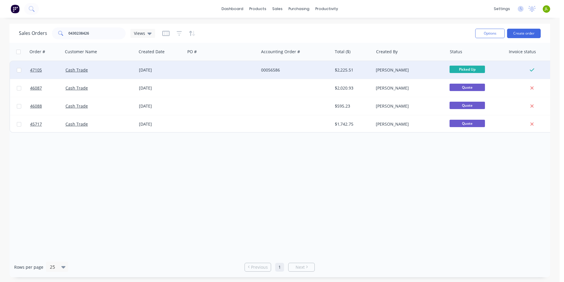
click at [202, 70] on div at bounding box center [221, 70] width 73 height 18
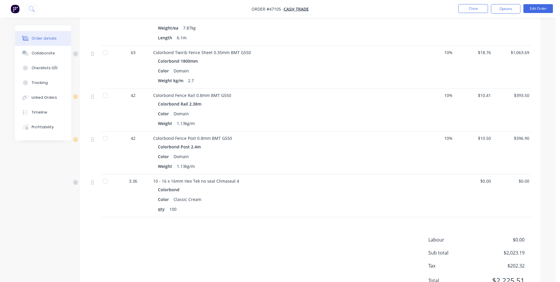
scroll to position [207, 0]
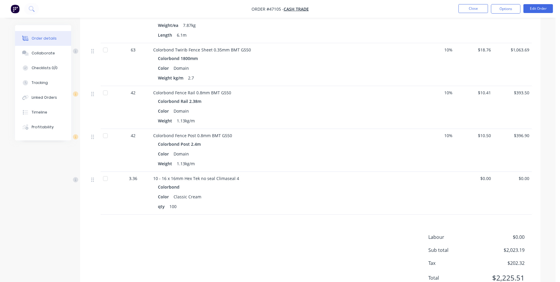
click at [129, 195] on div "3.36" at bounding box center [132, 192] width 35 height 43
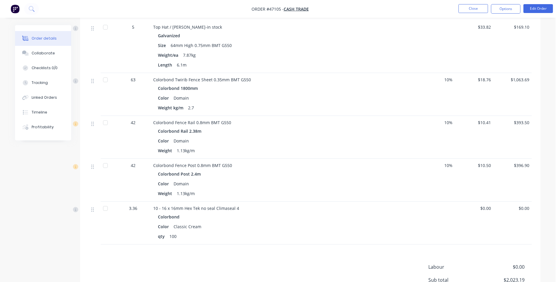
scroll to position [177, 0]
drag, startPoint x: 283, startPoint y: 146, endPoint x: 311, endPoint y: 242, distance: 100.3
click at [311, 242] on div "5 Top Hat / Batten-in stock Galvanized Size 64mm High 0.75mm BMT G550 Weight/ea…" at bounding box center [310, 132] width 443 height 224
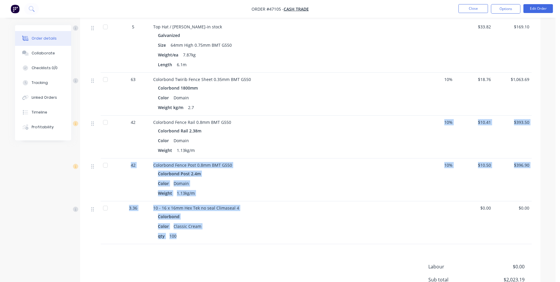
click at [281, 230] on div "Colorbond Color Classic Cream qty 100" at bounding box center [283, 226] width 261 height 28
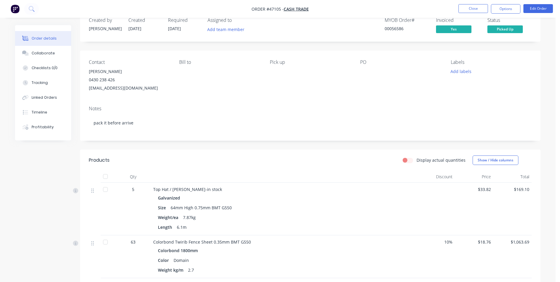
scroll to position [0, 0]
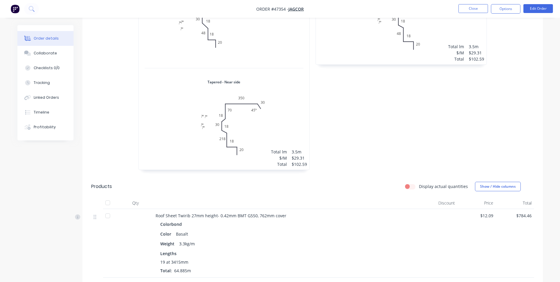
scroll to position [378, 0]
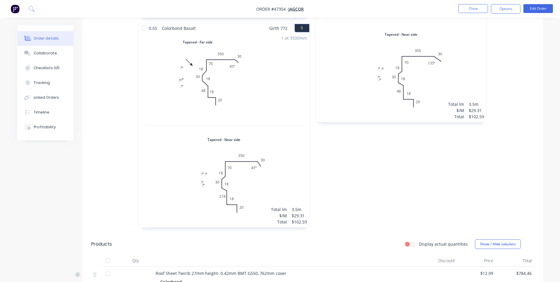
click at [362, 168] on div "0.55 Colorbond Basalt Girth 602 2 0 20 165 30 18 18 218 70 45 18 135 º 80 º 0 2…" at bounding box center [401, 23] width 177 height 420
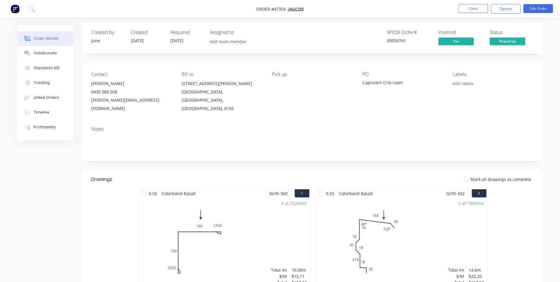
scroll to position [0, 0]
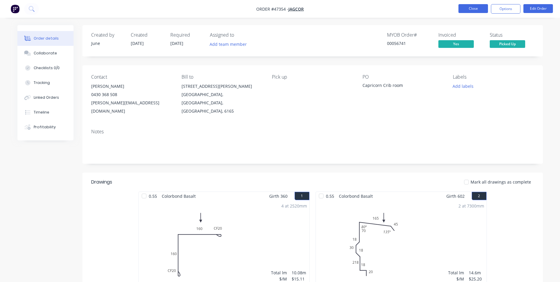
click at [463, 12] on button "Close" at bounding box center [473, 8] width 30 height 9
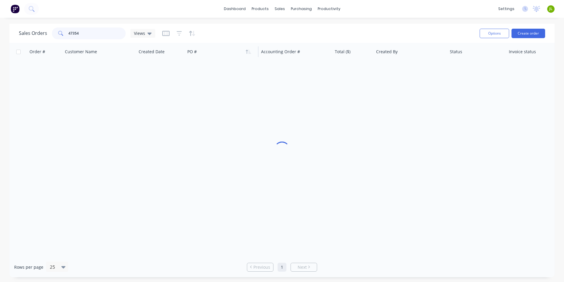
drag, startPoint x: 106, startPoint y: 37, endPoint x: 217, endPoint y: 50, distance: 111.7
click at [0, 27] on div "Sales Orders 47354 Views Options Create order Order # Customer Name Created Dat…" at bounding box center [282, 150] width 564 height 253
type input "[PERSON_NAME]"
click at [110, 24] on div "Sales Orders [PERSON_NAME] Views Options Create order" at bounding box center [281, 33] width 545 height 19
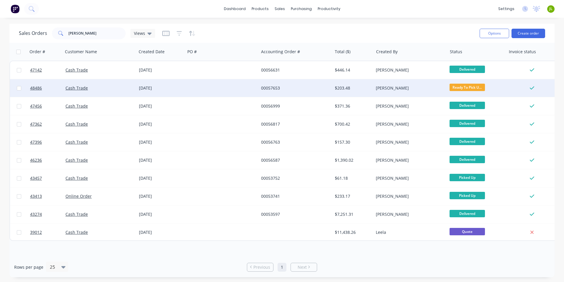
click at [183, 93] on div "[DATE]" at bounding box center [161, 88] width 49 height 18
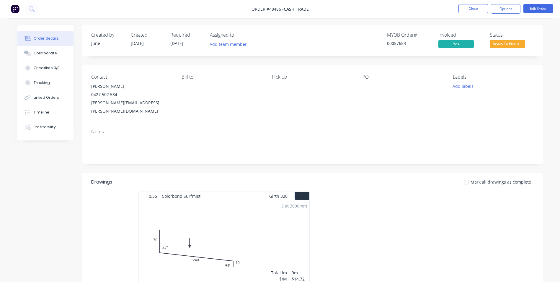
drag, startPoint x: 247, startPoint y: 114, endPoint x: 242, endPoint y: 150, distance: 36.1
click at [242, 150] on div "Contact [PERSON_NAME] [PHONE_NUMBER] [PERSON_NAME][EMAIL_ADDRESS][PERSON_NAME][…" at bounding box center [312, 114] width 460 height 98
click at [242, 150] on div "Notes" at bounding box center [312, 144] width 460 height 40
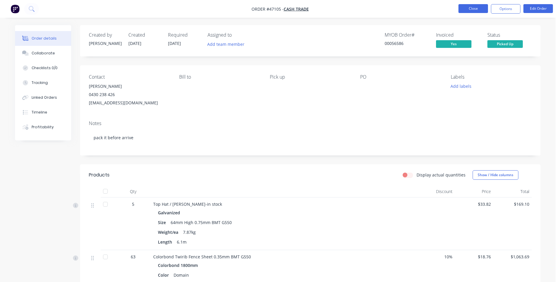
click at [464, 10] on button "Close" at bounding box center [473, 8] width 30 height 9
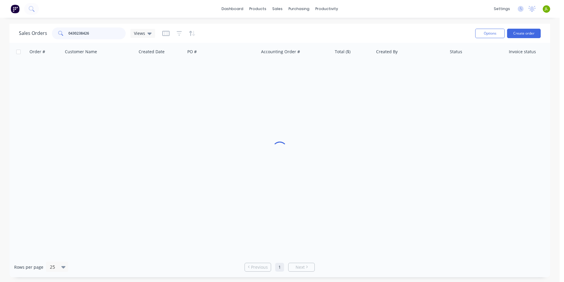
drag, startPoint x: 79, startPoint y: 35, endPoint x: 53, endPoint y: 40, distance: 25.5
click at [53, 40] on div "Sales Orders 0430238426 Views" at bounding box center [245, 33] width 452 height 14
type input "48484"
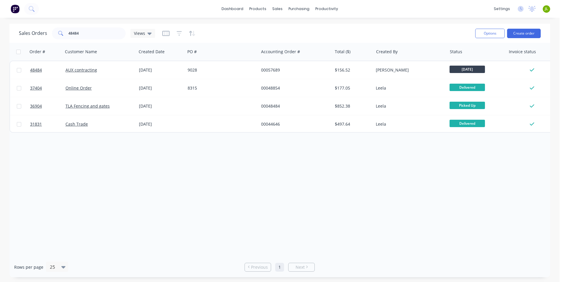
click at [202, 191] on div "Order # Customer Name Created Date PO # Accounting Order # Total ($) Created By…" at bounding box center [279, 150] width 541 height 214
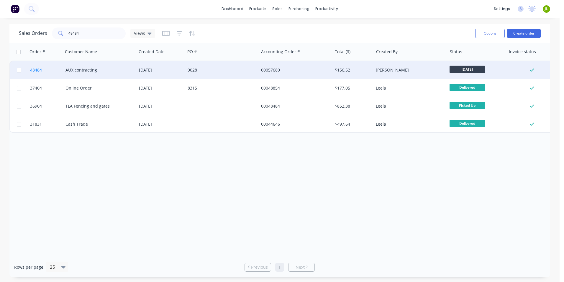
click at [35, 67] on link "48484" at bounding box center [47, 70] width 35 height 18
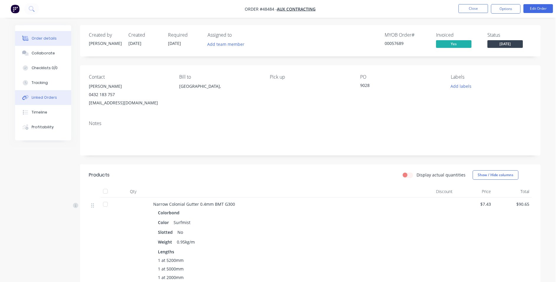
click at [40, 98] on div "Linked Orders" at bounding box center [44, 97] width 25 height 5
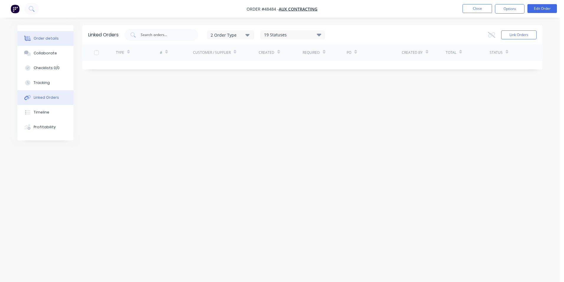
click at [53, 40] on div "Order details" at bounding box center [46, 38] width 25 height 5
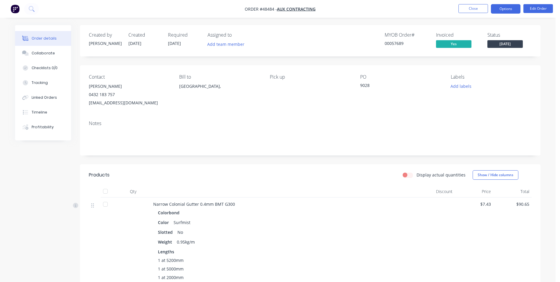
click at [509, 7] on button "Options" at bounding box center [506, 8] width 30 height 9
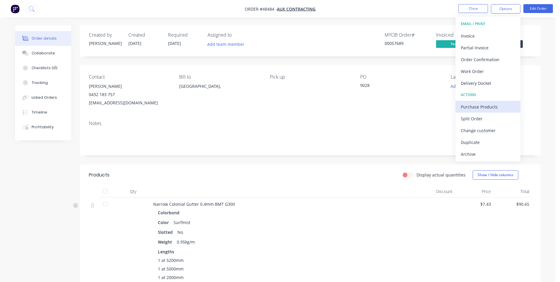
click at [486, 103] on div "Purchase Products" at bounding box center [488, 106] width 54 height 9
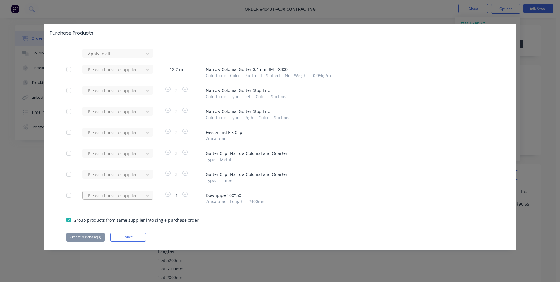
click at [139, 57] on div at bounding box center [113, 53] width 53 height 7
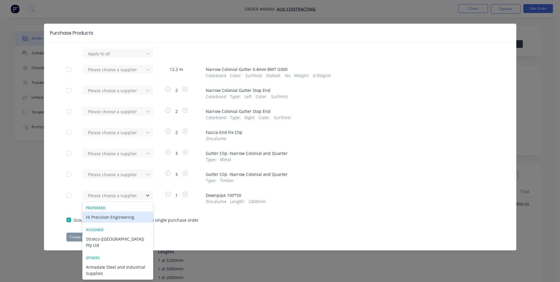
click at [116, 215] on div "Hi Precision Engineering" at bounding box center [117, 216] width 71 height 11
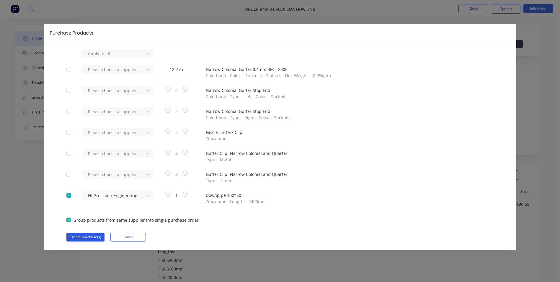
click at [91, 236] on button "Create purchase(s)" at bounding box center [85, 236] width 38 height 9
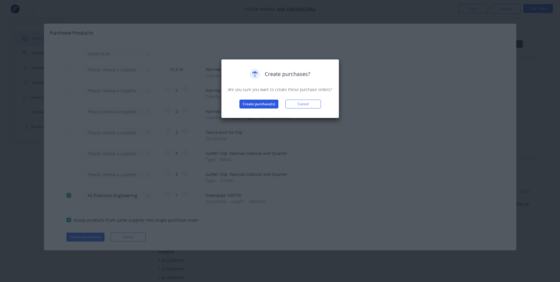
click at [260, 104] on button "Create purchase(s)" at bounding box center [258, 103] width 39 height 9
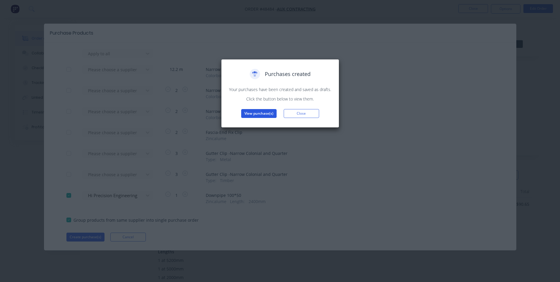
click at [259, 117] on button "View purchase(s)" at bounding box center [258, 113] width 35 height 9
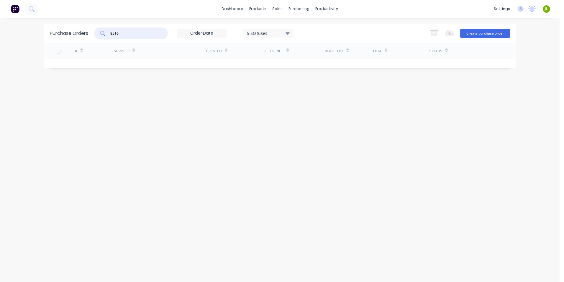
drag, startPoint x: 122, startPoint y: 36, endPoint x: 57, endPoint y: 41, distance: 64.8
click at [57, 41] on div "Purchase Orders 8516 5 Statuses 5 Statuses Export to Excel (XLSX) Create purcha…" at bounding box center [280, 33] width 472 height 19
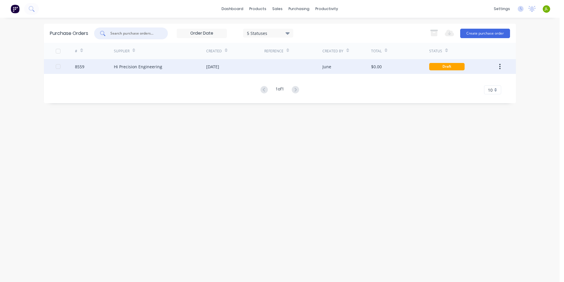
click at [166, 71] on div "Hi Precision Engineering" at bounding box center [160, 66] width 92 height 15
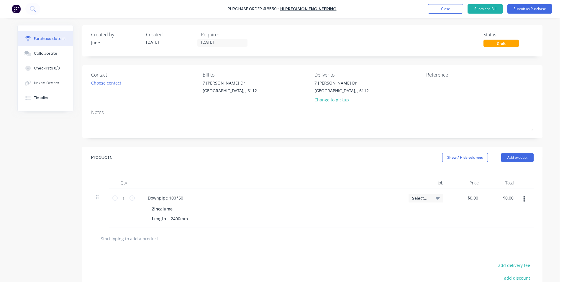
click at [202, 47] on div "Created by June Created [DATE] Required [DATE] Status Draft" at bounding box center [312, 40] width 460 height 31
click at [208, 42] on input "[DATE]" at bounding box center [223, 42] width 50 height 7
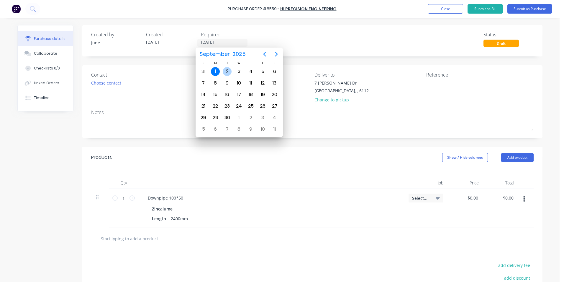
click at [226, 68] on div "2" at bounding box center [227, 71] width 9 height 9
type input "[DATE]"
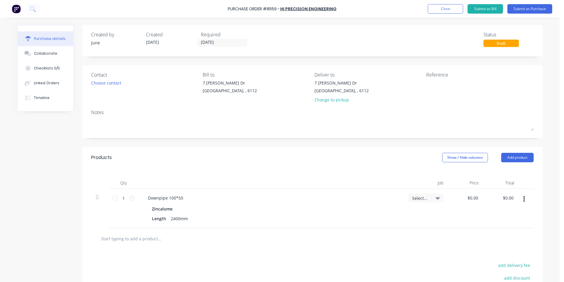
click at [326, 44] on div "Created by June Created [DATE] Required [DATE] Status Draft" at bounding box center [312, 39] width 443 height 16
click at [331, 100] on div "Change to pickup" at bounding box center [342, 100] width 54 height 6
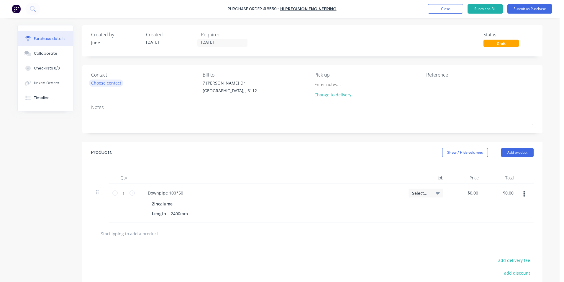
click at [110, 83] on div "Choose contact" at bounding box center [106, 83] width 30 height 6
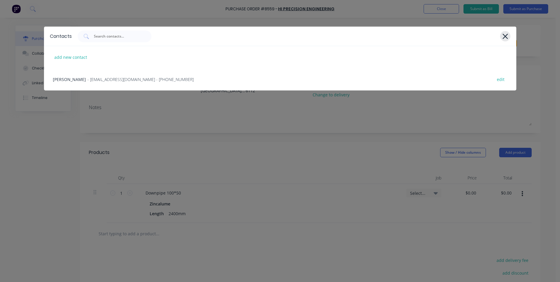
click at [509, 34] on div at bounding box center [505, 36] width 10 height 10
click at [500, 31] on div at bounding box center [294, 36] width 433 height 12
click at [501, 34] on div at bounding box center [505, 36] width 10 height 10
click at [502, 32] on icon at bounding box center [505, 36] width 6 height 8
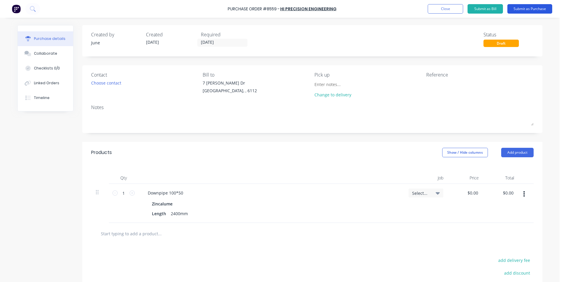
click at [523, 12] on button "Submit as Purchase" at bounding box center [530, 8] width 45 height 9
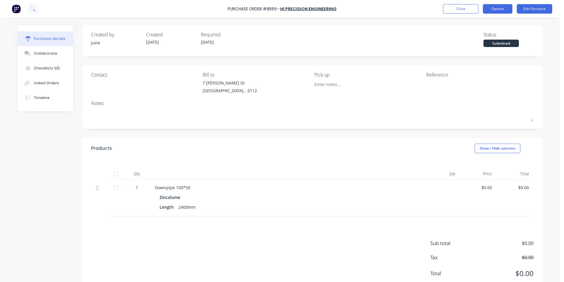
drag, startPoint x: 504, startPoint y: 11, endPoint x: 491, endPoint y: 12, distance: 12.7
click at [504, 11] on button "Options" at bounding box center [498, 8] width 30 height 9
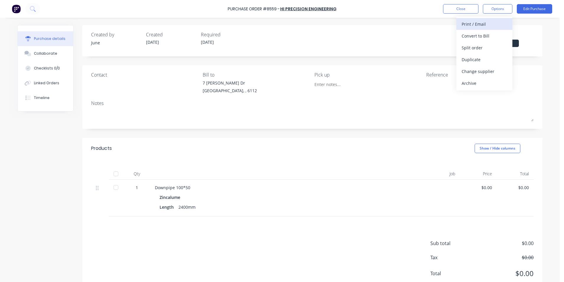
click at [491, 22] on div "Print / Email" at bounding box center [484, 24] width 45 height 9
click at [467, 52] on div "Without pricing" at bounding box center [484, 47] width 45 height 9
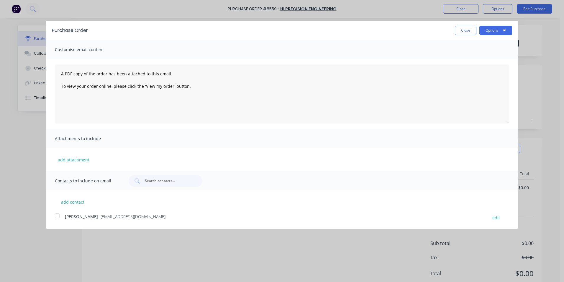
click at [66, 214] on span "[PERSON_NAME]" at bounding box center [81, 216] width 33 height 6
click at [494, 30] on button "Options" at bounding box center [496, 30] width 33 height 9
click at [491, 58] on div "Email" at bounding box center [484, 57] width 45 height 9
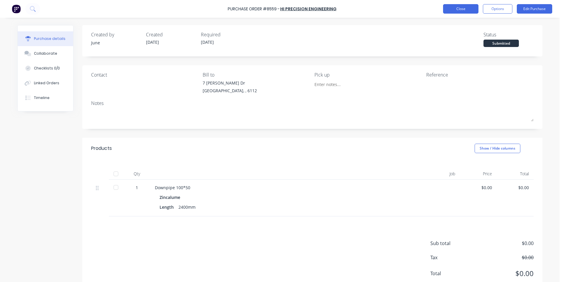
click at [465, 10] on button "Close" at bounding box center [460, 8] width 35 height 9
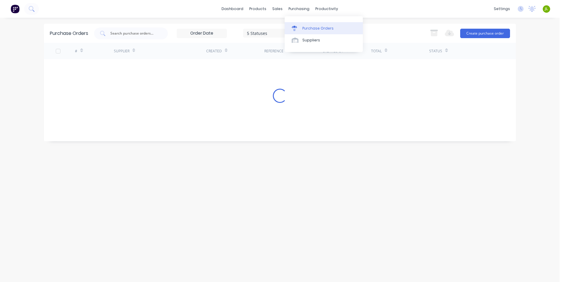
click at [303, 28] on div "Purchase Orders" at bounding box center [318, 28] width 31 height 5
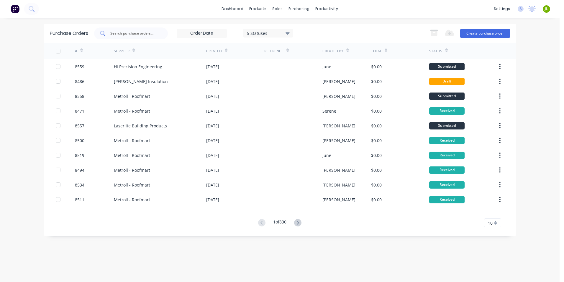
click at [135, 35] on input "text" at bounding box center [134, 33] width 49 height 6
type input "5594"
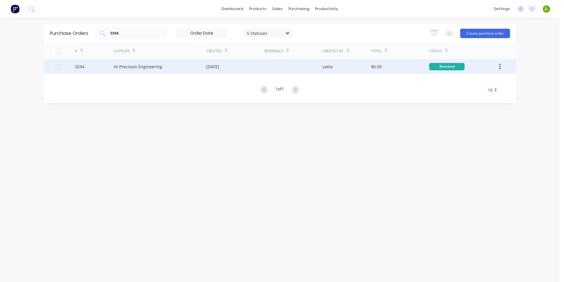
click at [161, 66] on div "Hi Precision Engineering" at bounding box center [160, 66] width 92 height 15
